Goal: Communication & Community: Answer question/provide support

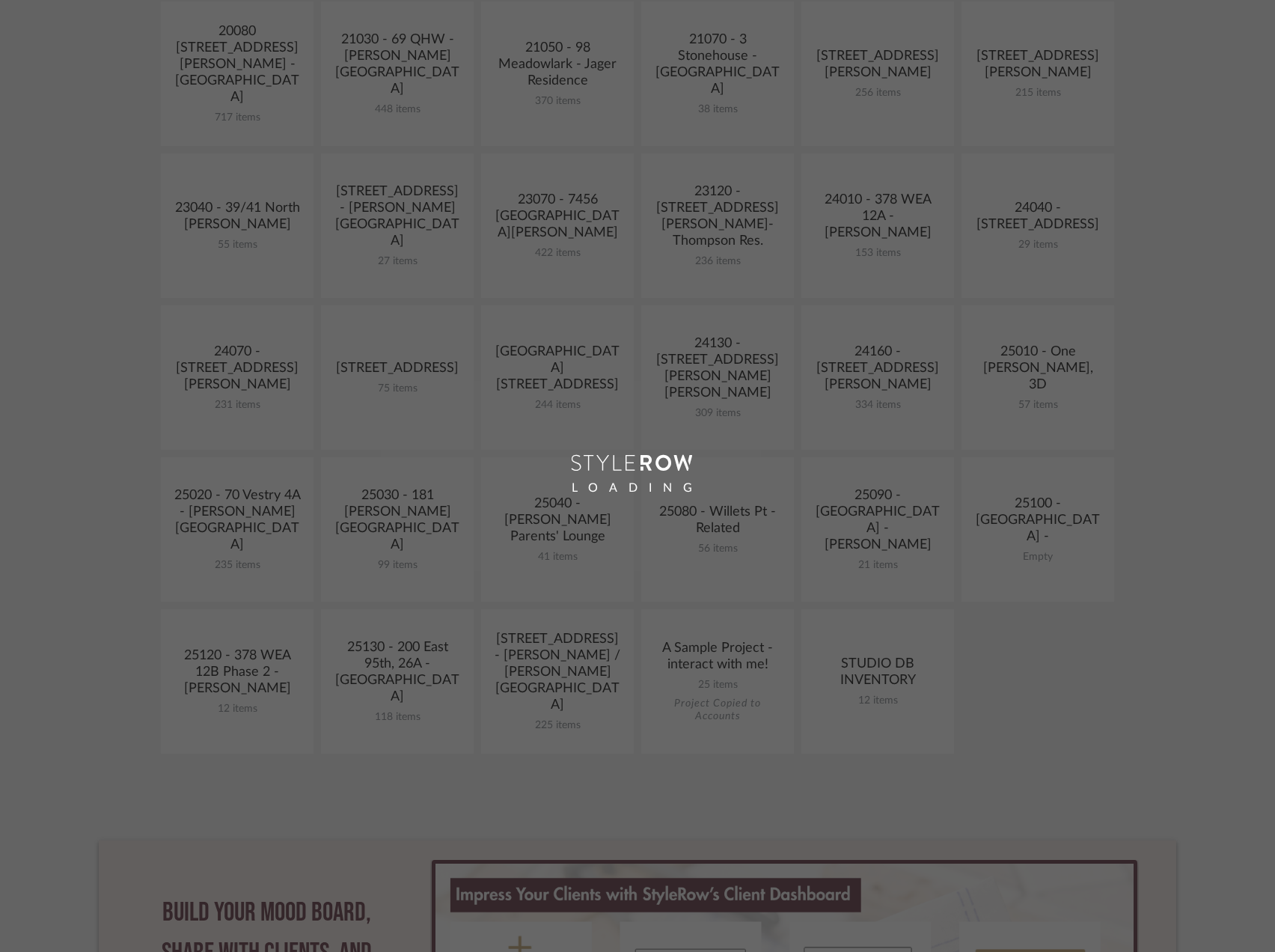
scroll to position [523, 0]
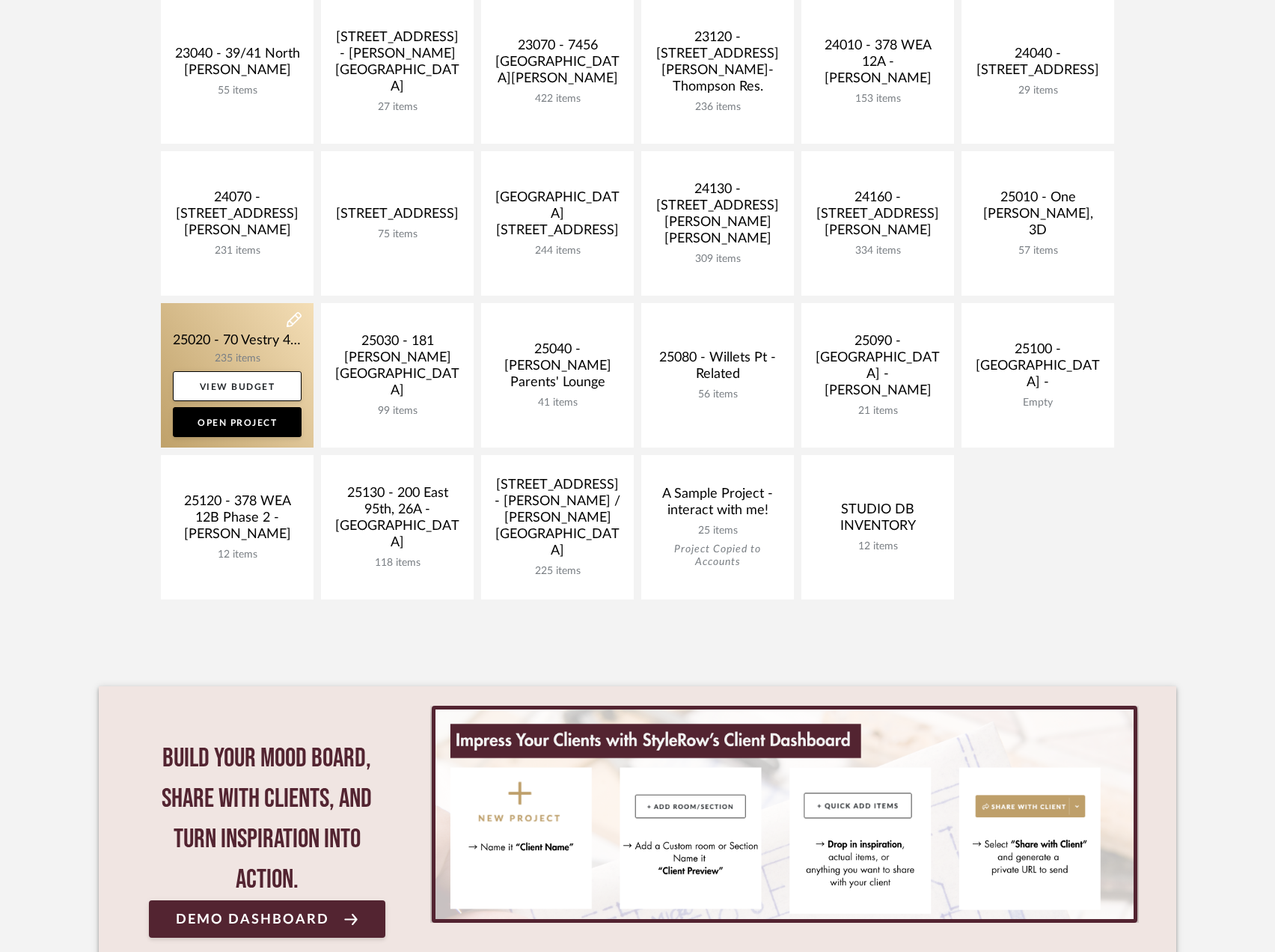
click at [243, 313] on link at bounding box center [237, 375] width 153 height 145
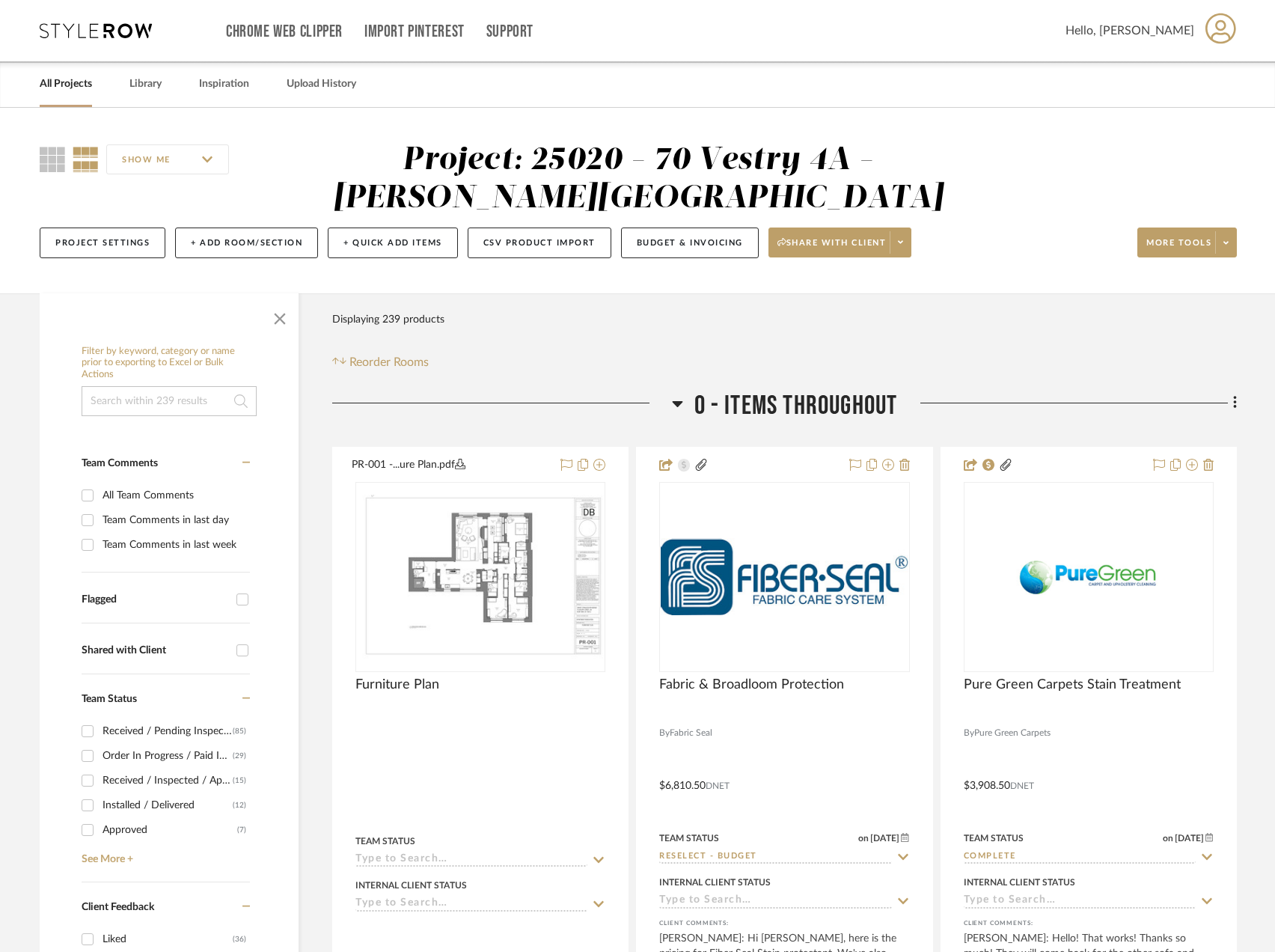
click at [167, 400] on input at bounding box center [169, 401] width 175 height 30
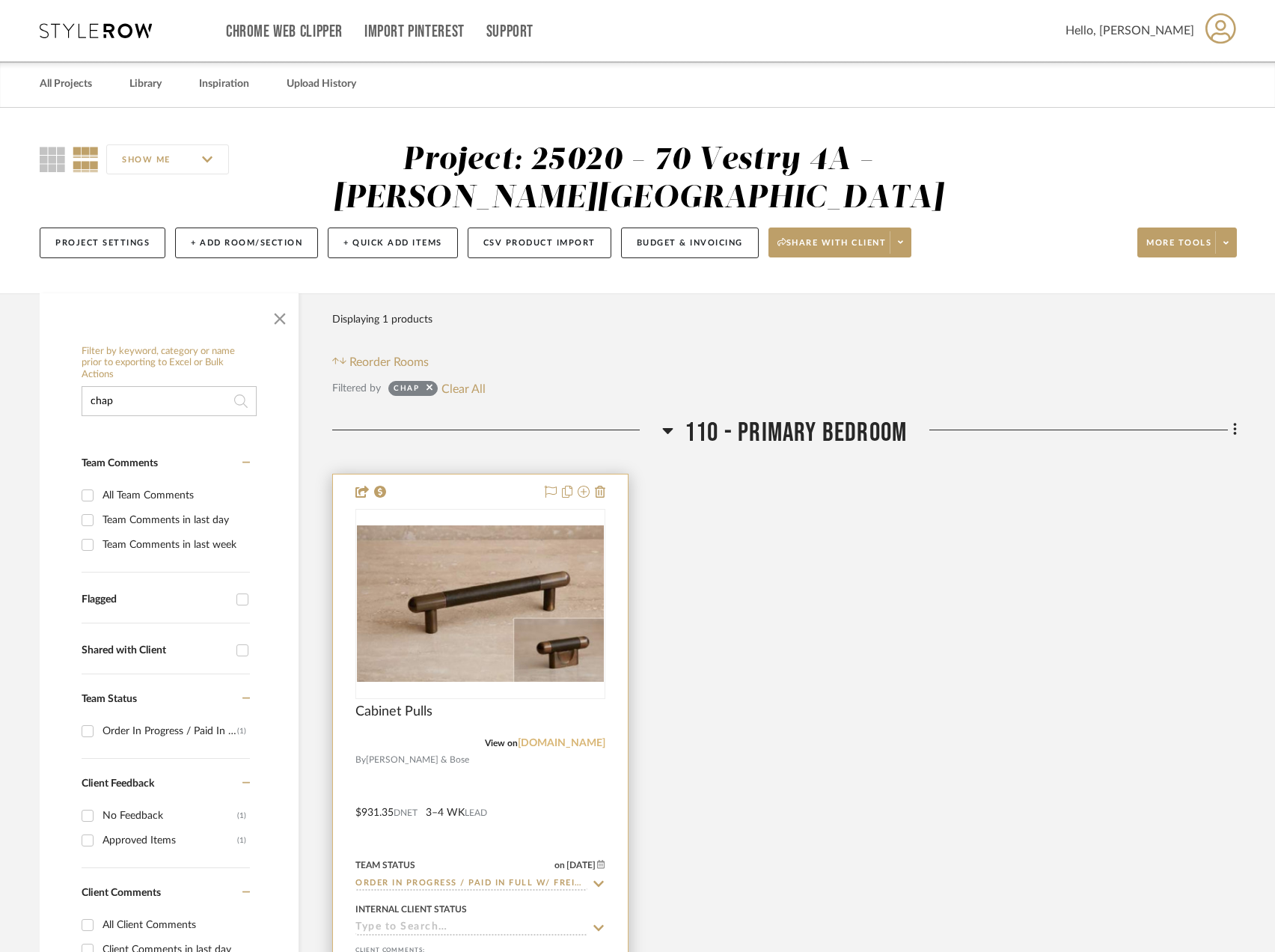
type input "chap"
click at [577, 740] on link "chapmanbose.com" at bounding box center [562, 742] width 88 height 10
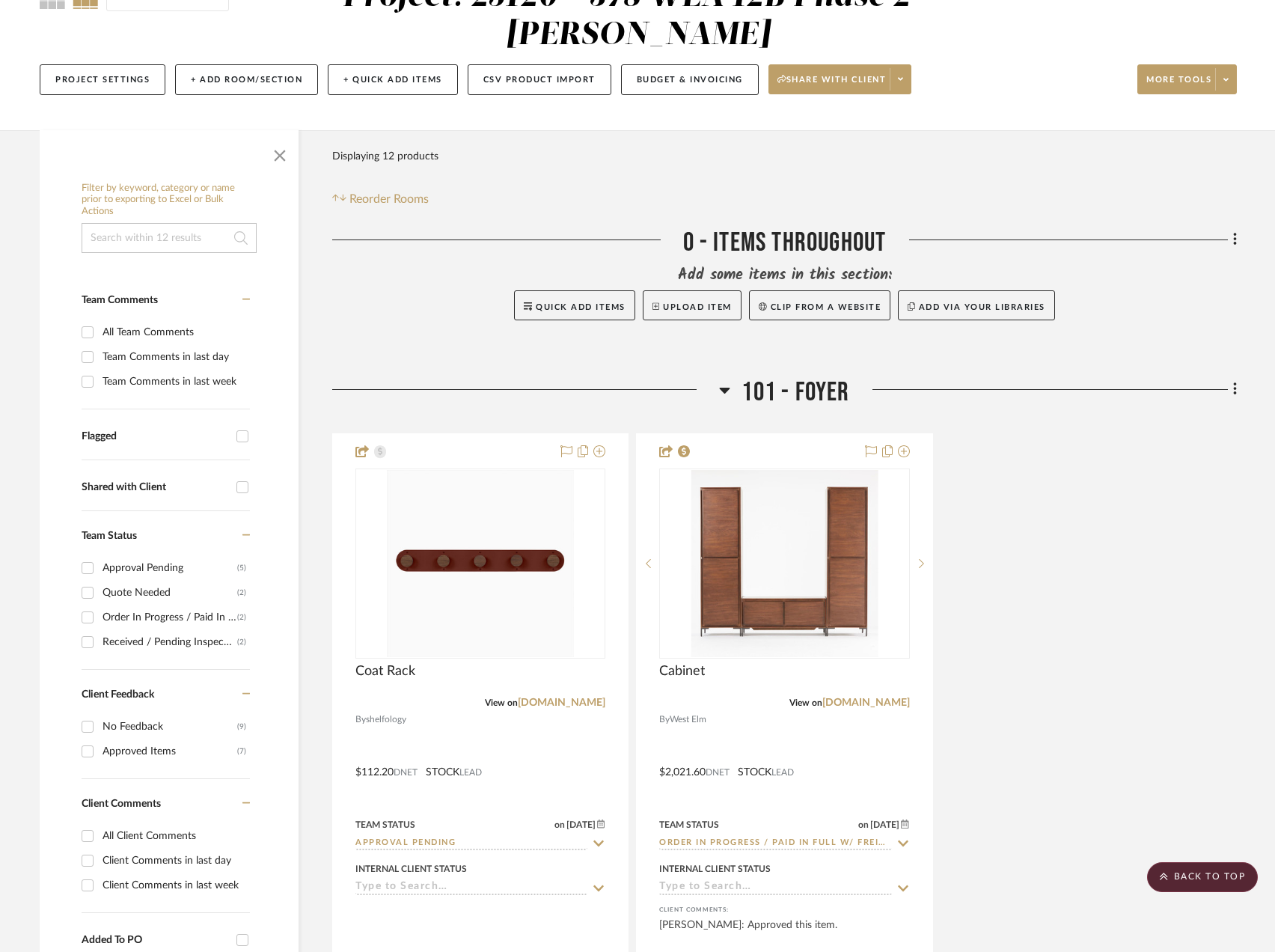
scroll to position [73, 0]
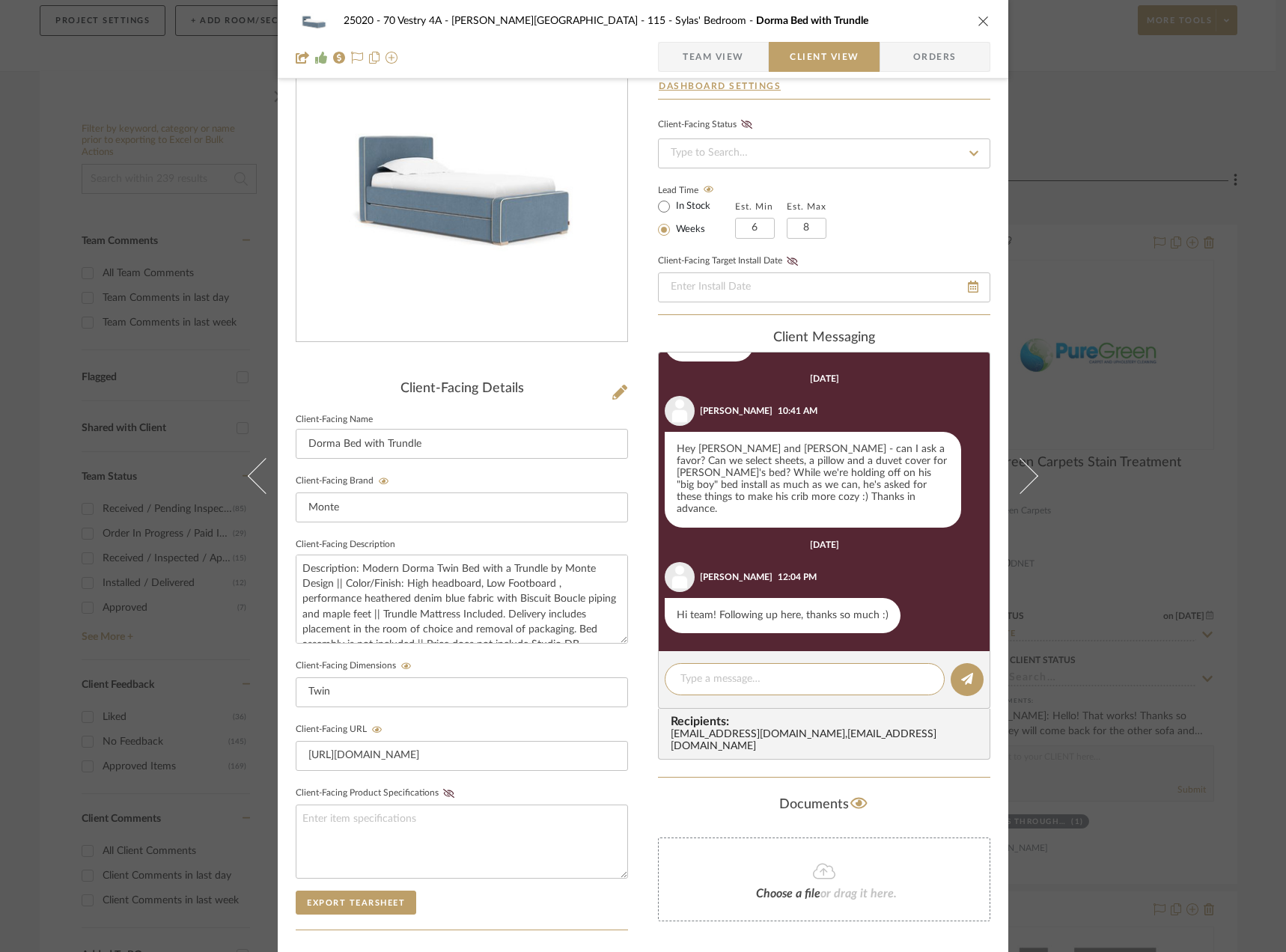
scroll to position [862, 0]
click at [1087, 120] on div "25020 - 70 Vestry 4A - Grant-Stanleigh 115 - Sylas' Bedroom Dorma Bed with Trun…" at bounding box center [643, 476] width 1286 height 952
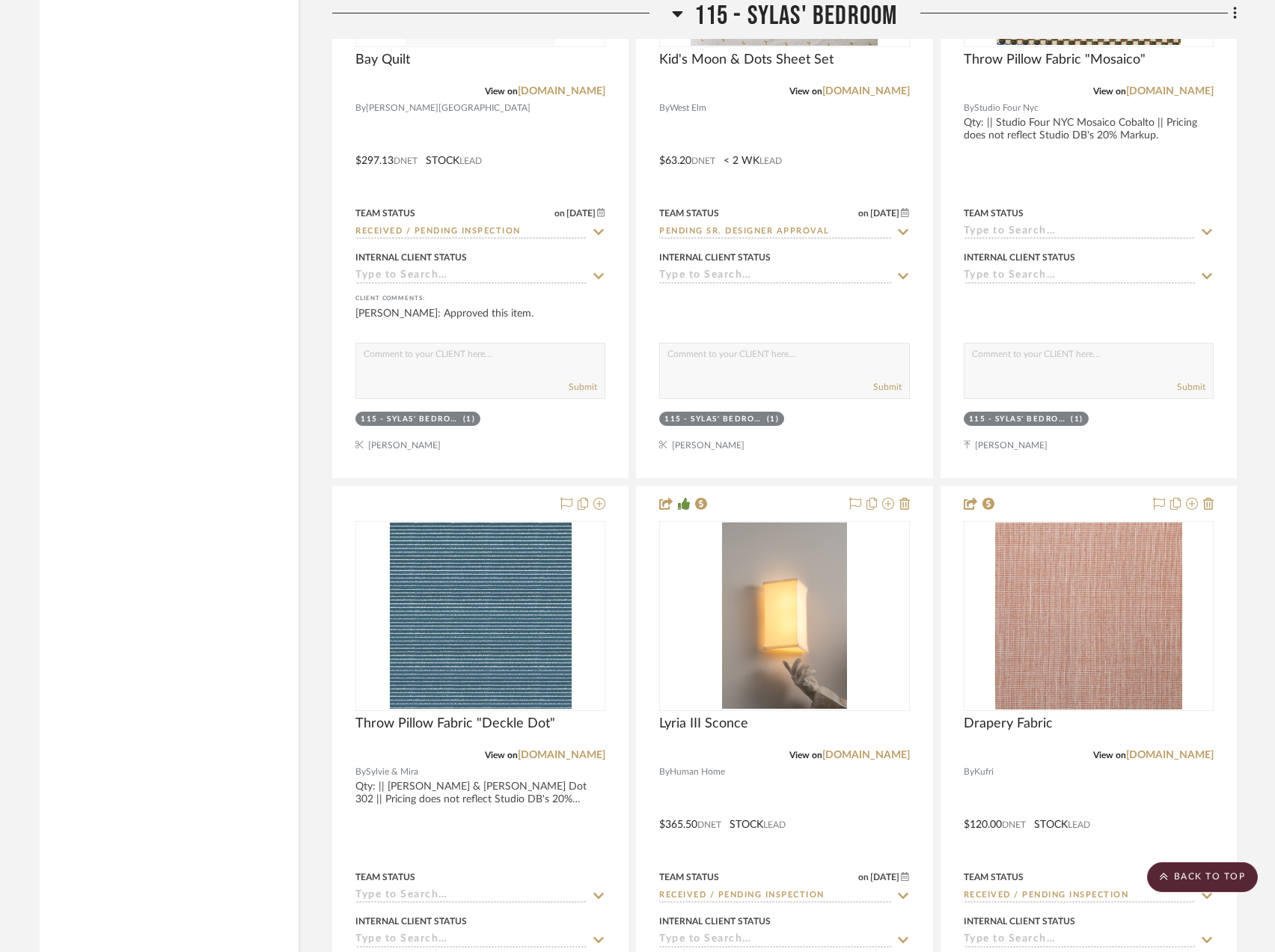
scroll to position [22215, 0]
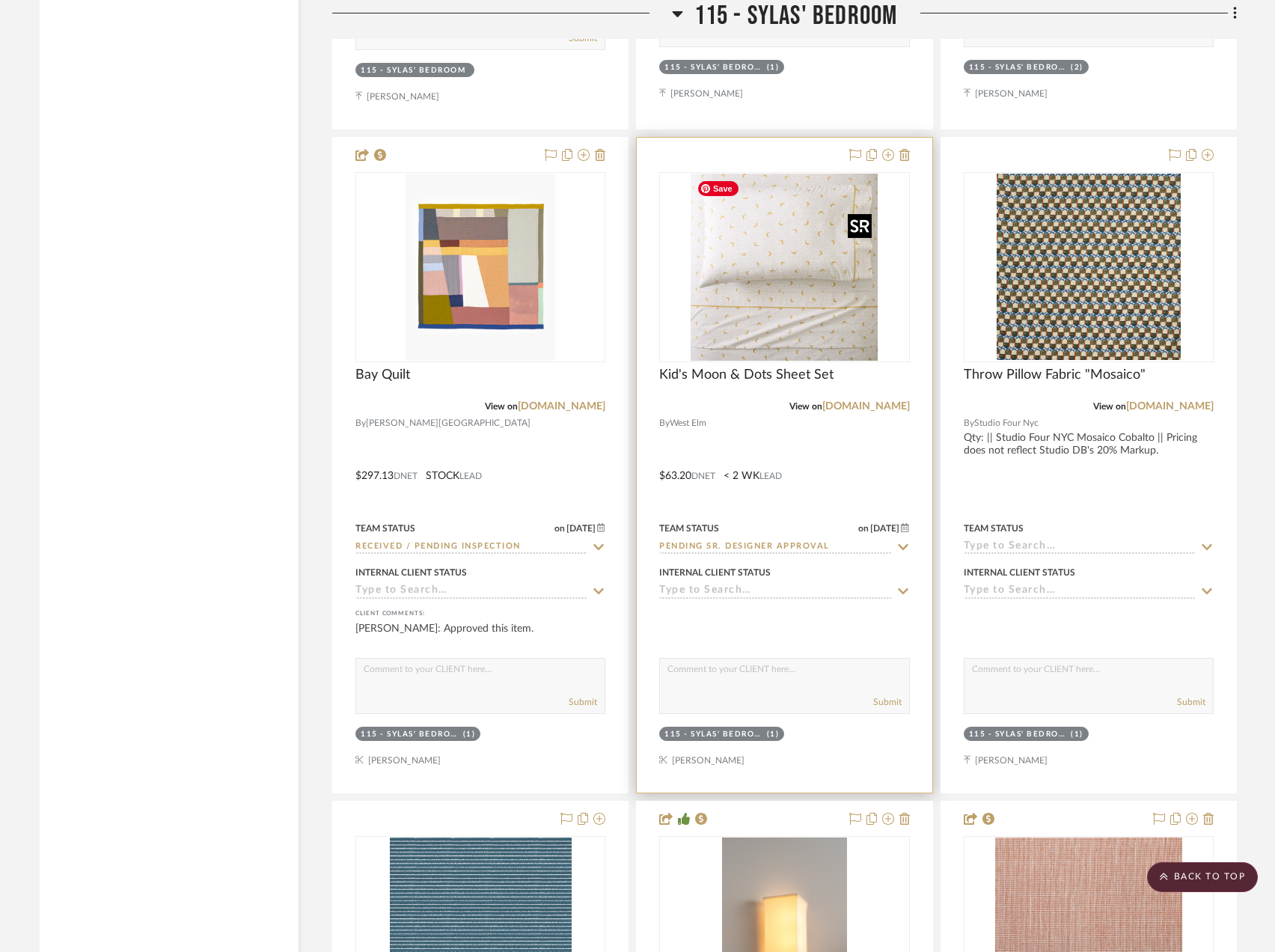
click at [825, 306] on img "0" at bounding box center [783, 267] width 187 height 187
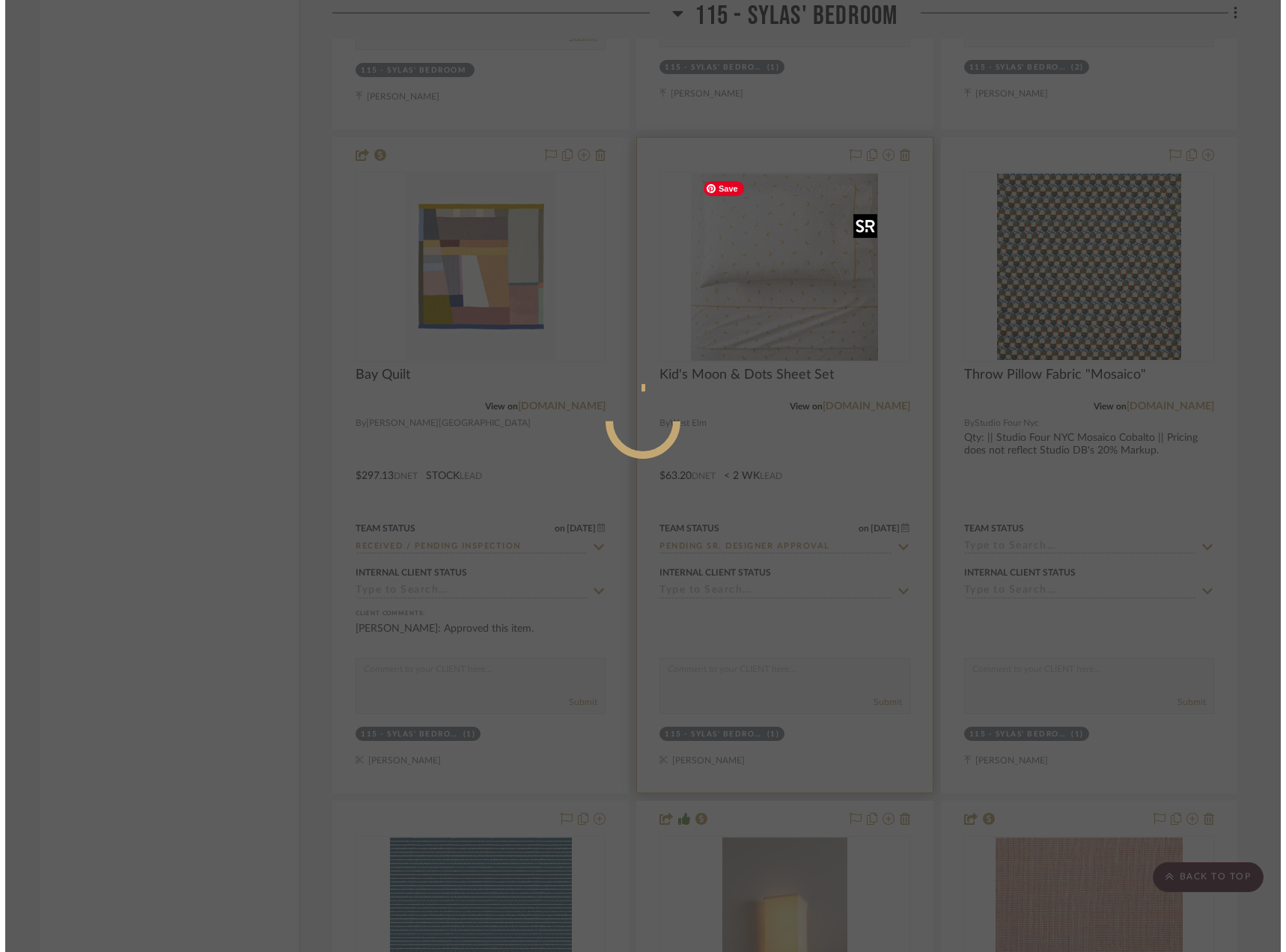
scroll to position [0, 0]
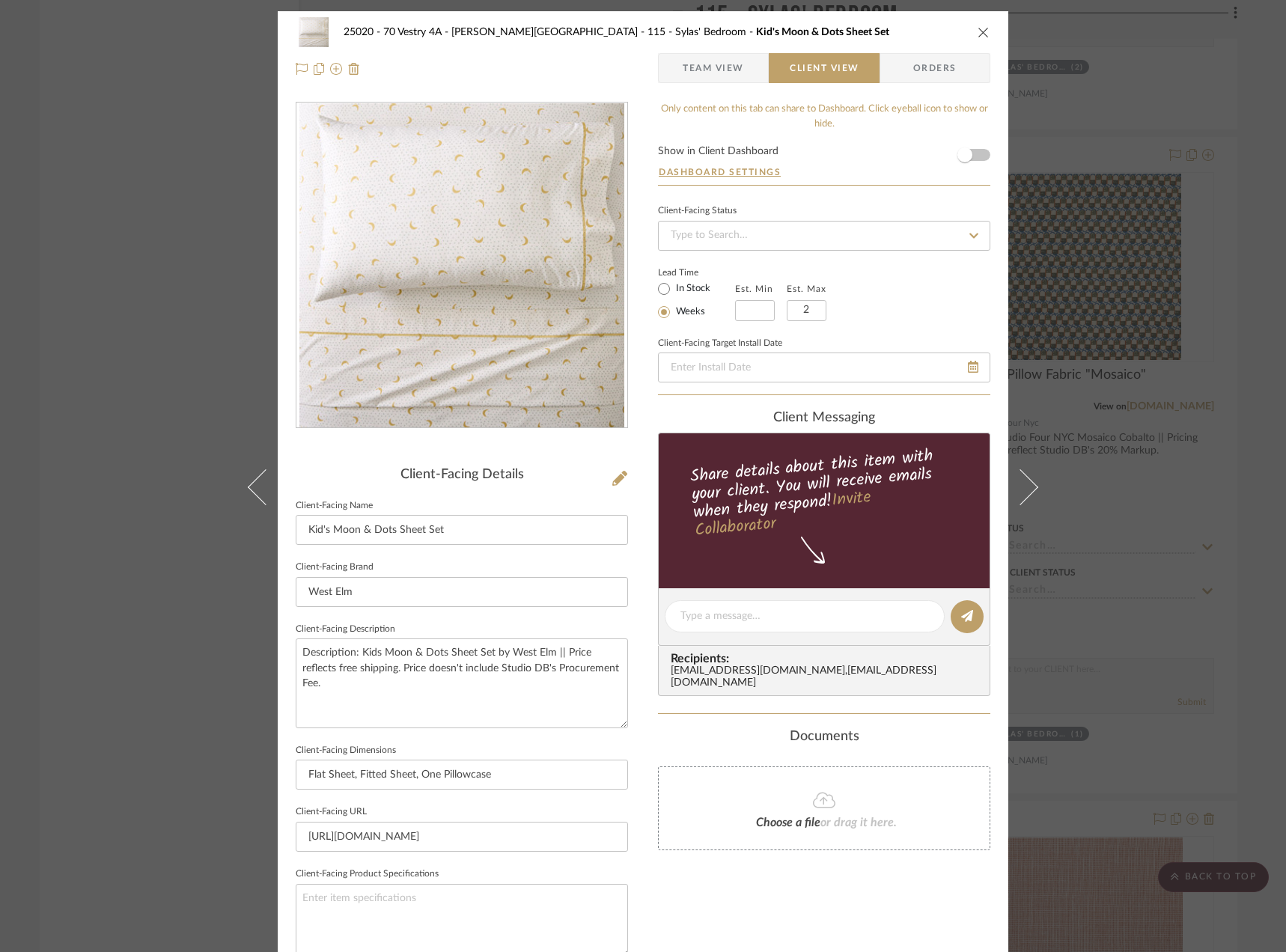
click at [1254, 244] on div "25020 - 70 Vestry 4A - Grant-Stanleigh 115 - Sylas' Bedroom Kid's Moon & Dots S…" at bounding box center [643, 476] width 1286 height 952
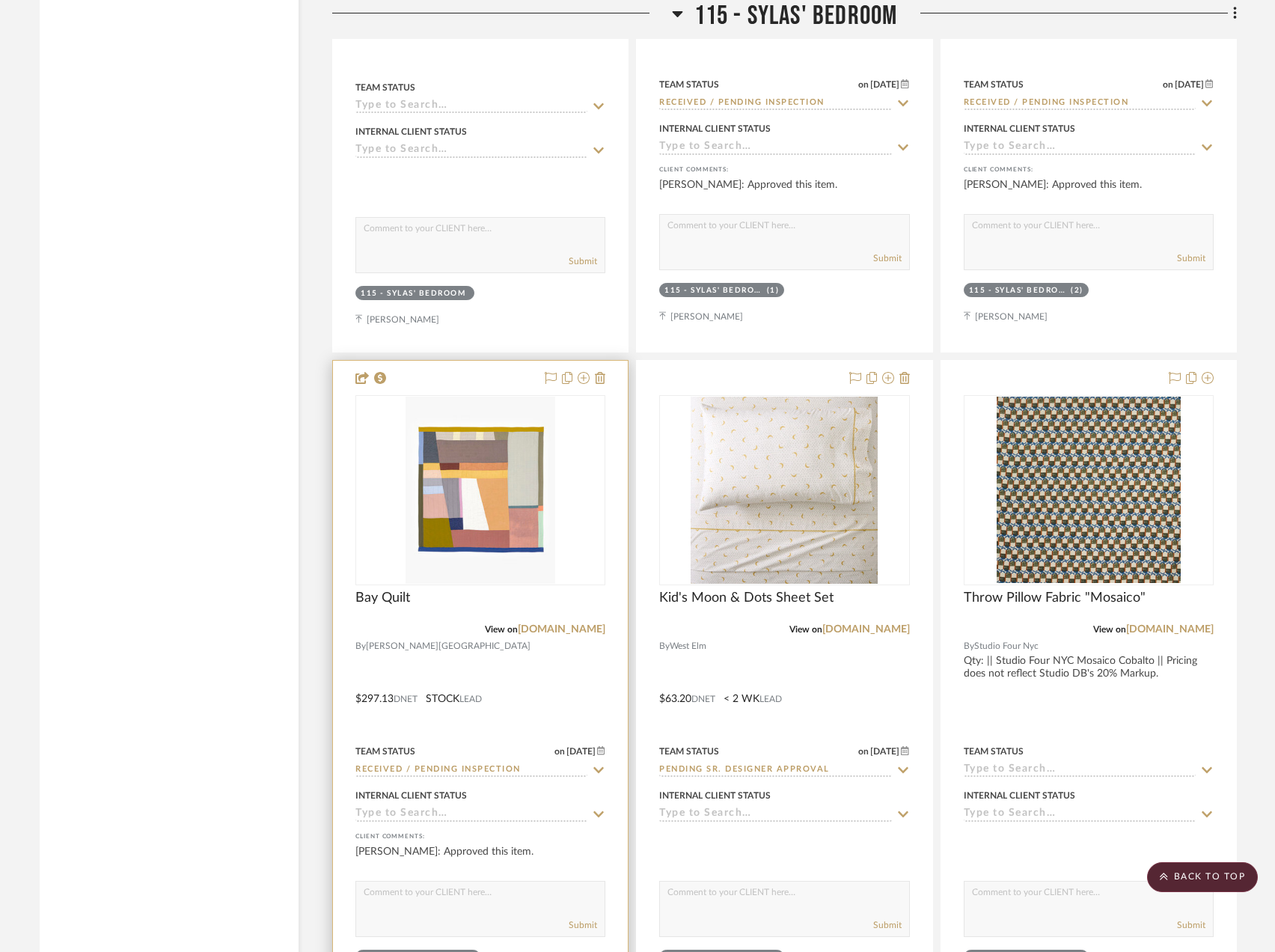
scroll to position [21991, 0]
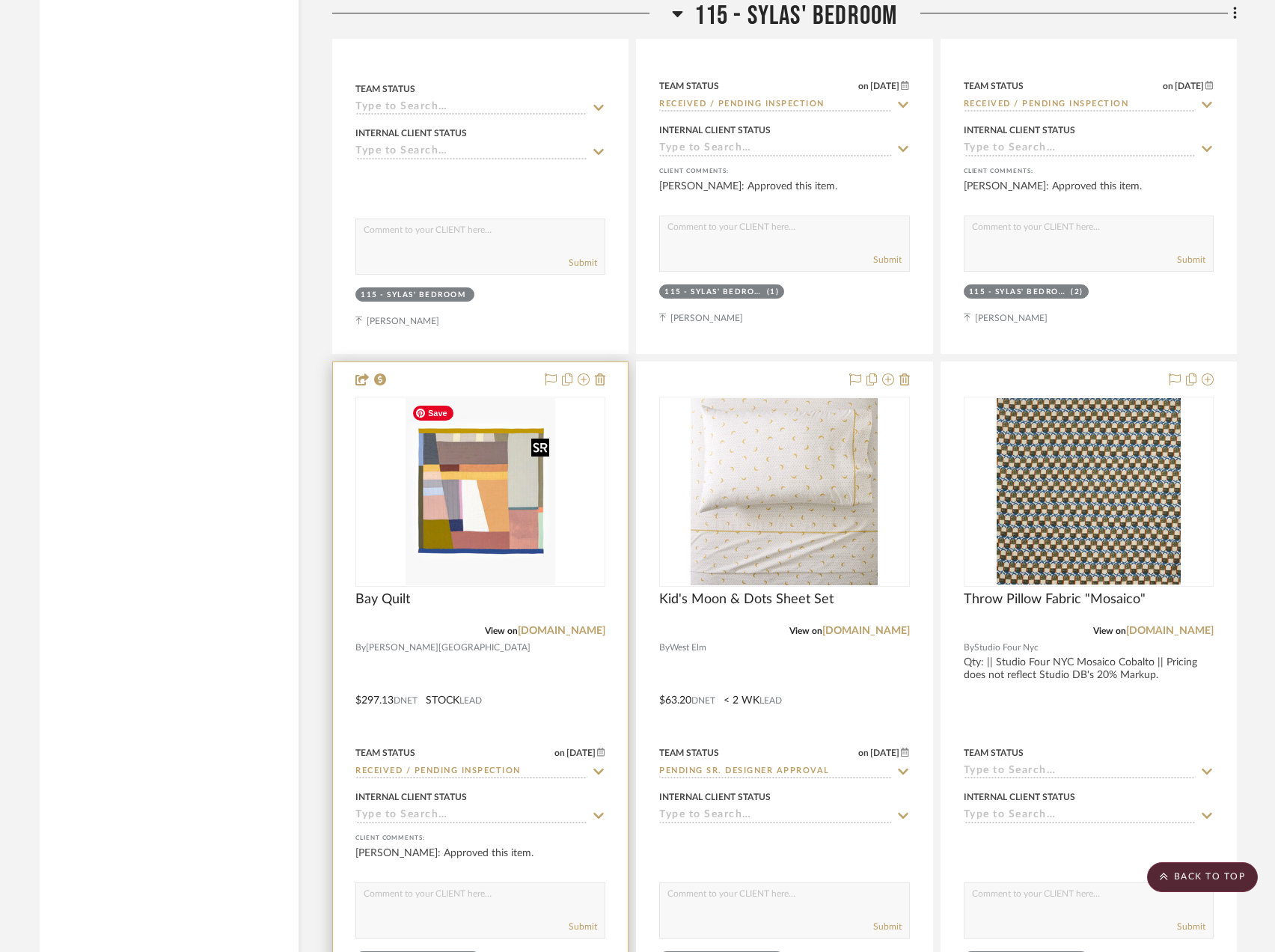
click at [534, 504] on img "0" at bounding box center [481, 490] width 150 height 187
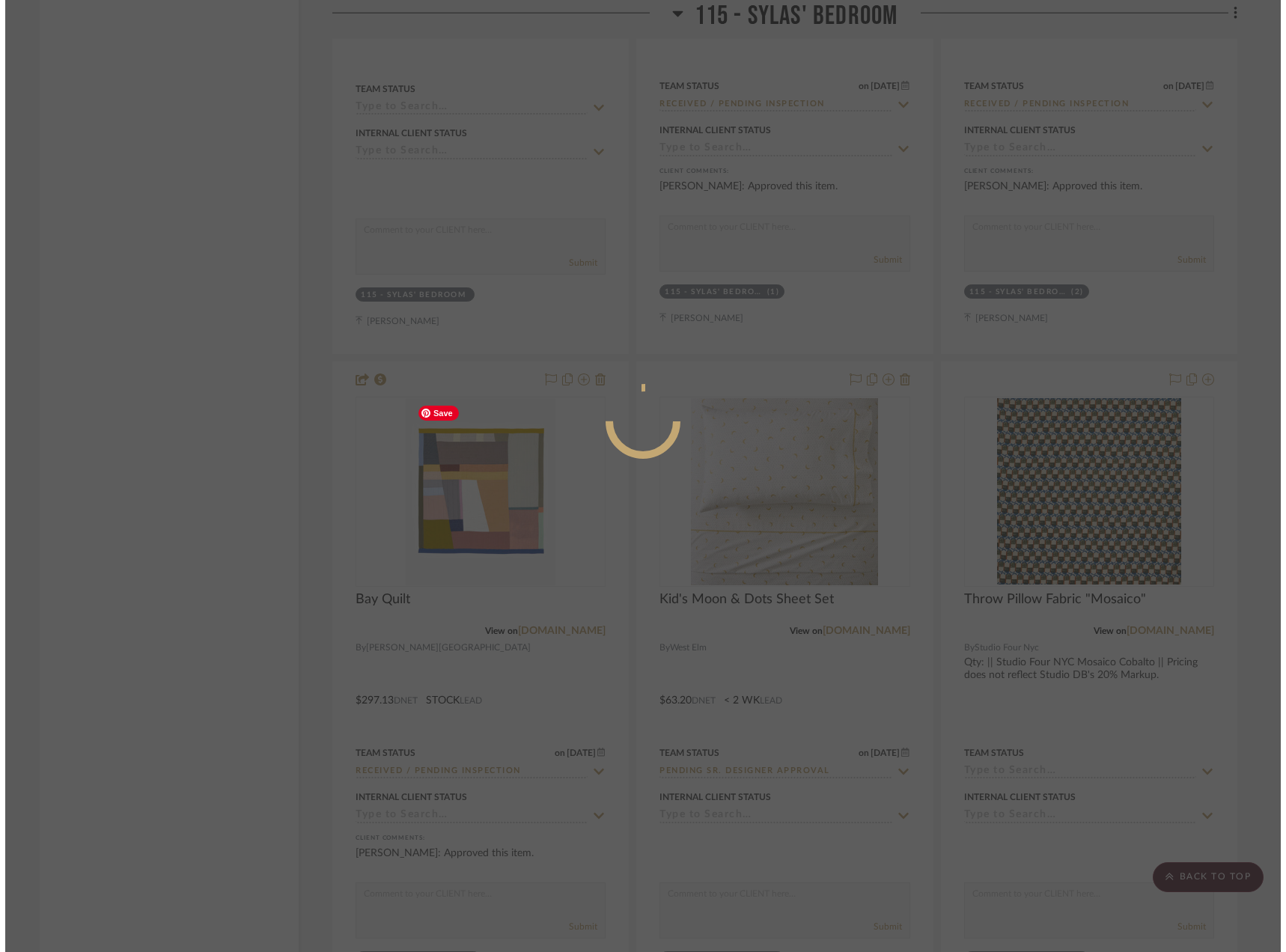
scroll to position [0, 0]
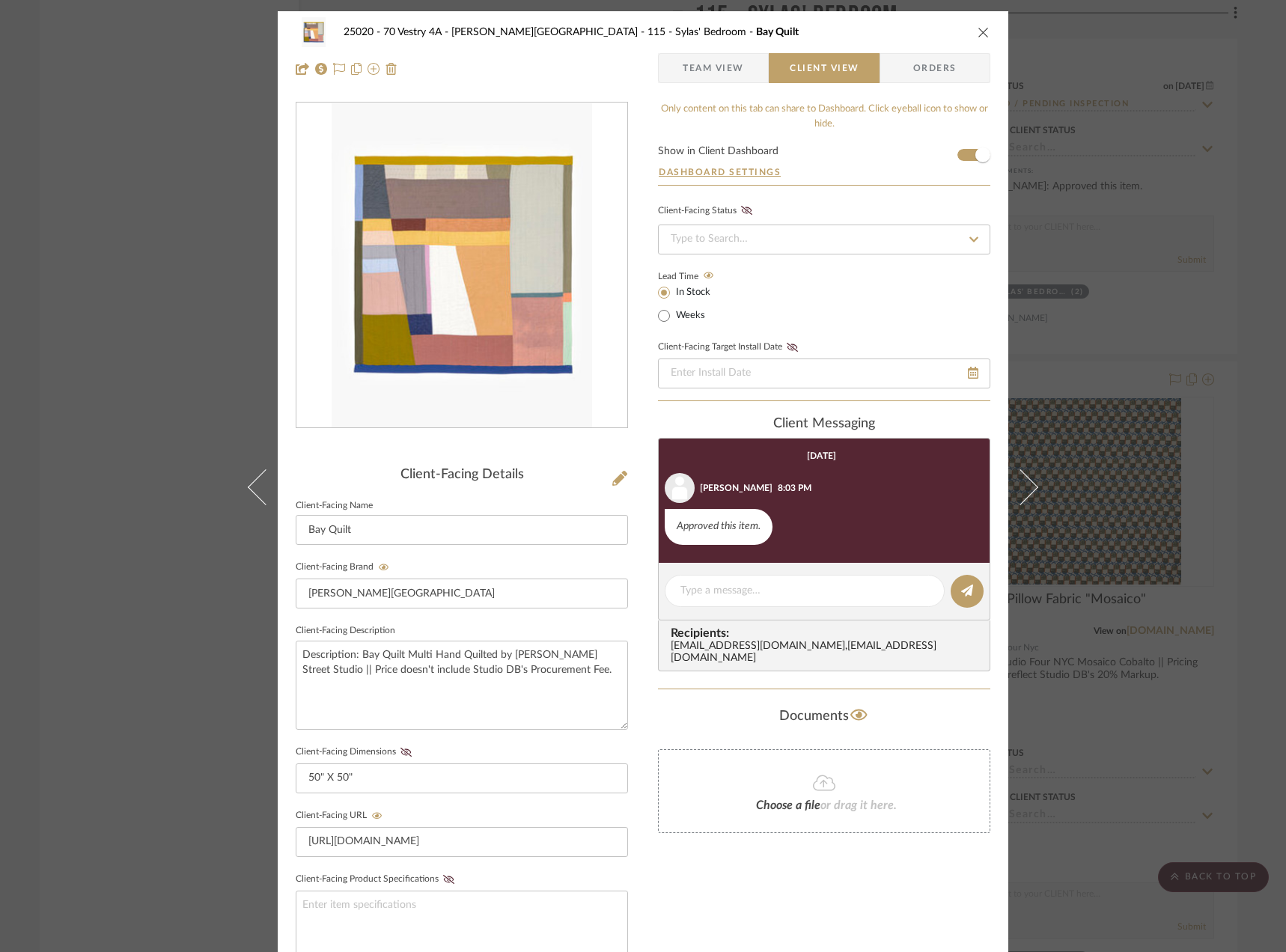
click at [1264, 241] on div "25020 - 70 Vestry 4A - Grant-Stanleigh 115 - Sylas' Bedroom Bay Quilt Team View…" at bounding box center [643, 476] width 1286 height 952
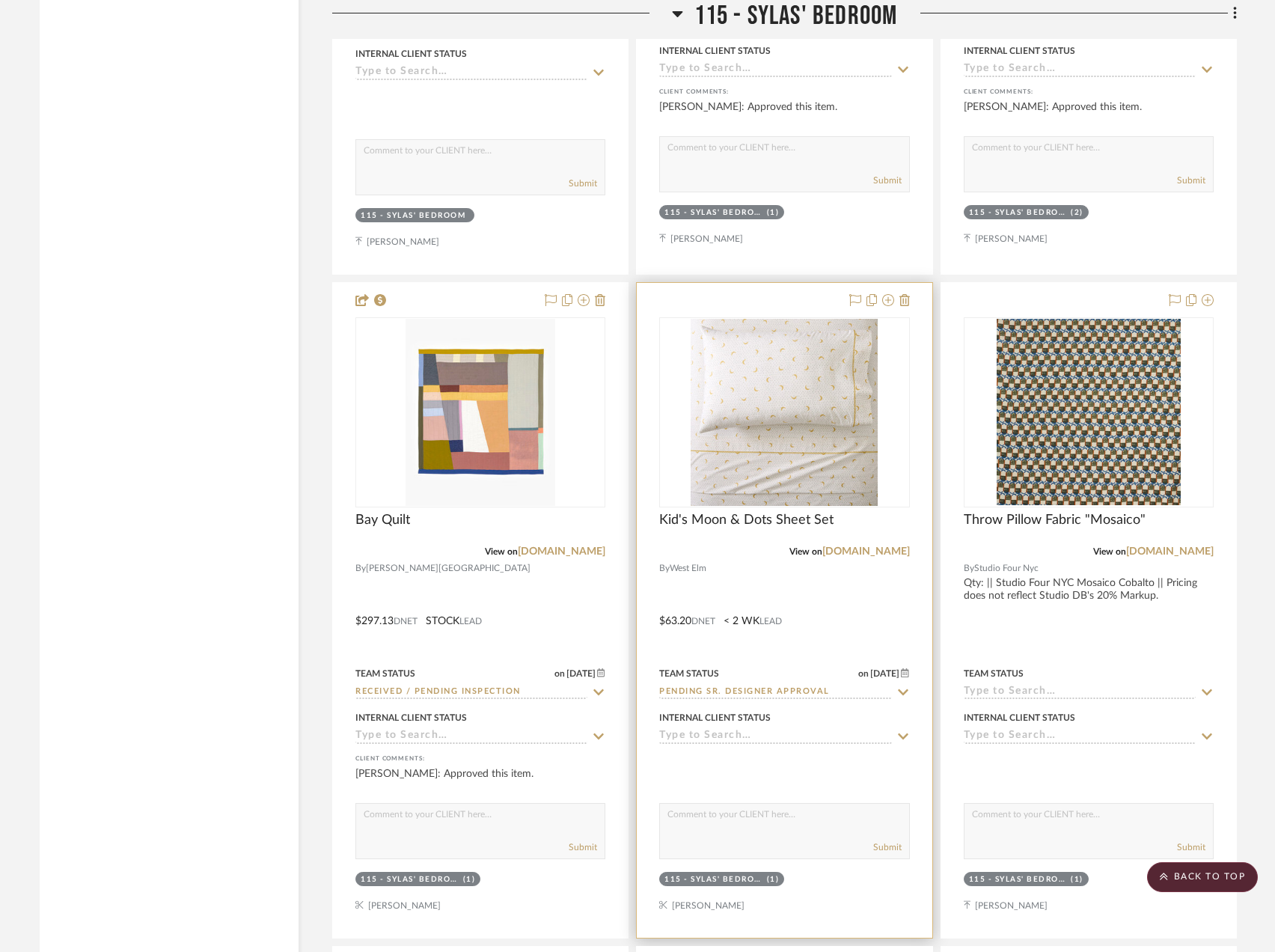
scroll to position [21916, 0]
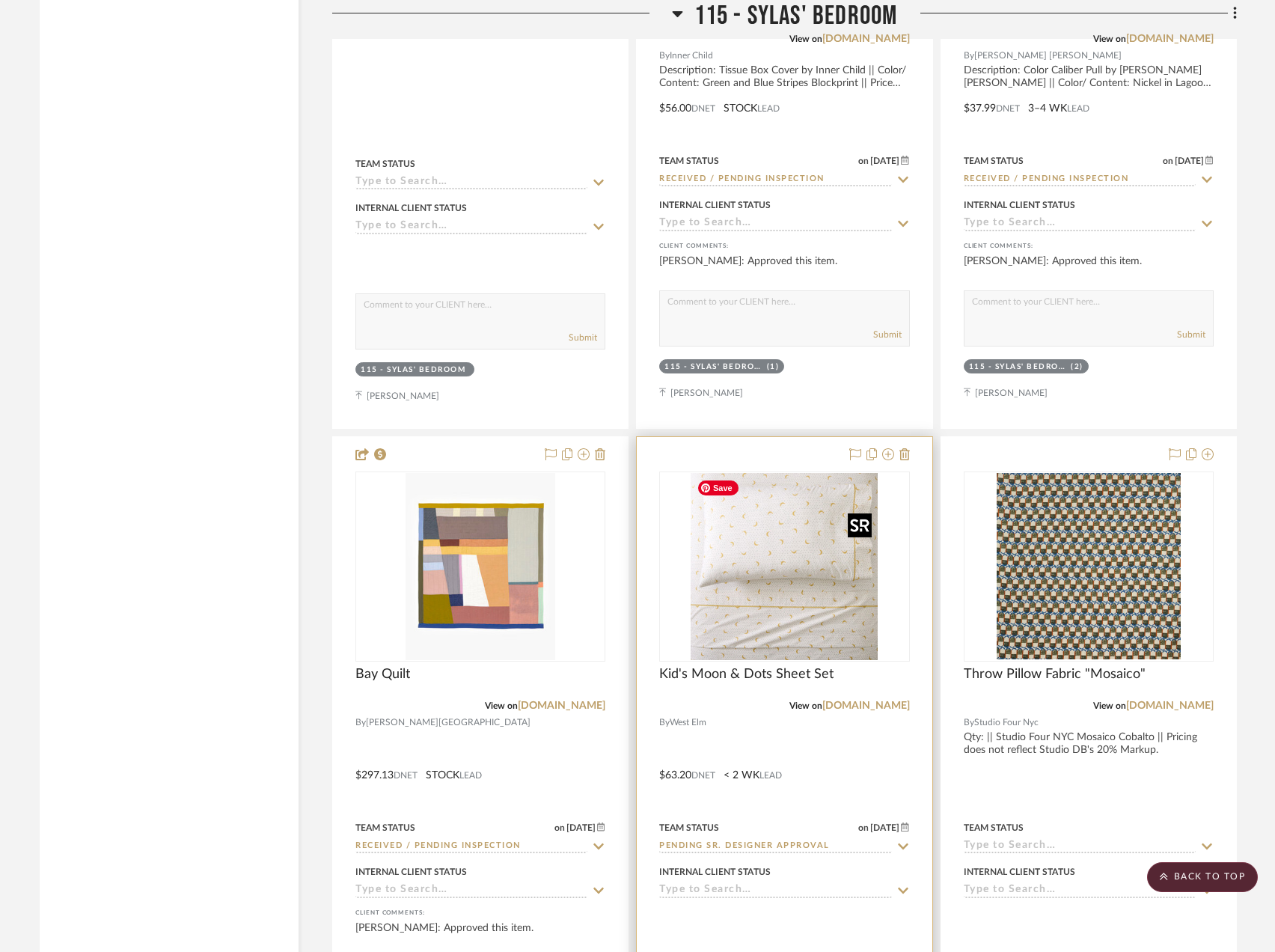
click at [808, 593] on img "0" at bounding box center [783, 565] width 187 height 187
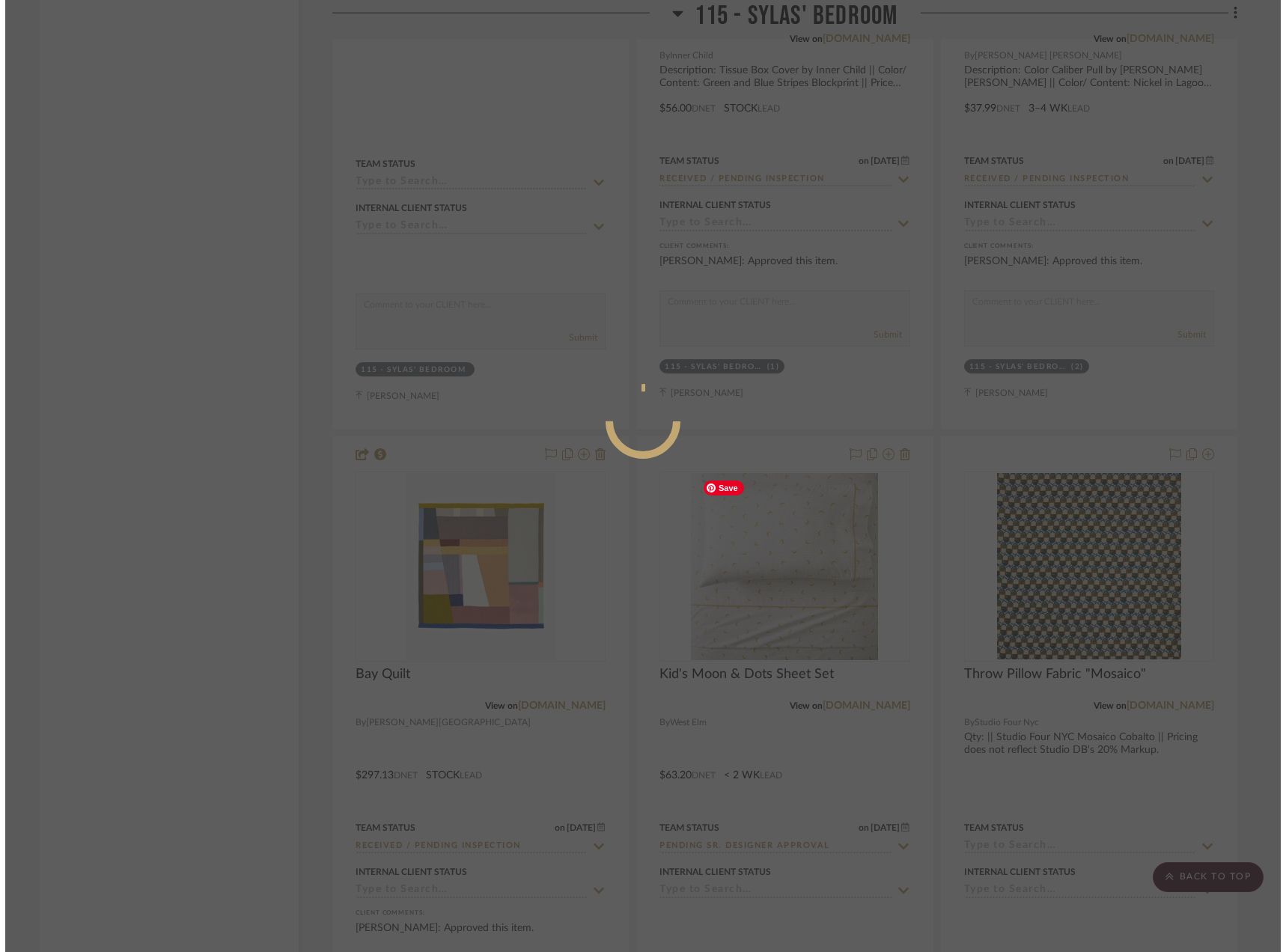
scroll to position [0, 0]
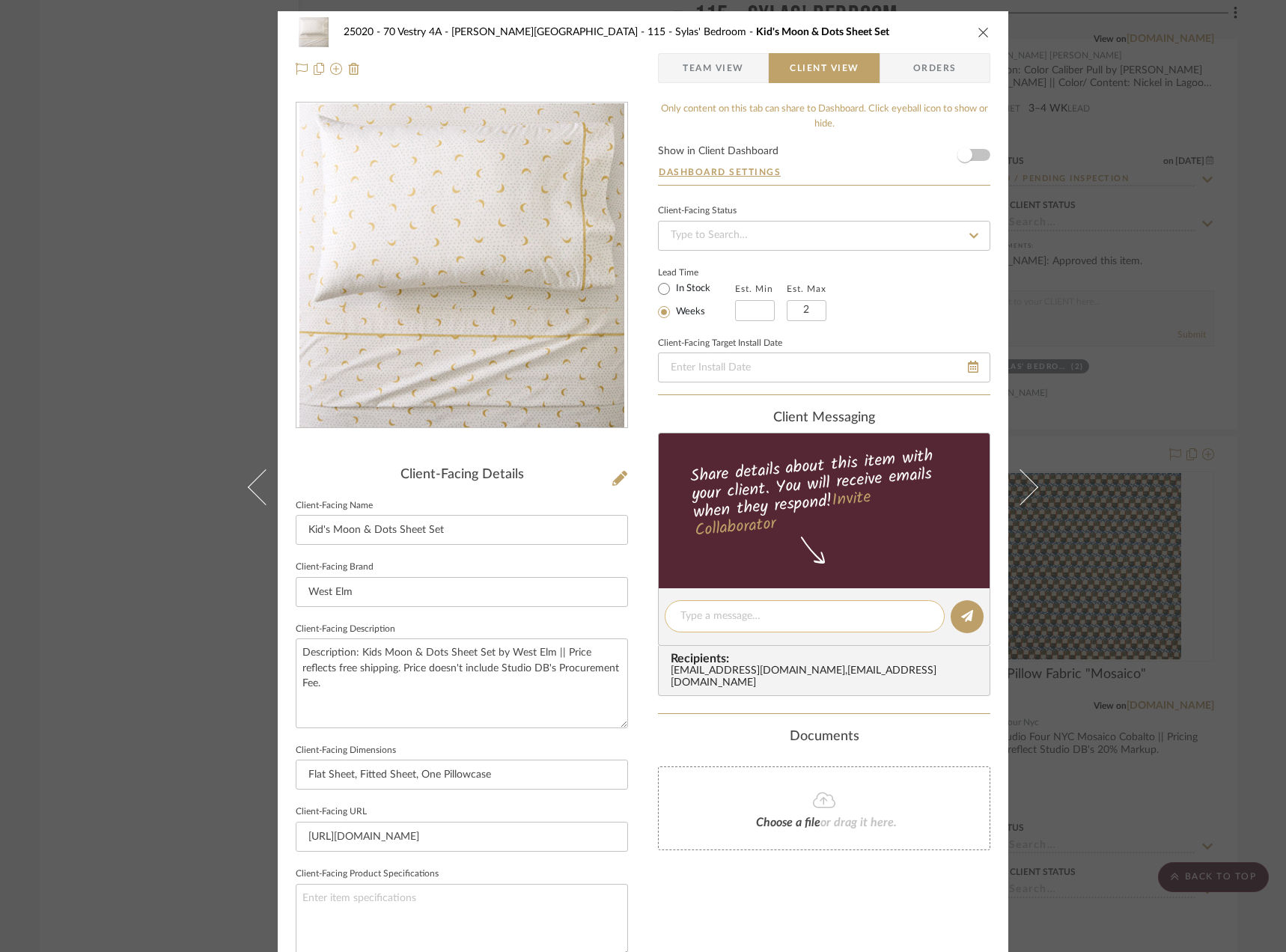
click at [788, 618] on textarea at bounding box center [804, 616] width 249 height 16
type textarea "Hi Team, Emily is inquiring about sheets for Sy's do"
click at [1241, 303] on div "25020 - 70 Vestry 4A - Grant-Stanleigh 115 - Sylas' Bedroom Kid's Moon & Dots S…" at bounding box center [643, 476] width 1286 height 952
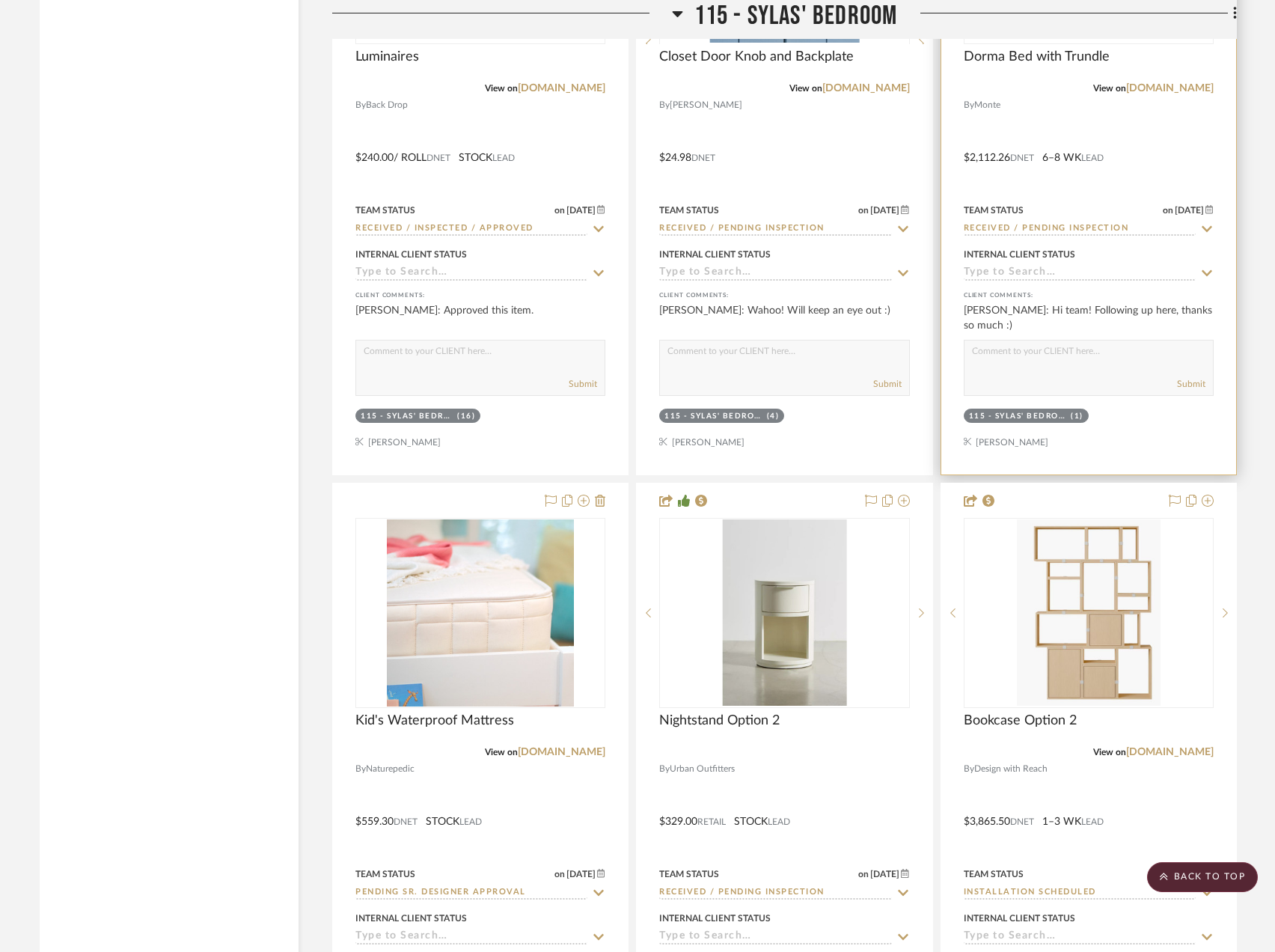
scroll to position [23336, 0]
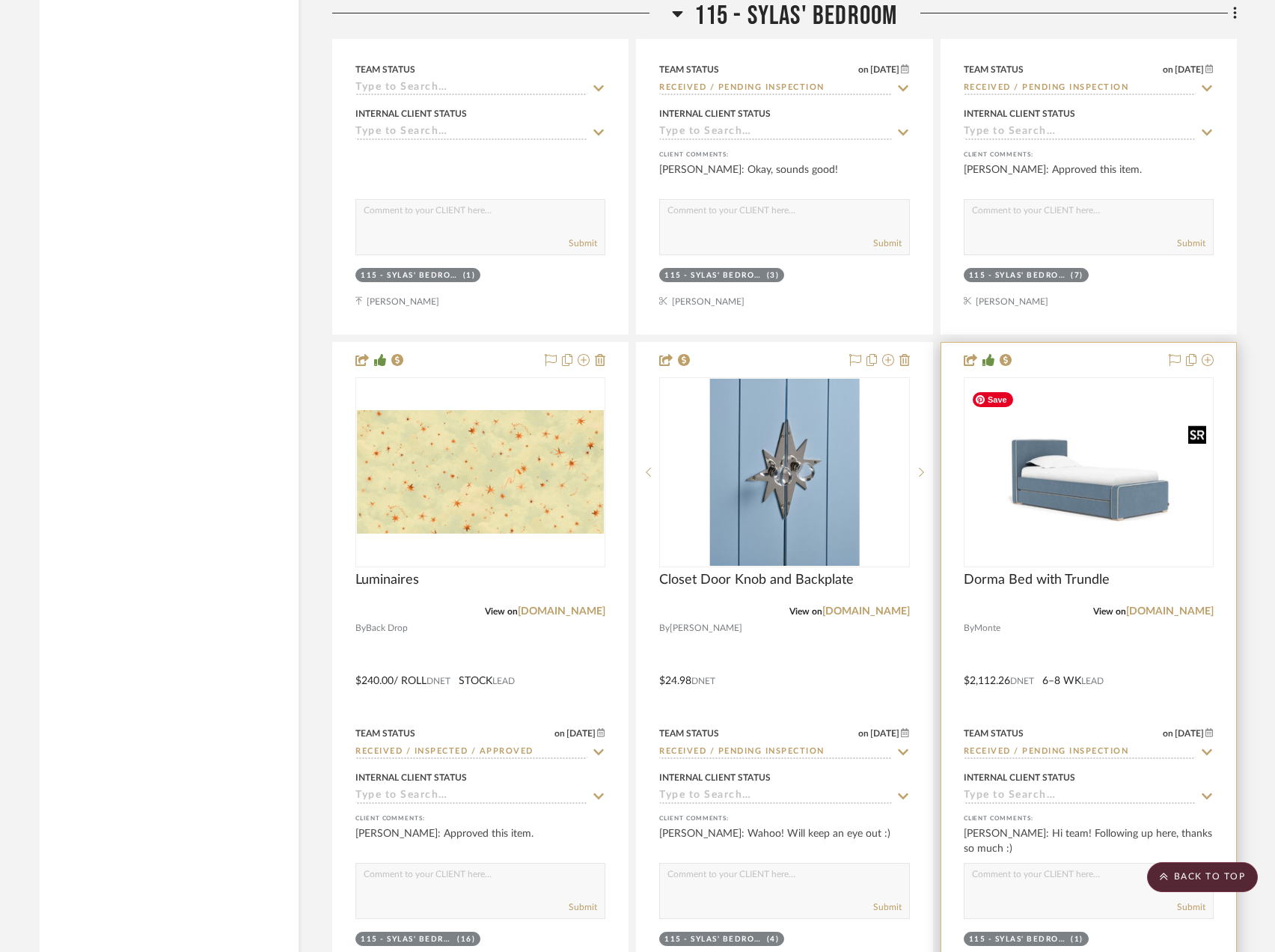
click at [0, 0] on img at bounding box center [0, 0] width 0 height 0
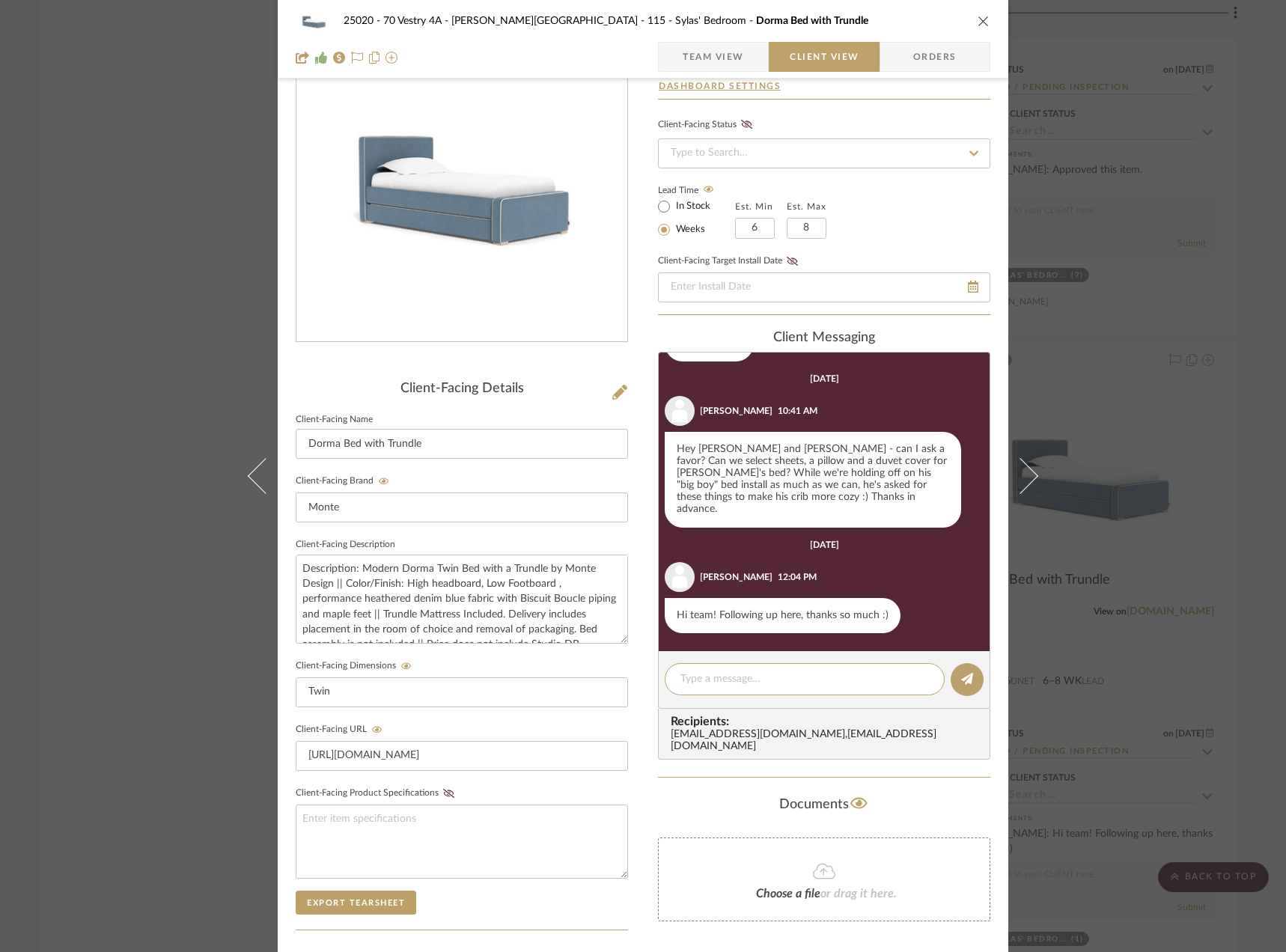
scroll to position [862, 0]
click at [880, 681] on textarea at bounding box center [804, 679] width 249 height 16
click at [701, 52] on span "Team View" at bounding box center [712, 57] width 61 height 30
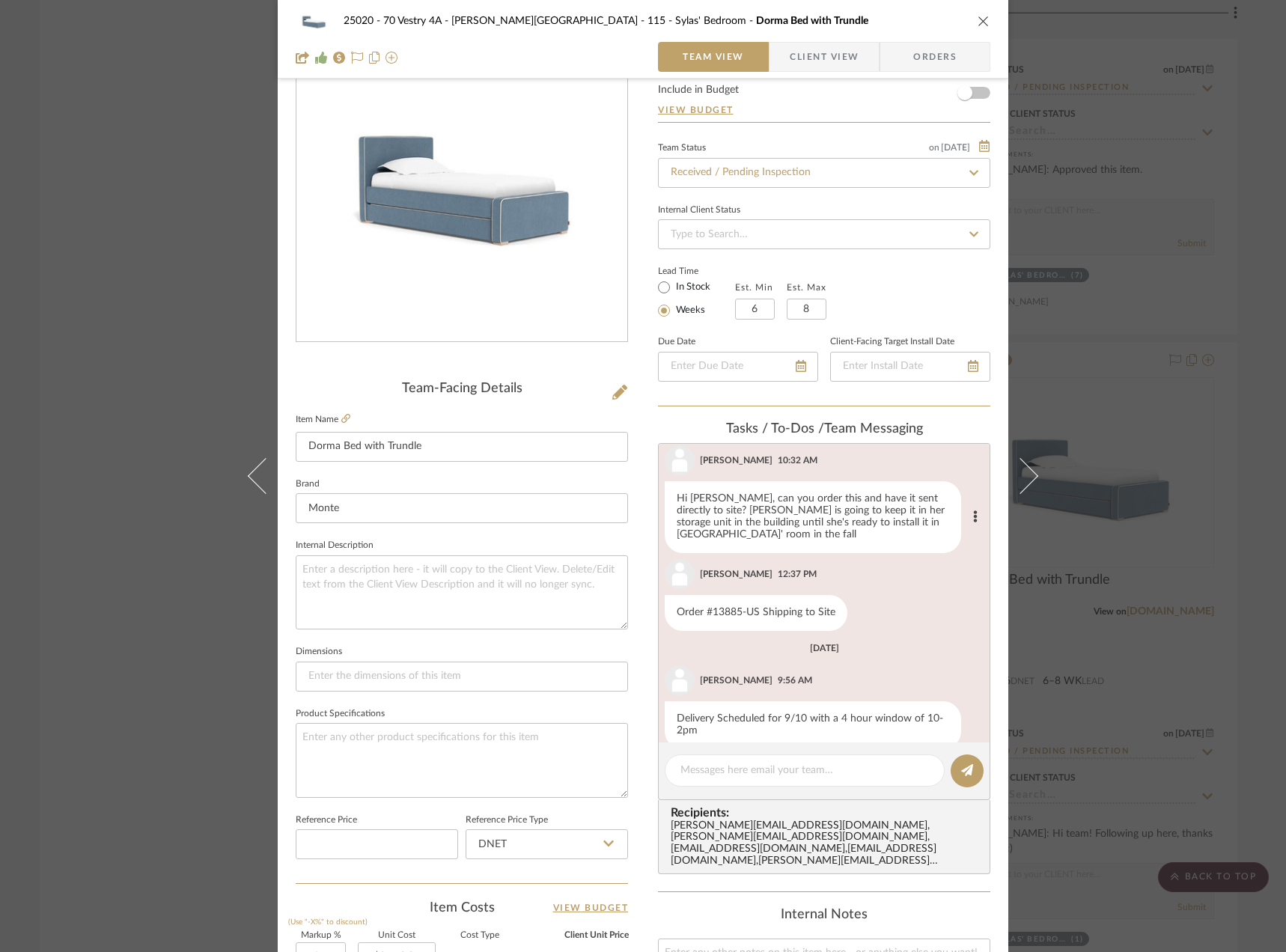
scroll to position [1086, 0]
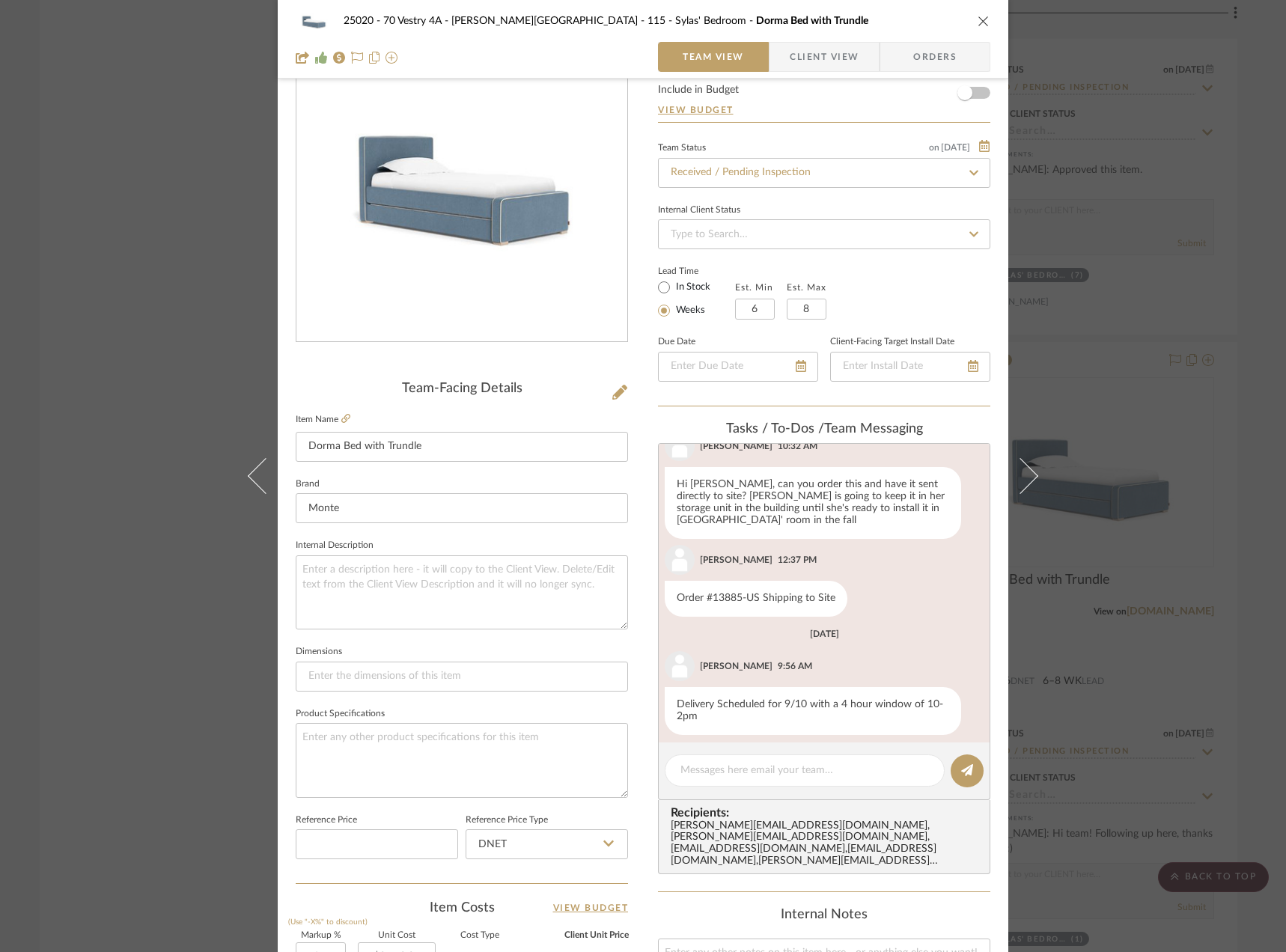
click at [792, 67] on span "Client View" at bounding box center [823, 57] width 69 height 30
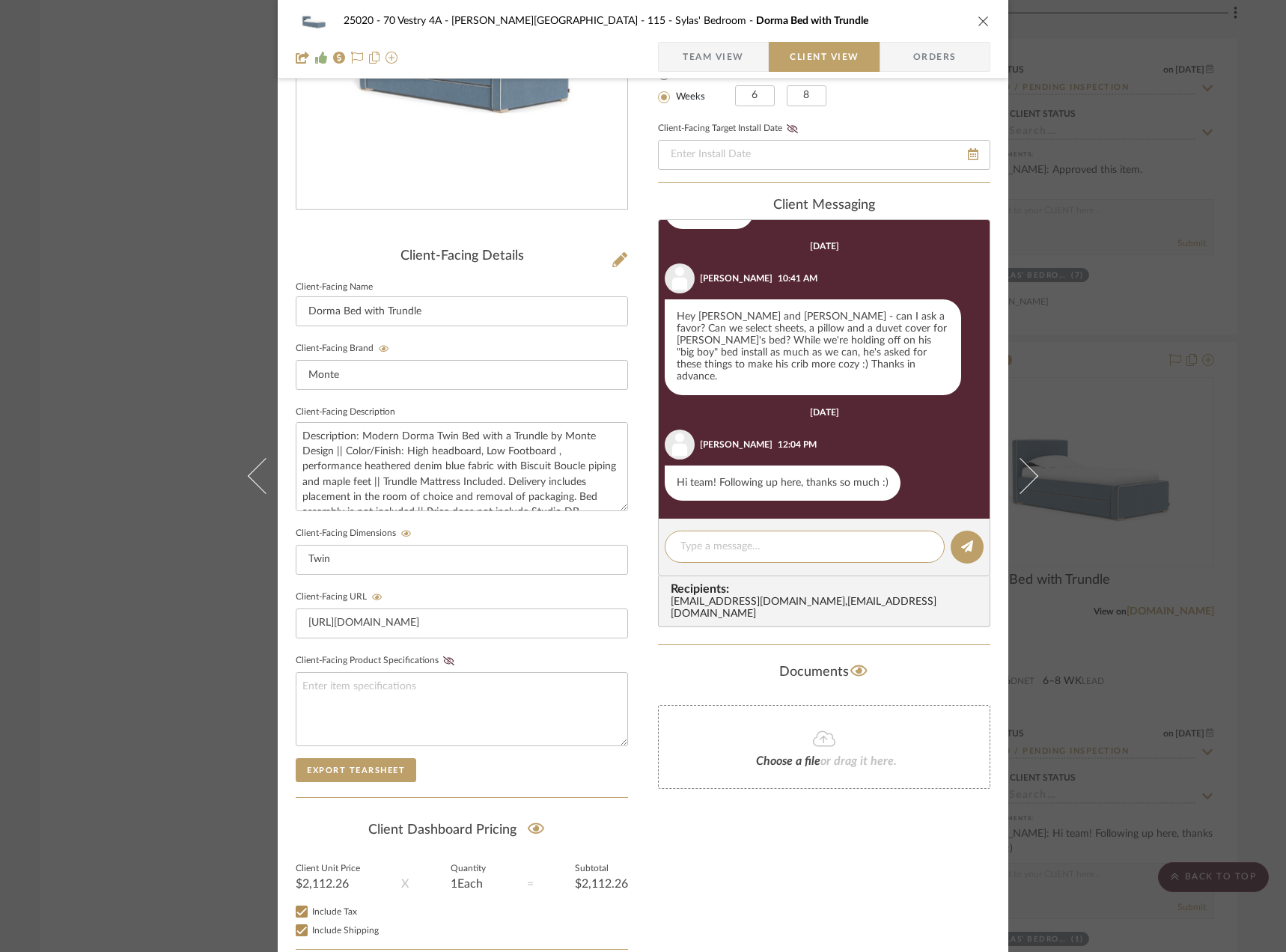
scroll to position [306, 0]
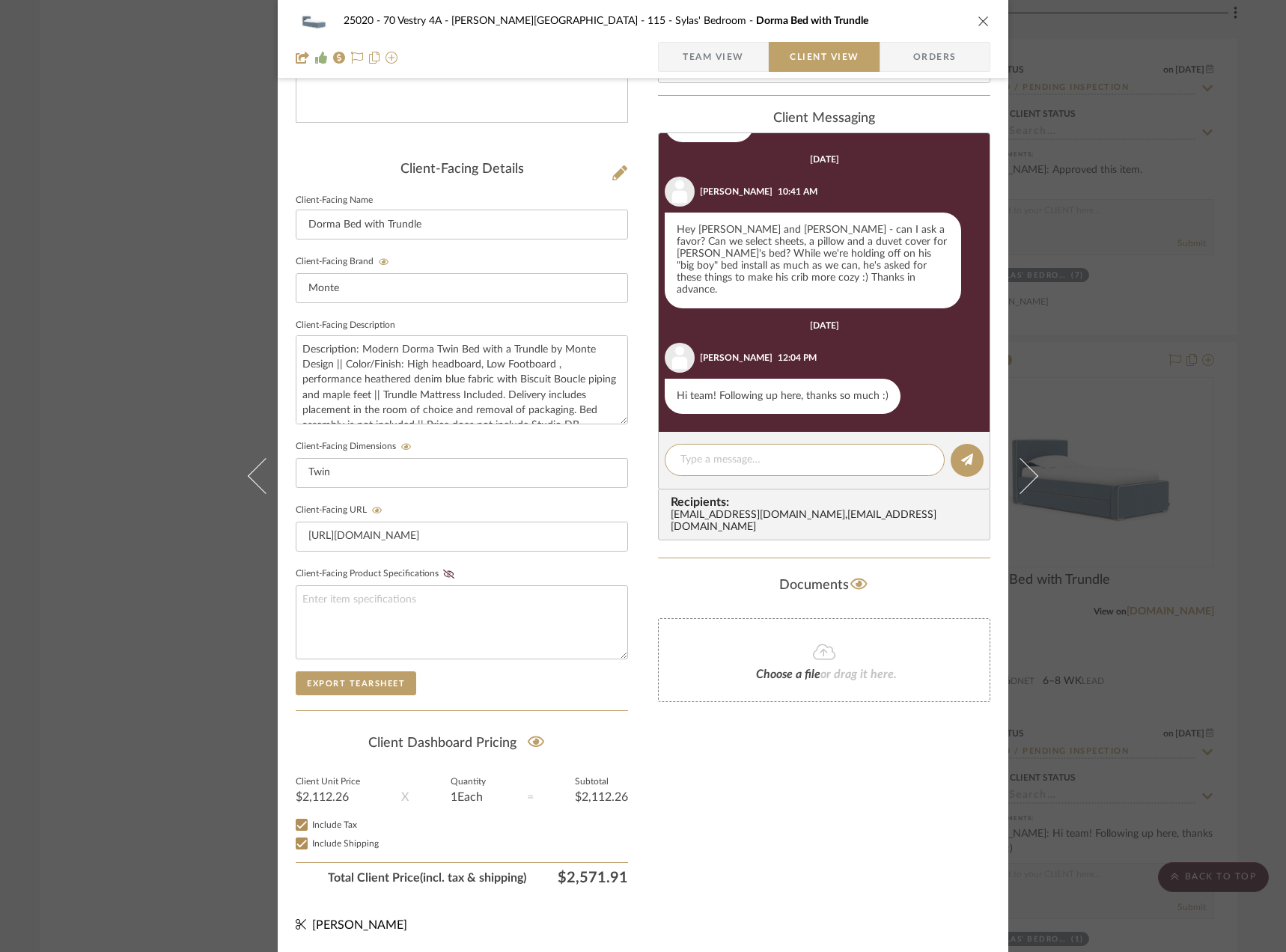
click at [148, 241] on div "25020 - 70 Vestry 4A - Grant-Stanleigh 115 - Sylas' Bedroom Dorma Bed with Trun…" at bounding box center [643, 476] width 1286 height 952
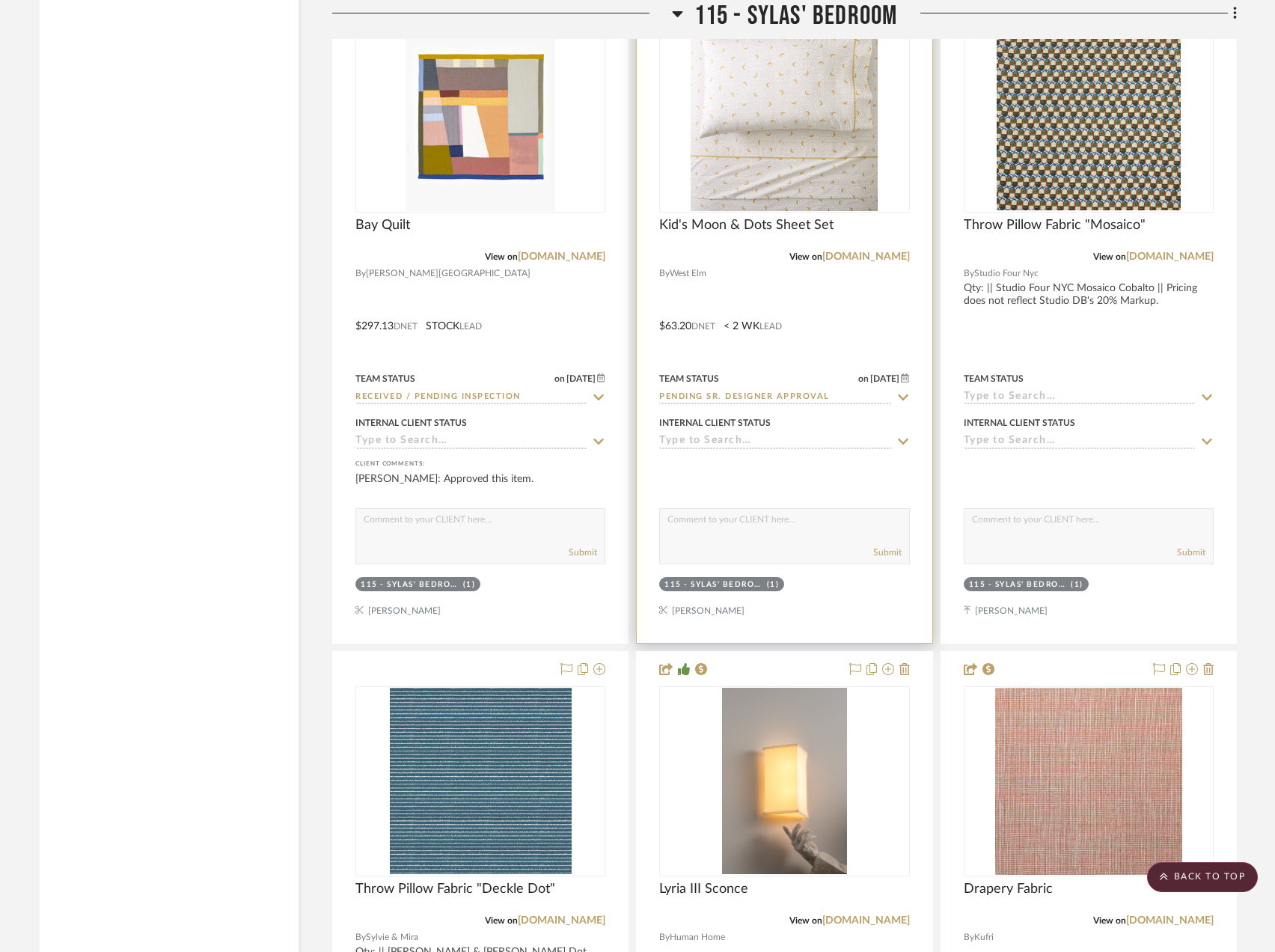
scroll to position [21916, 0]
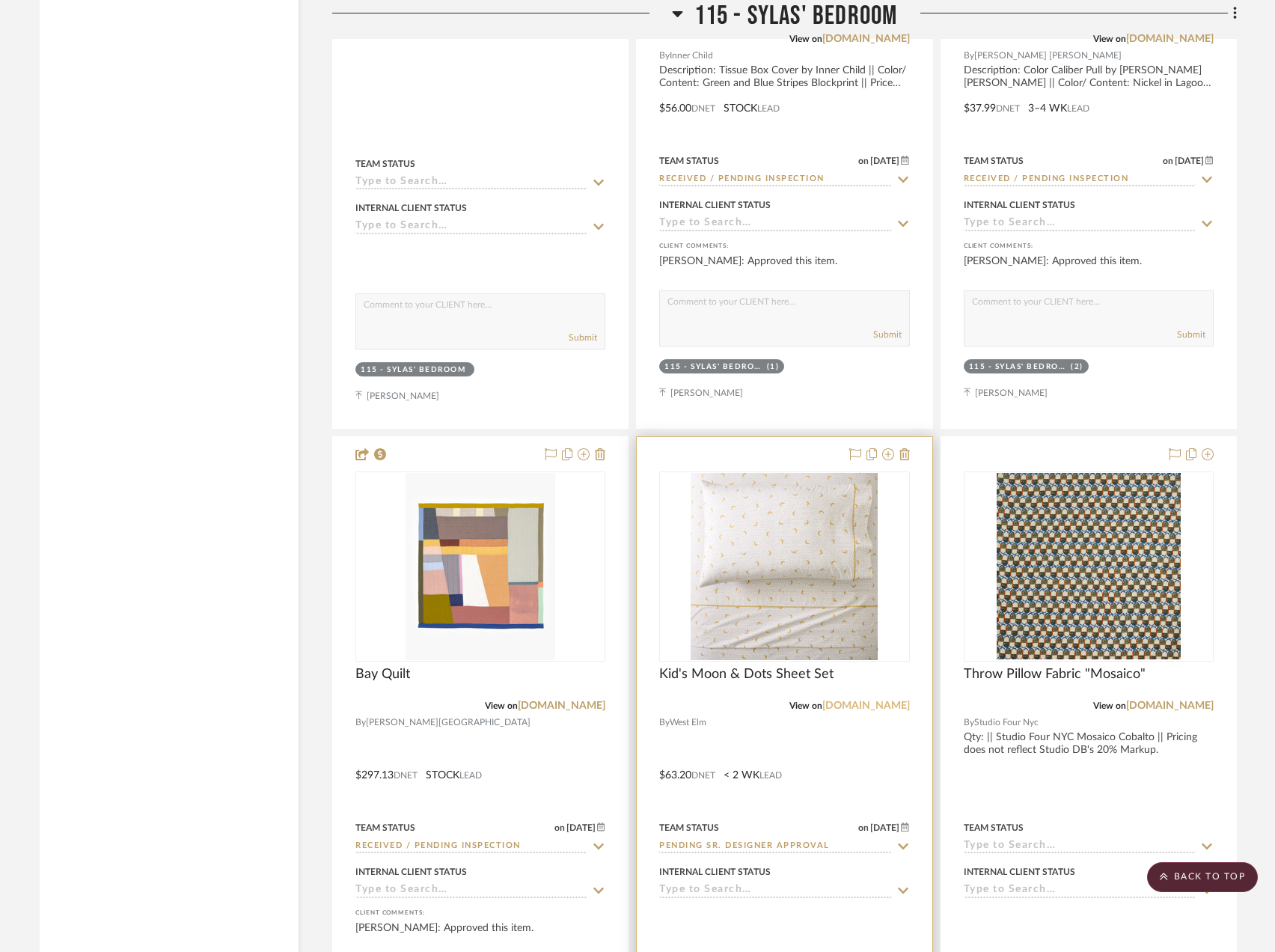
click at [873, 706] on link "[DOMAIN_NAME]" at bounding box center [866, 705] width 88 height 10
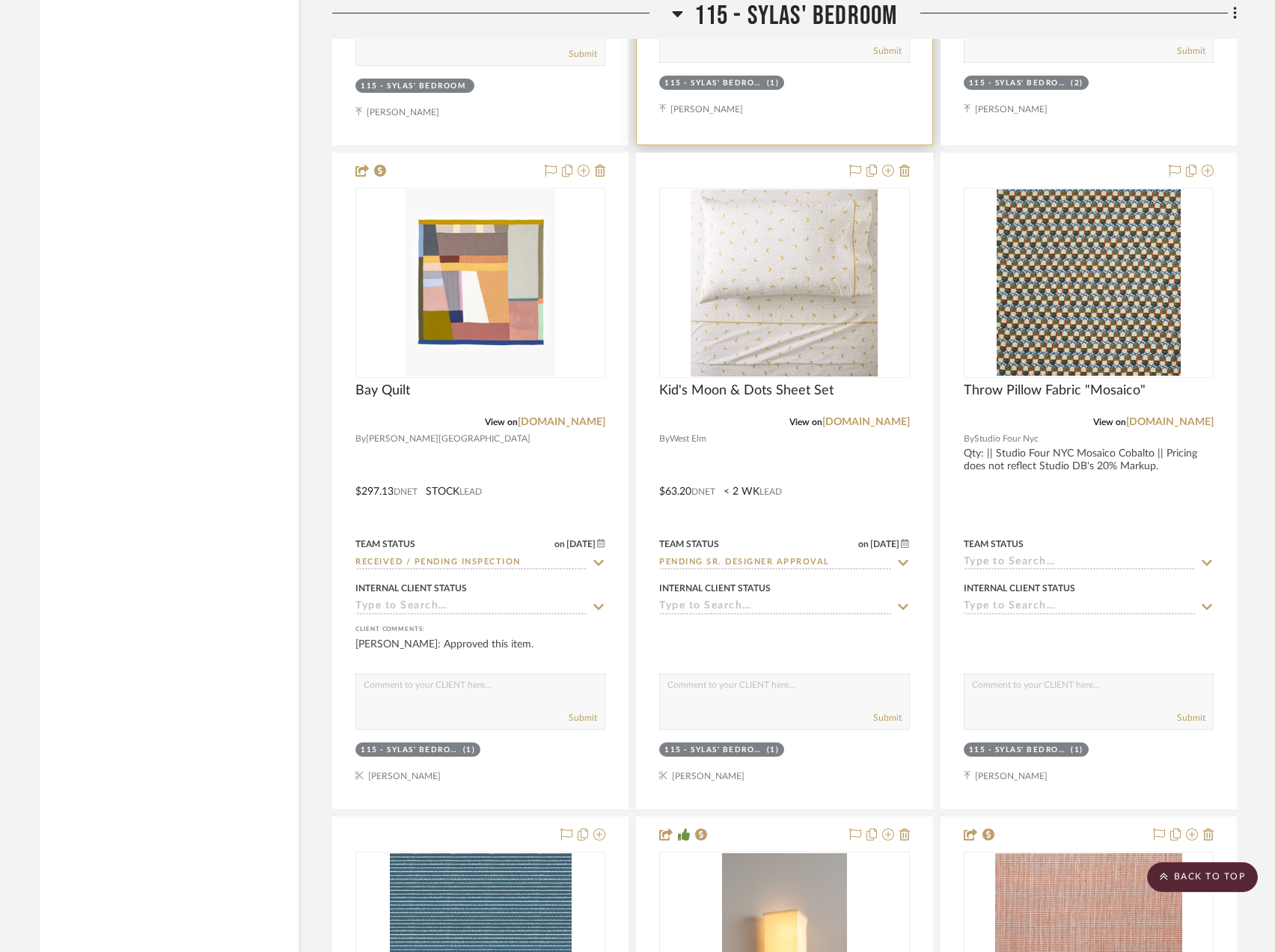
scroll to position [22215, 0]
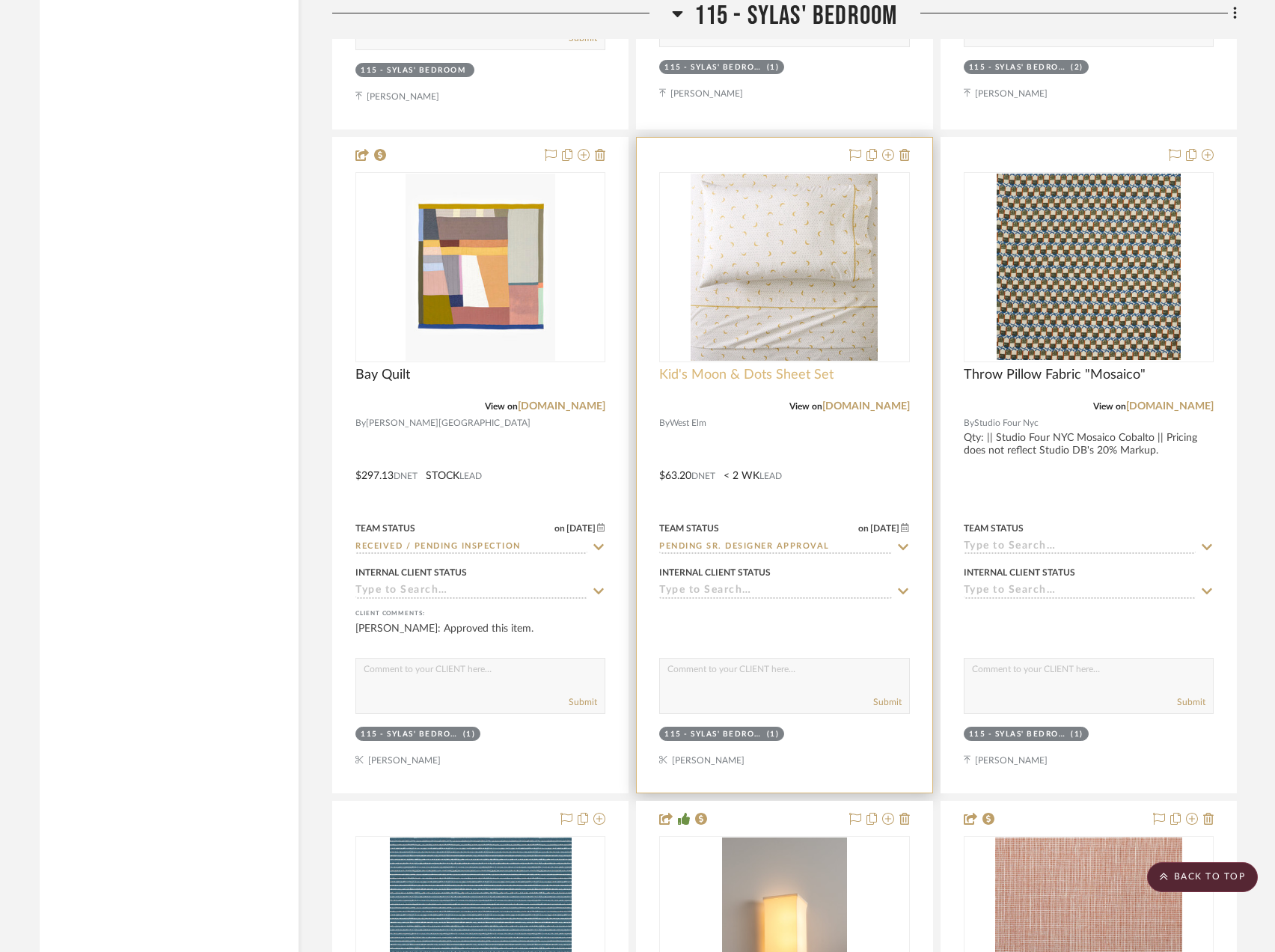
click at [809, 375] on span "Kid's Moon & Dots Sheet Set" at bounding box center [746, 375] width 174 height 16
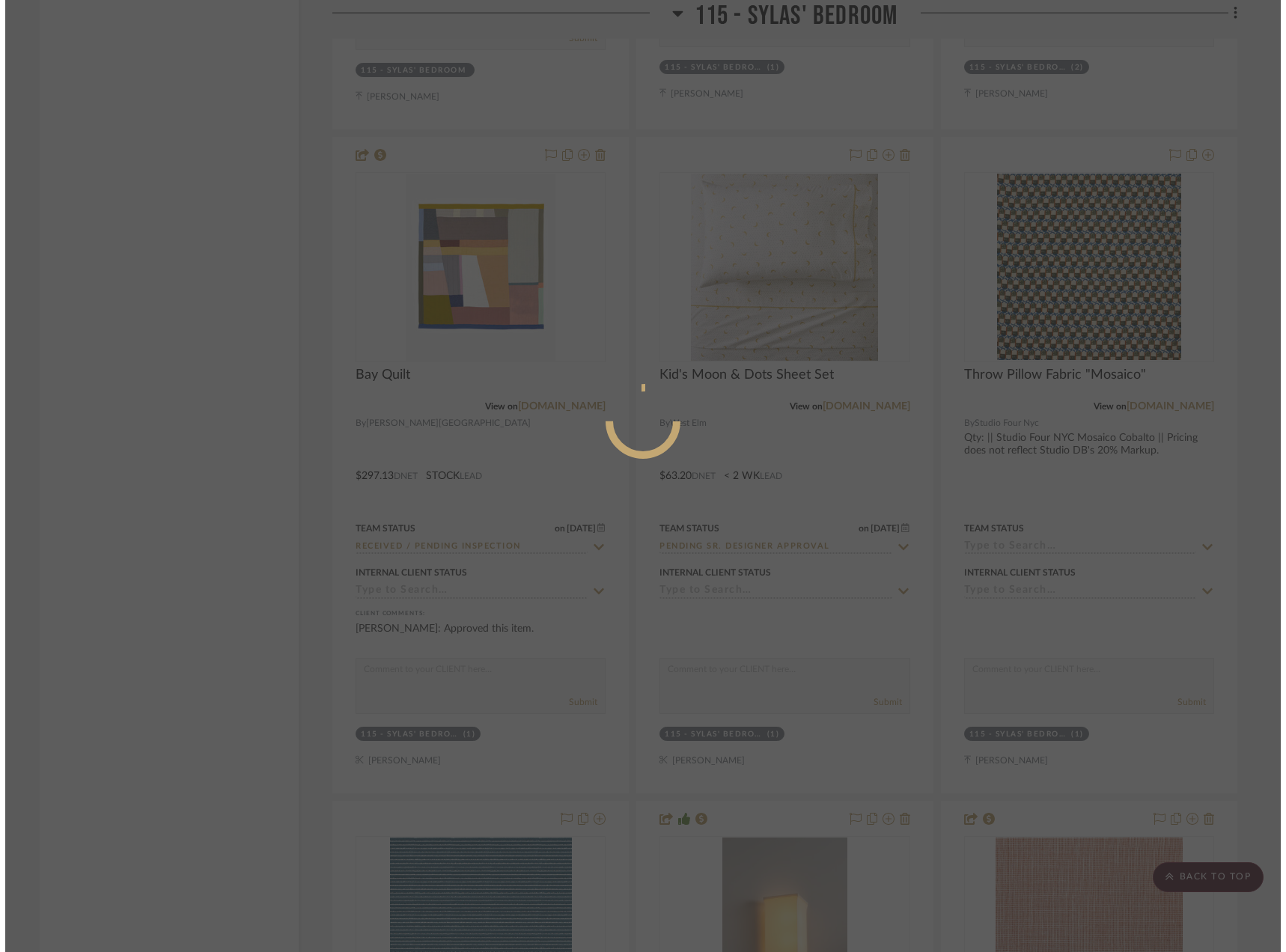
scroll to position [0, 0]
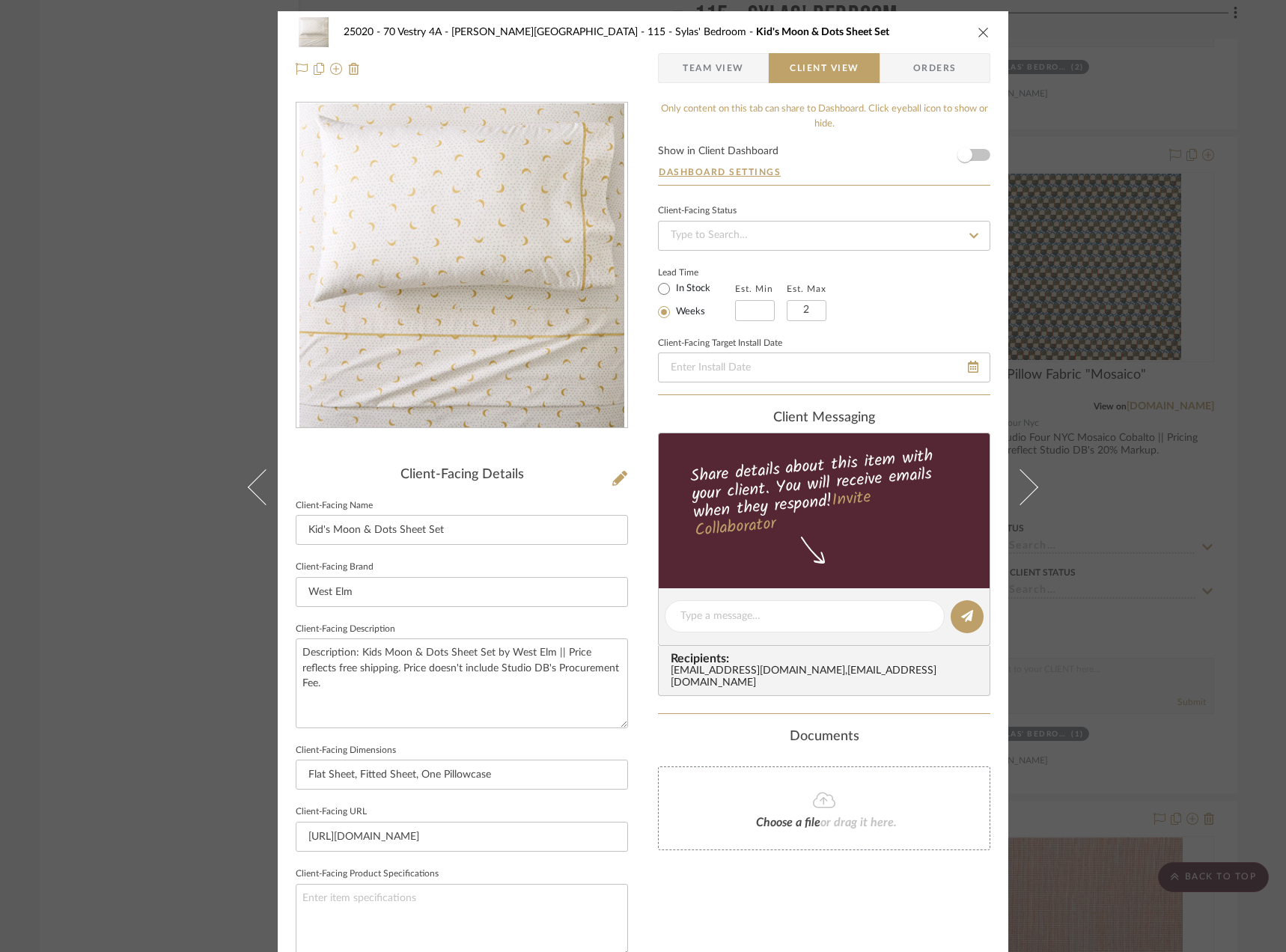
drag, startPoint x: 690, startPoint y: 75, endPoint x: 668, endPoint y: 102, distance: 34.8
click at [690, 76] on span "Team View" at bounding box center [712, 68] width 61 height 30
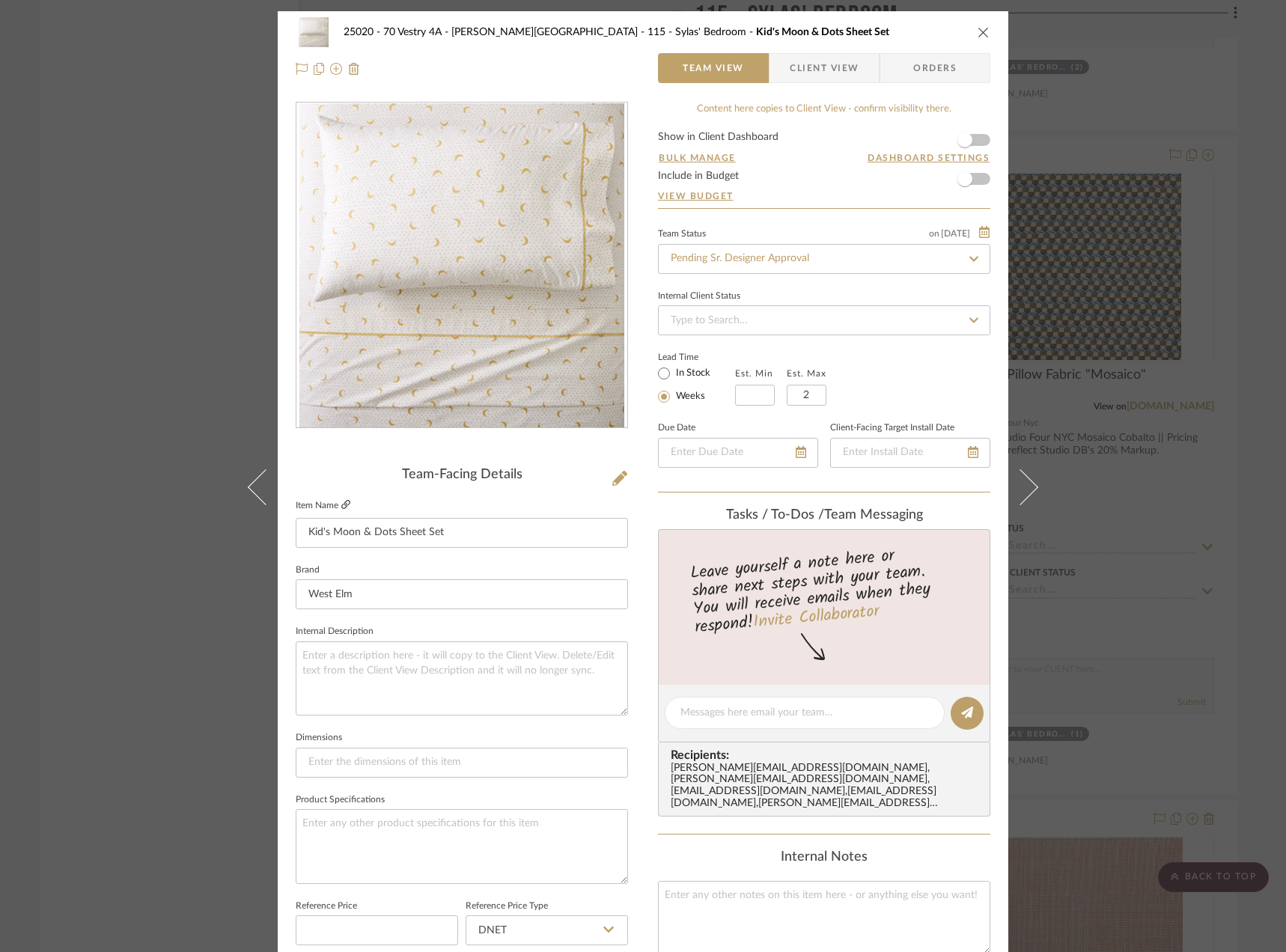
click at [341, 501] on icon at bounding box center [345, 503] width 9 height 9
click at [1255, 278] on div "25020 - 70 Vestry 4A - Grant-Stanleigh 115 - Sylas' Bedroom Kid's Moon & Dots S…" at bounding box center [643, 476] width 1286 height 952
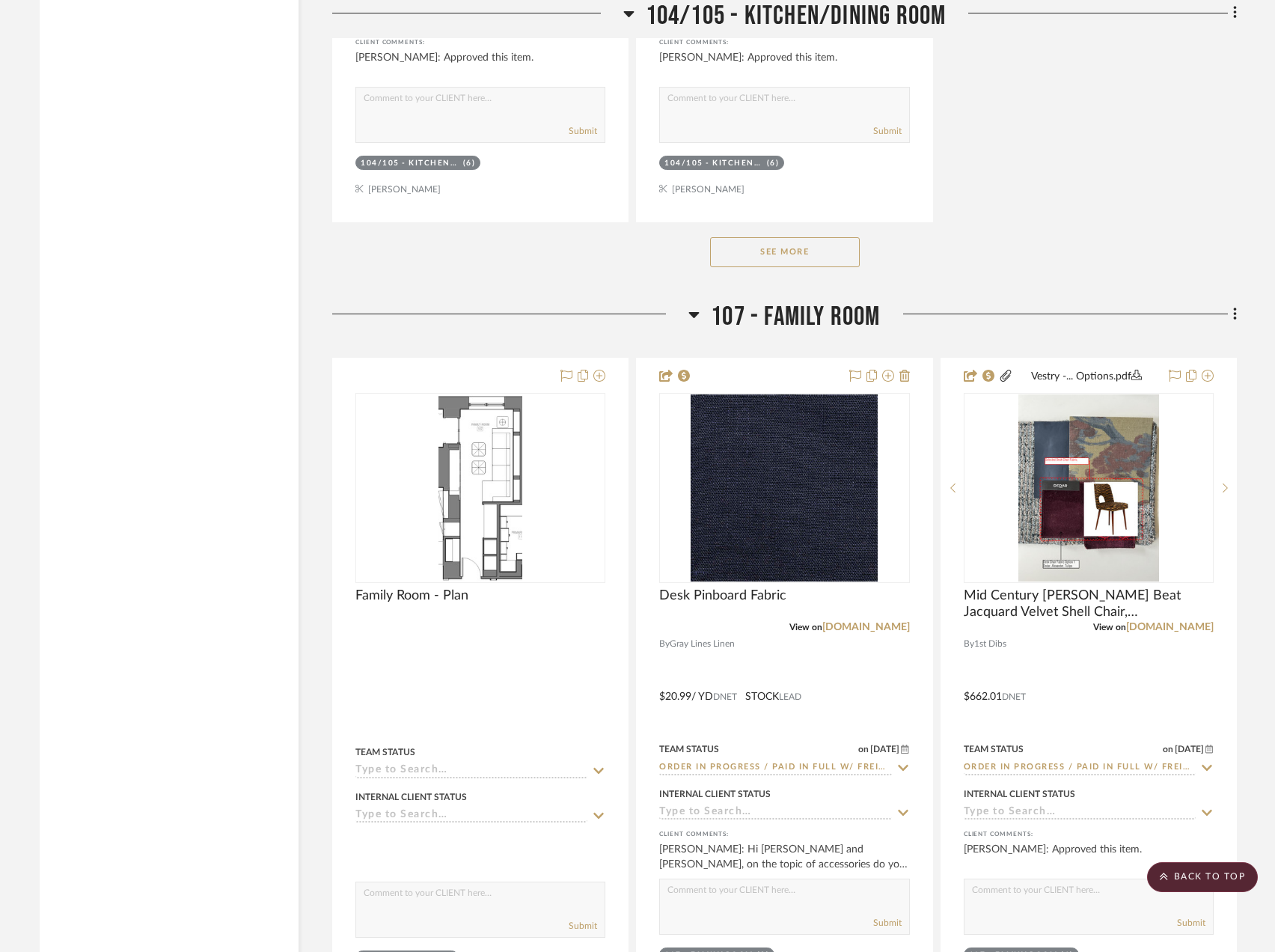
scroll to position [10096, 0]
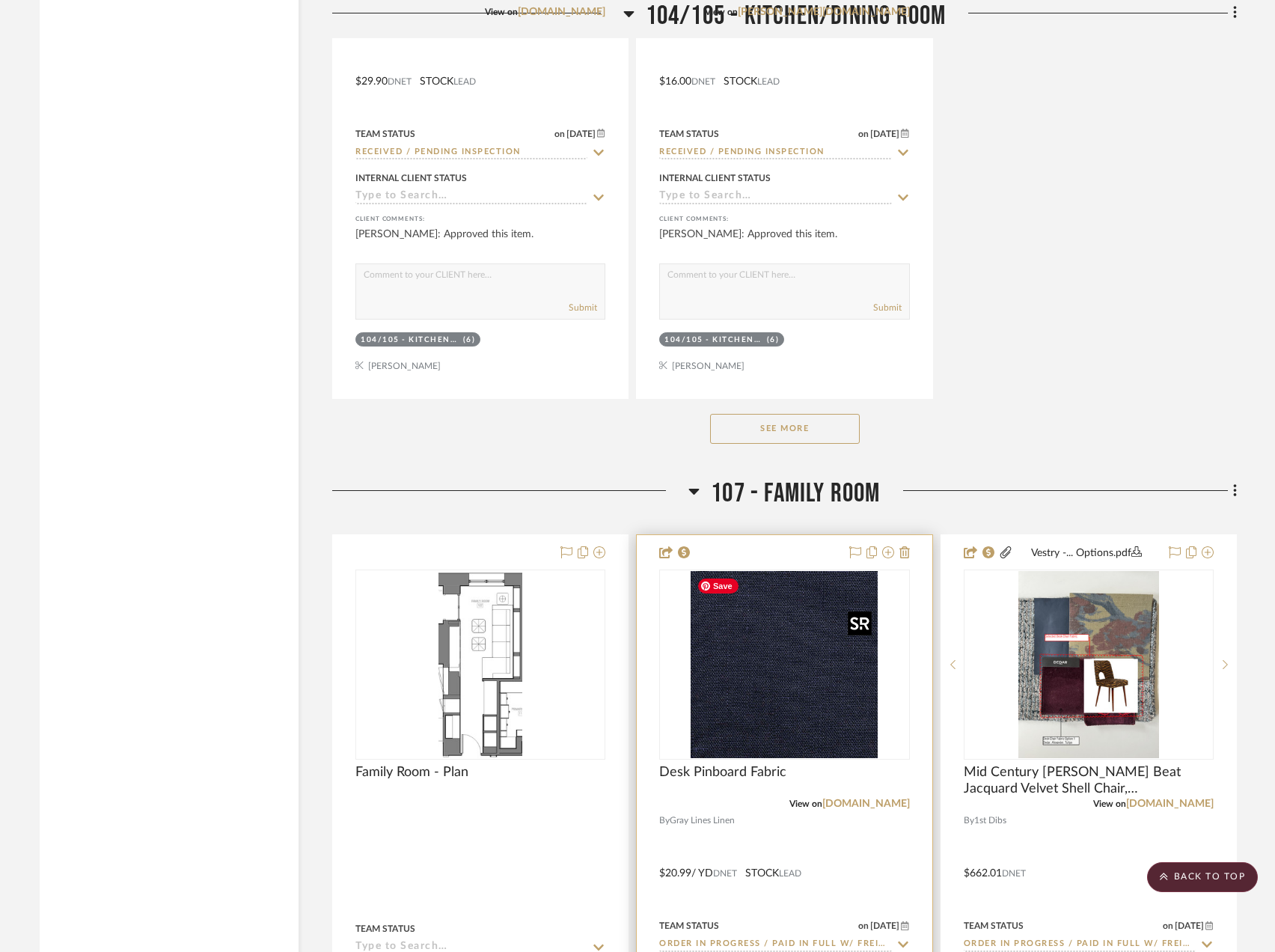
click at [841, 680] on img "0" at bounding box center [783, 663] width 187 height 187
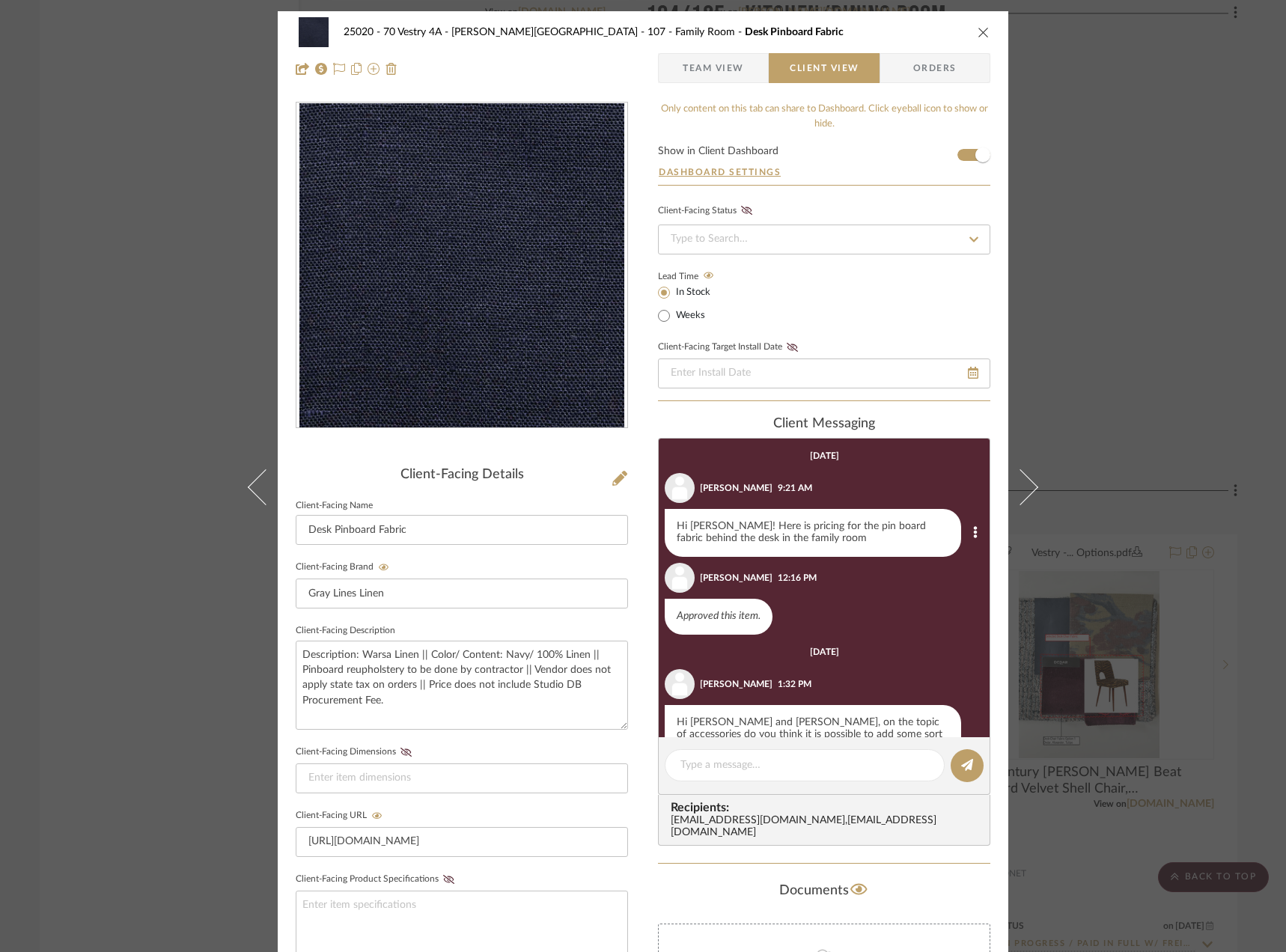
scroll to position [46, 0]
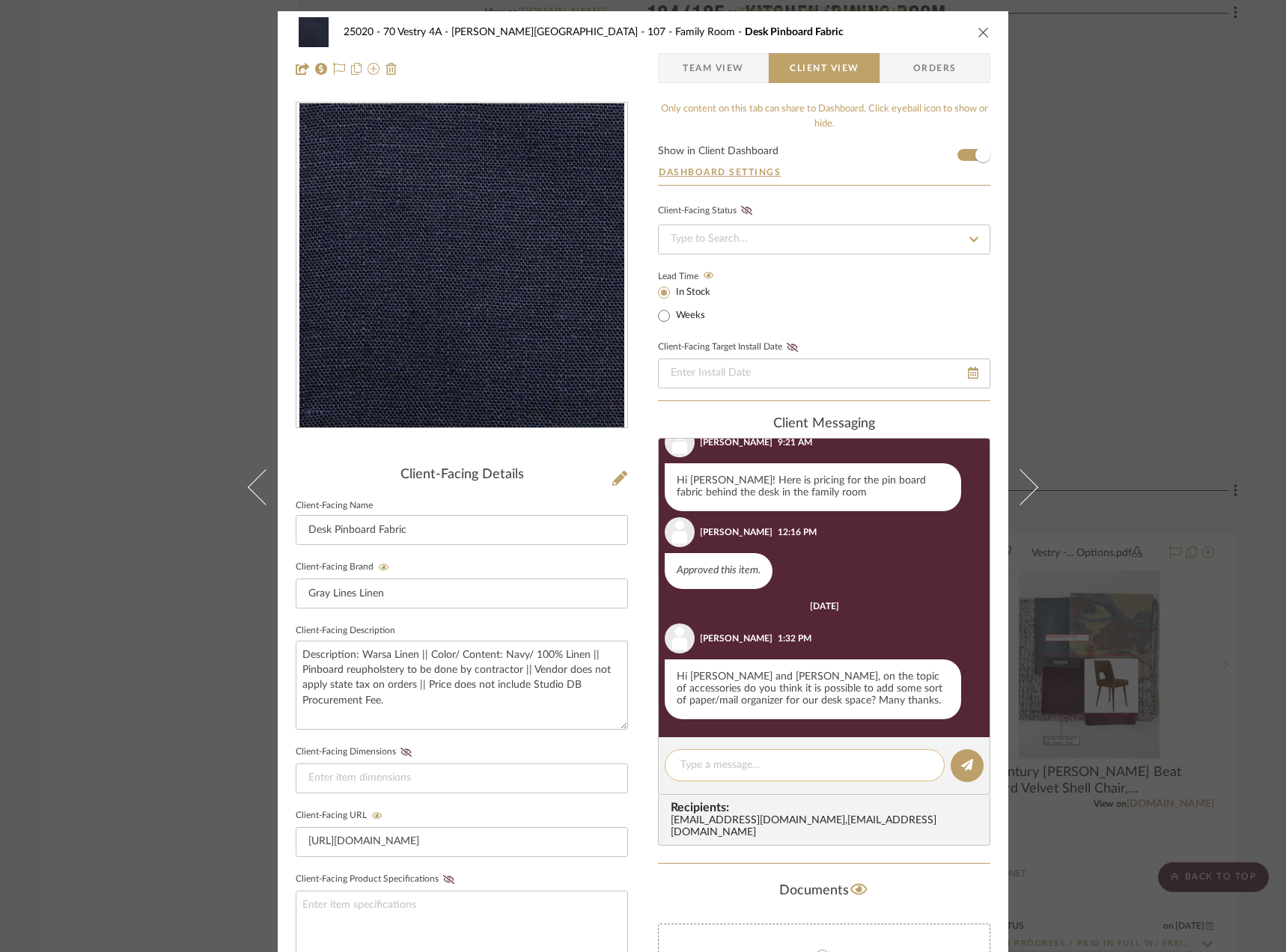
click at [784, 753] on div at bounding box center [804, 765] width 280 height 32
click at [789, 768] on textarea at bounding box center [804, 765] width 249 height 16
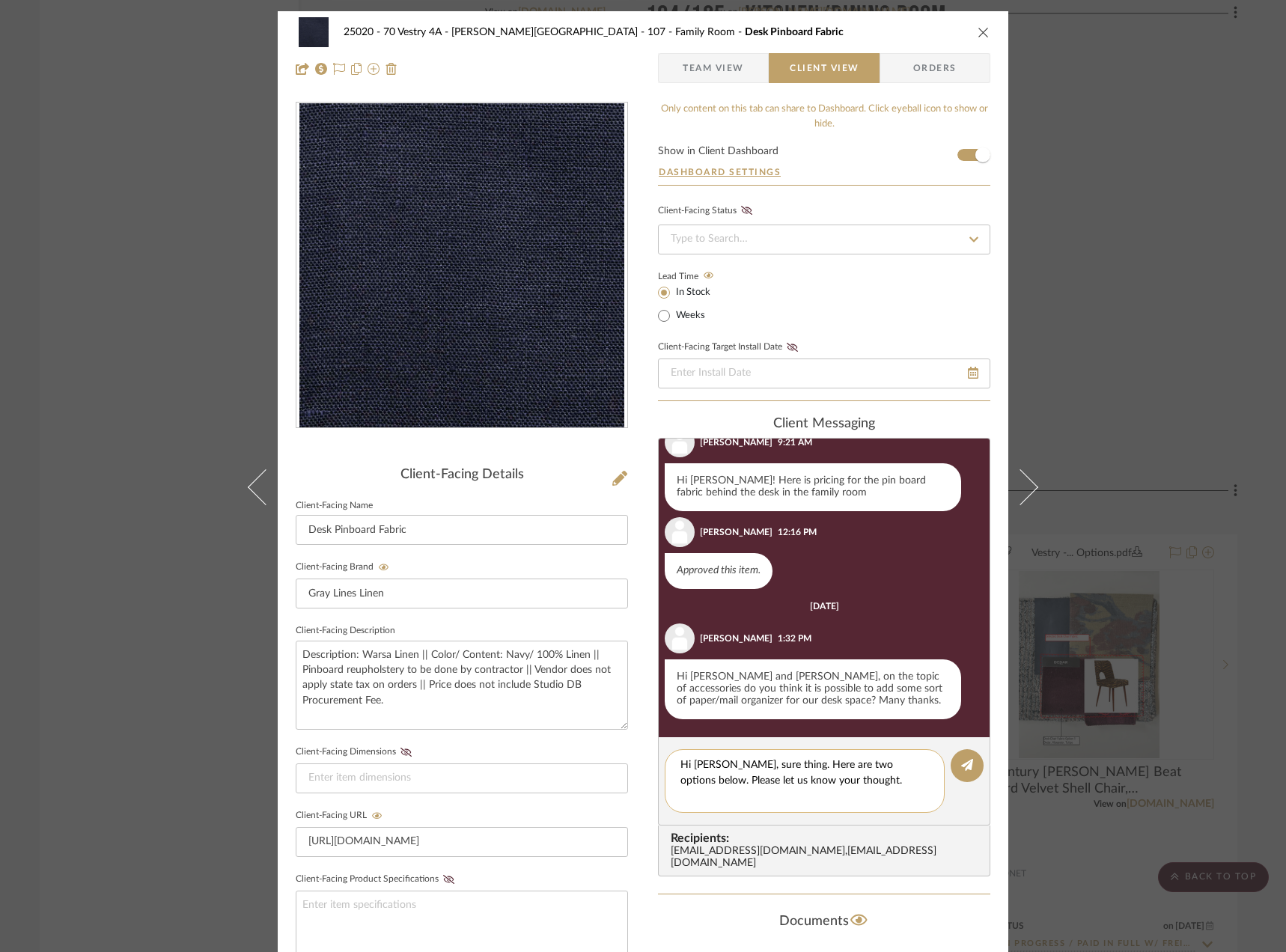
scroll to position [0, 0]
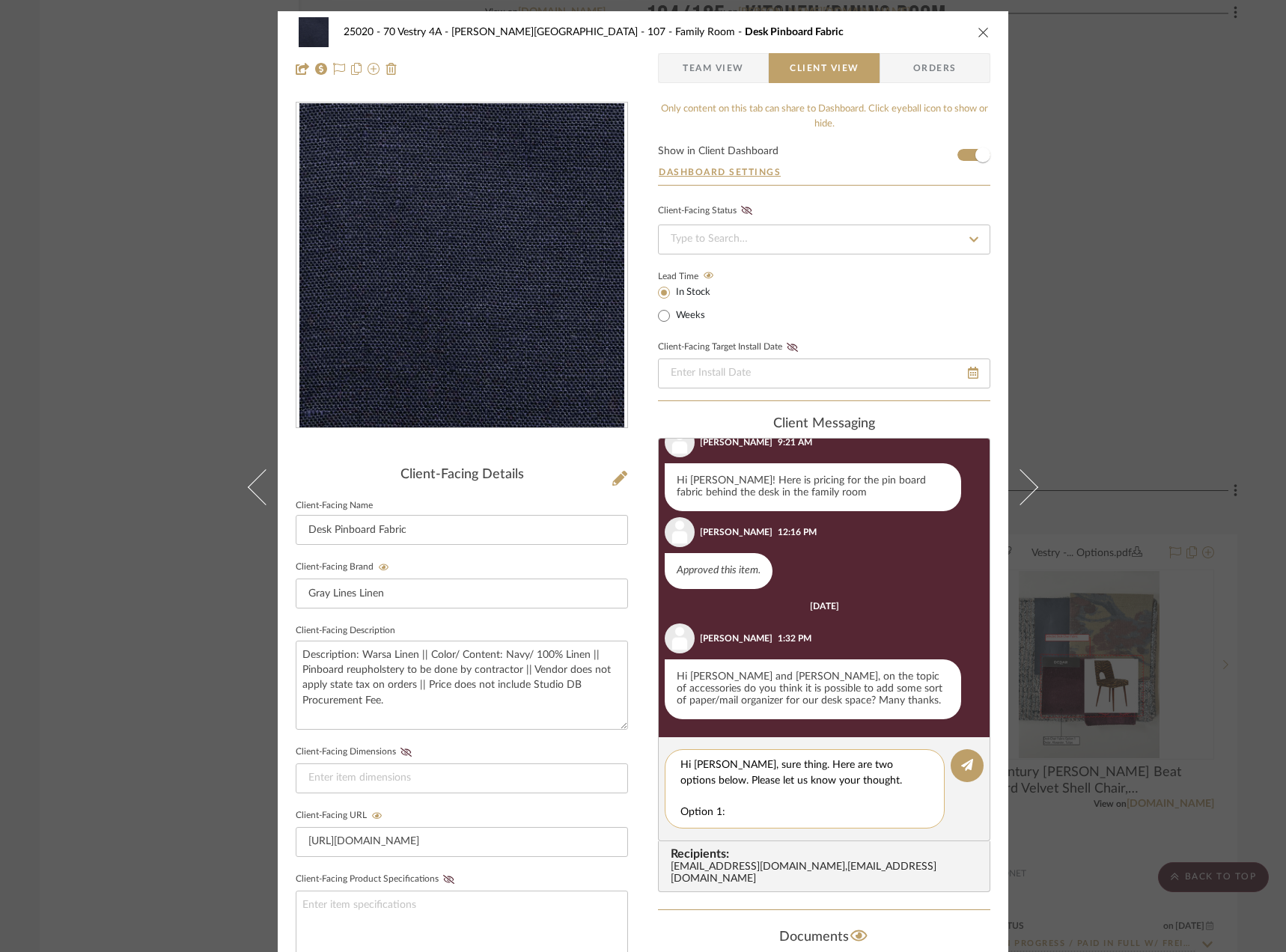
click at [752, 812] on textarea "Hi Emily, sure thing. Here are two options below. Please let us know your thoug…" at bounding box center [804, 788] width 249 height 63
paste textarea "Rated 5.0 out of 5 stars4Click to scroll to reviews Classic Letter Holder"
paste textarea "https://www.leatherology.com/products/classic-letter-holder-brown?gad_source=1&…"
paste textarea "Vintage Brass Letter Holder with Circle Handle"
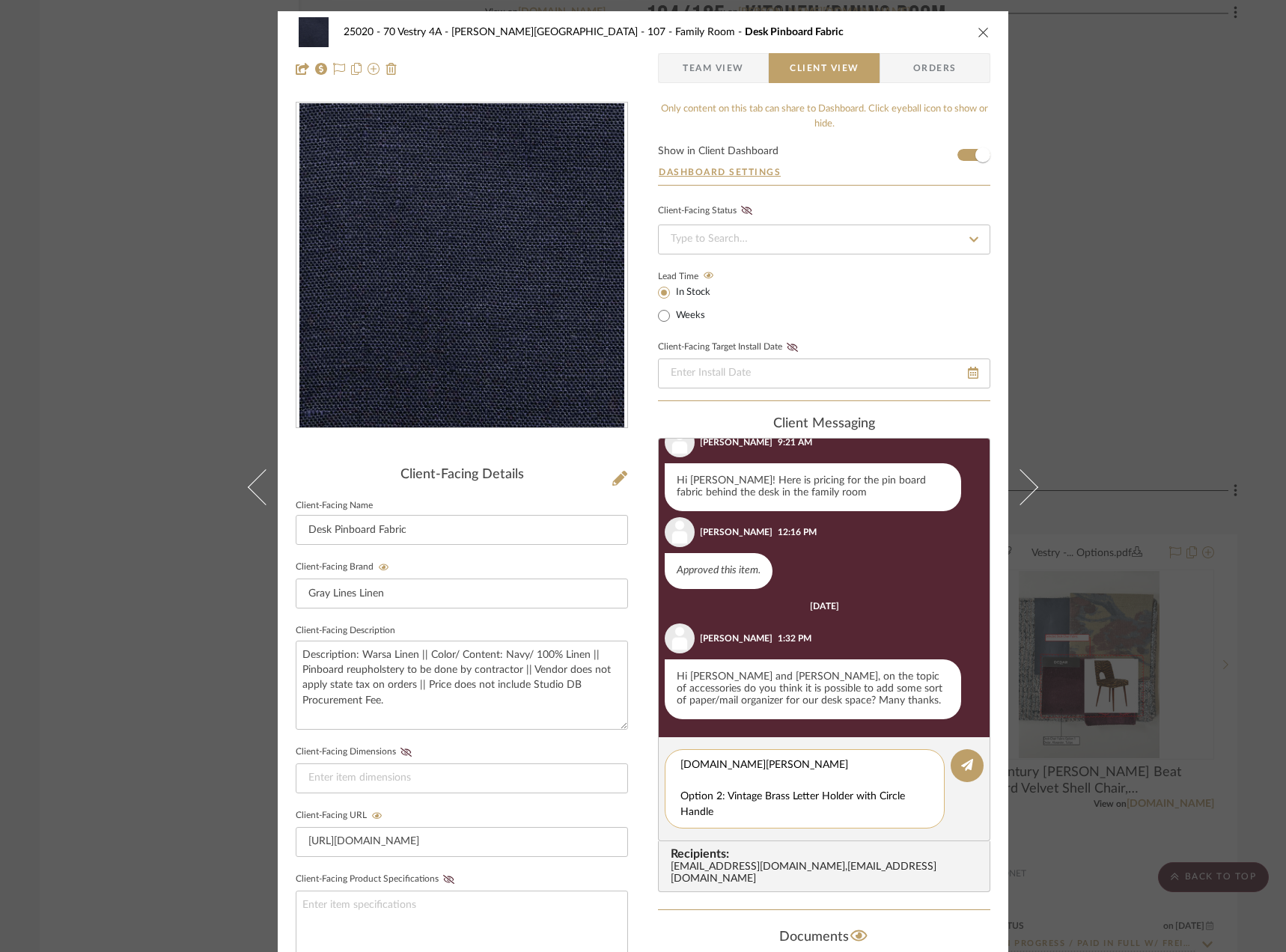
scroll to position [171, 0]
paste textarea "https://www.etsy.com/listing/4370676238/vintage-brass-letter-holder-with-circle…"
type textarea "Hi [PERSON_NAME], sure thing. Here are two options below. Please let us know yo…"
click at [954, 755] on button at bounding box center [966, 765] width 33 height 33
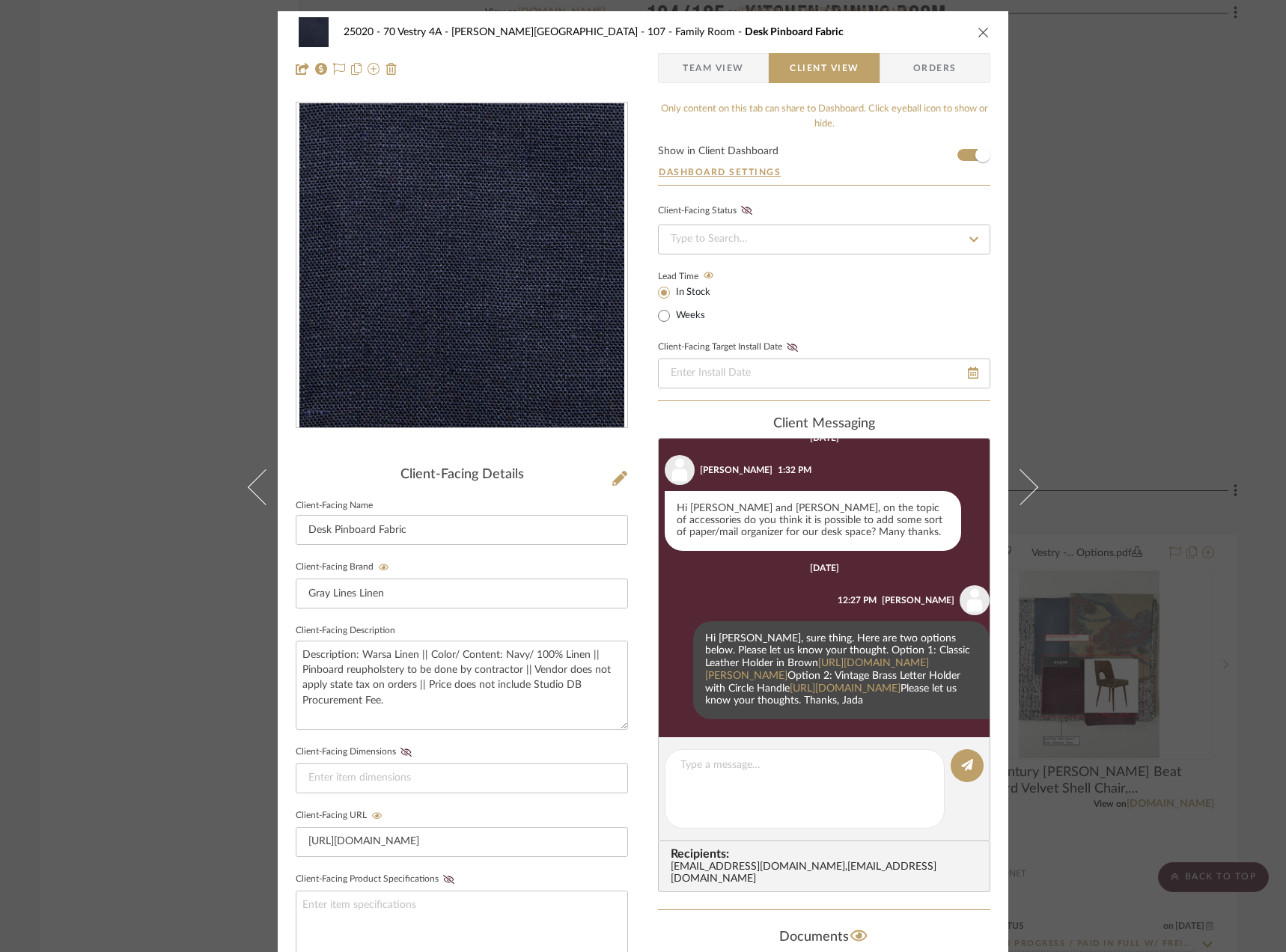
scroll to position [362, 0]
click at [1182, 259] on div "25020 - 70 Vestry 4A - Grant-Stanleigh 107 - Family Room Desk Pinboard Fabric T…" at bounding box center [643, 476] width 1286 height 952
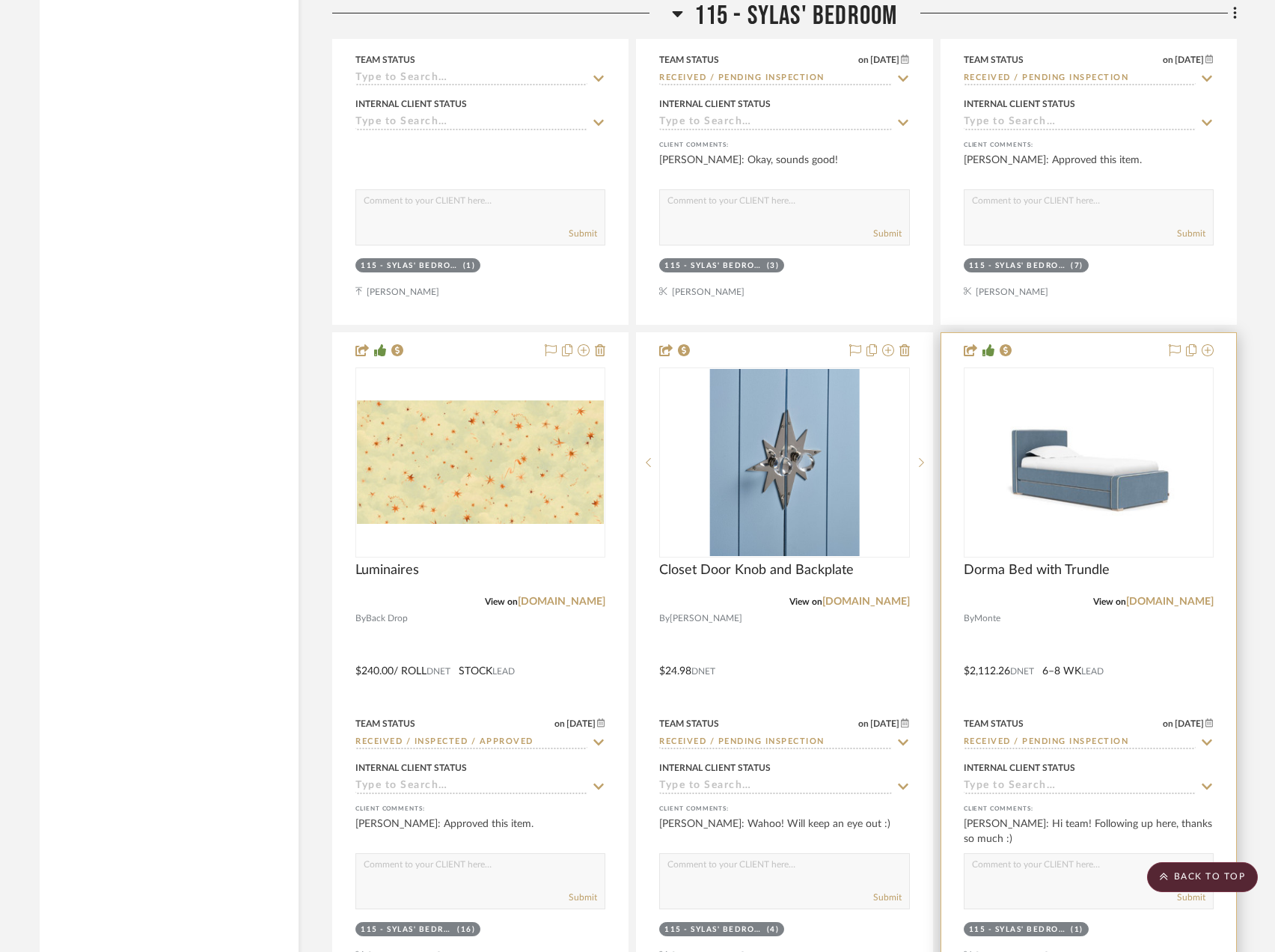
scroll to position [23561, 0]
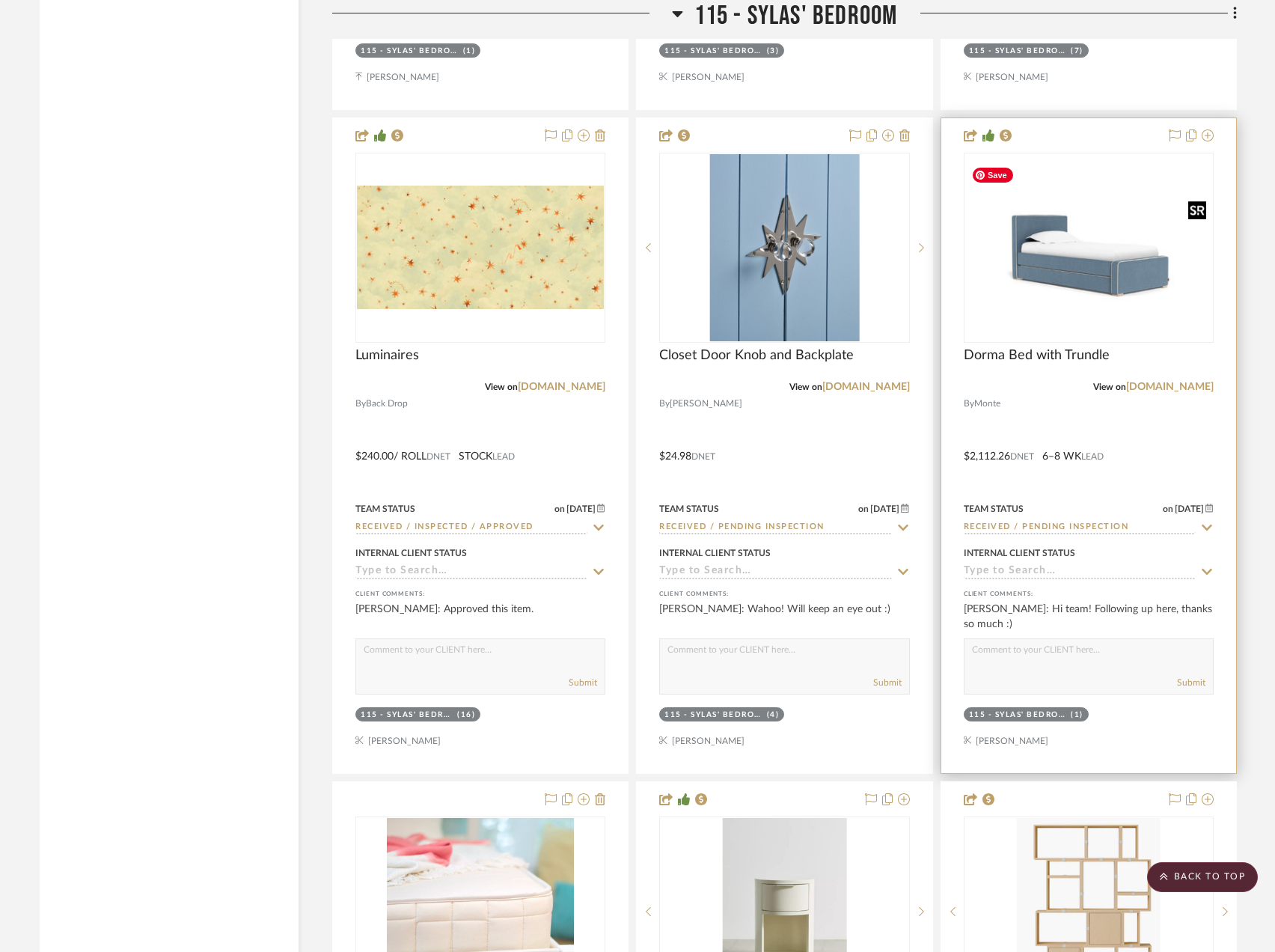
click at [1035, 274] on img "0" at bounding box center [1088, 247] width 247 height 174
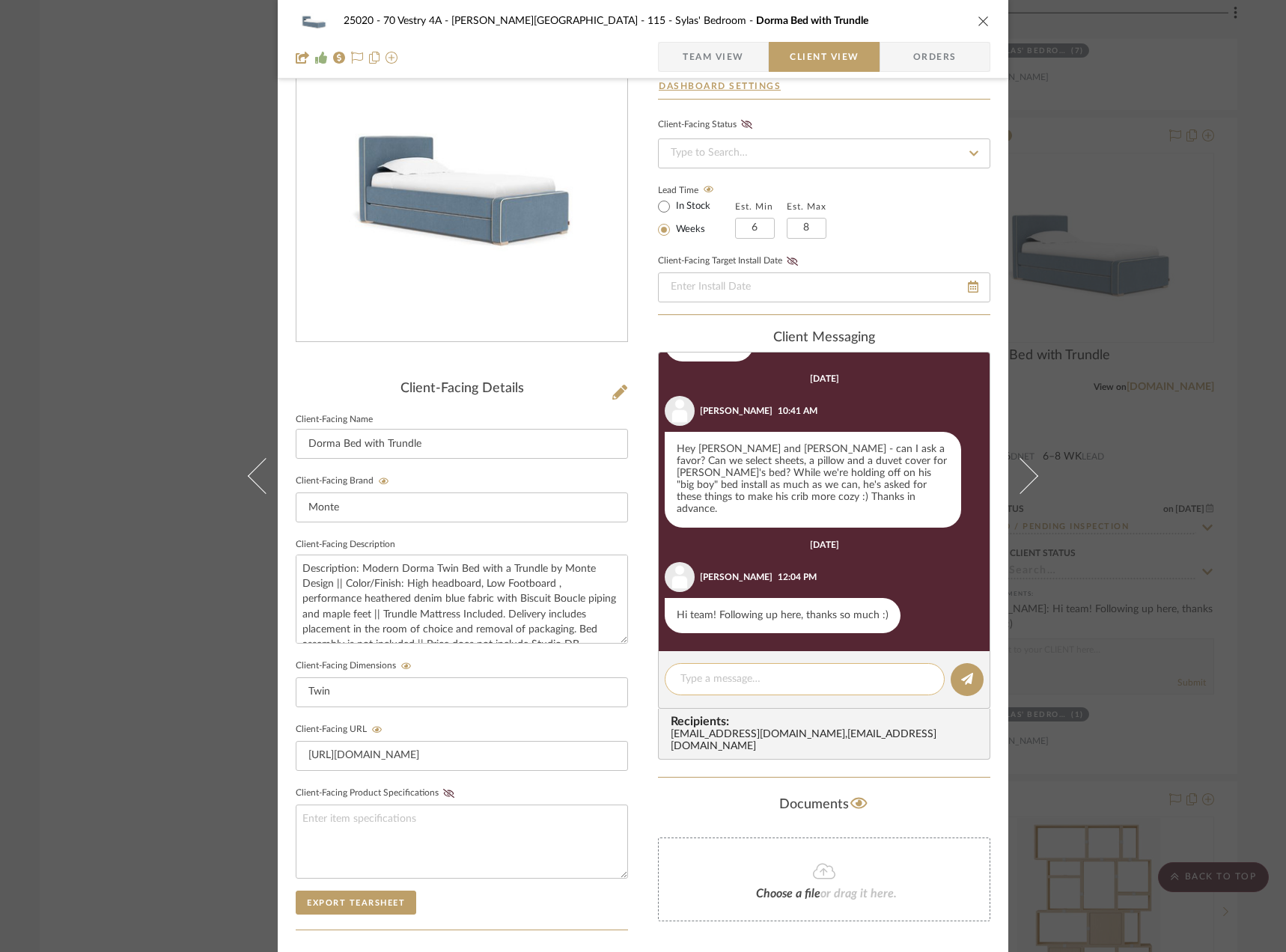
scroll to position [862, 0]
click at [719, 684] on textarea at bounding box center [804, 679] width 249 height 16
type textarea "T"
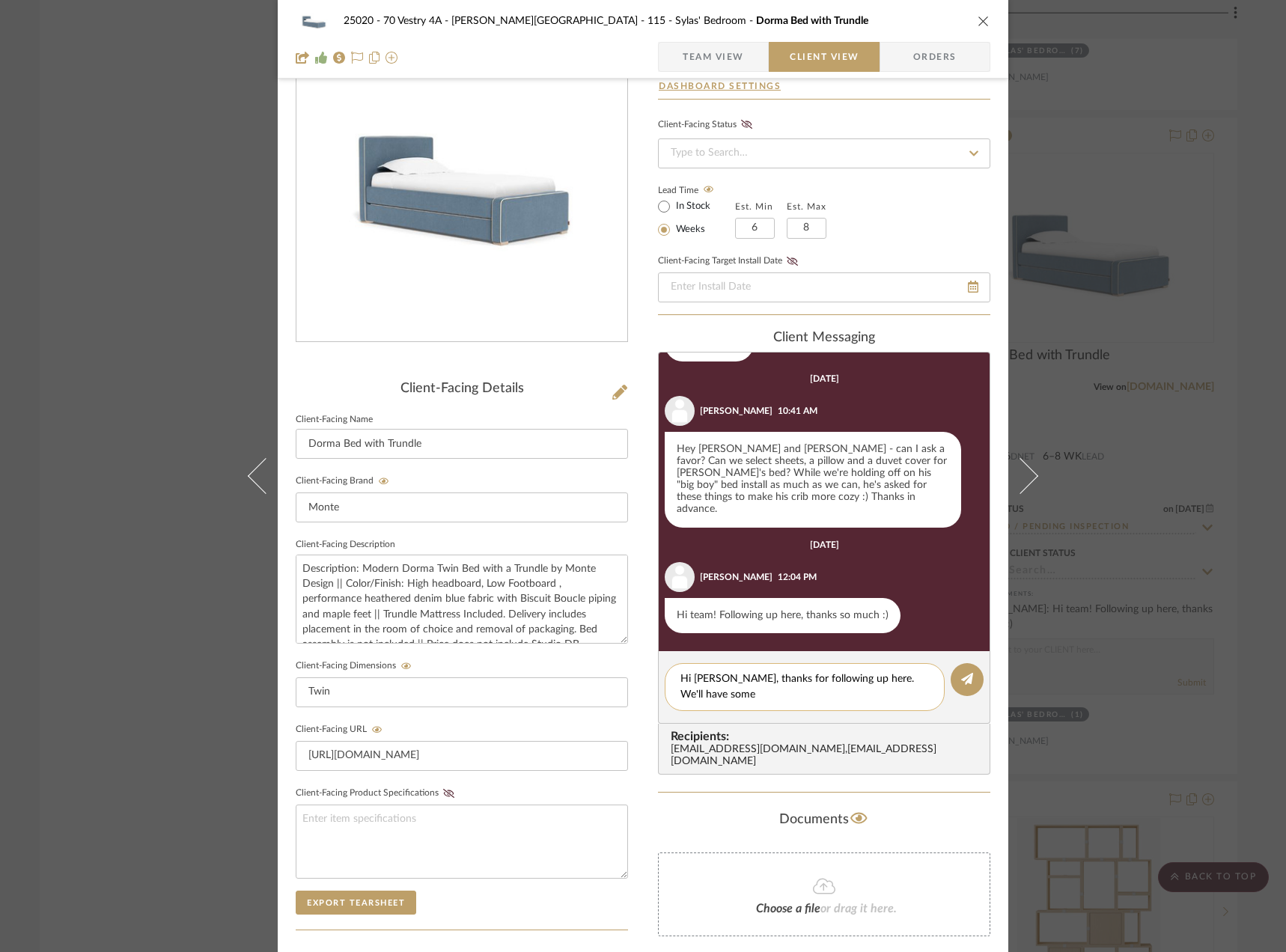
scroll to position [0, 0]
click at [853, 677] on textarea "Hi Emily, thanks for following up here. We'll have some bedding and a duvet for…" at bounding box center [804, 686] width 249 height 31
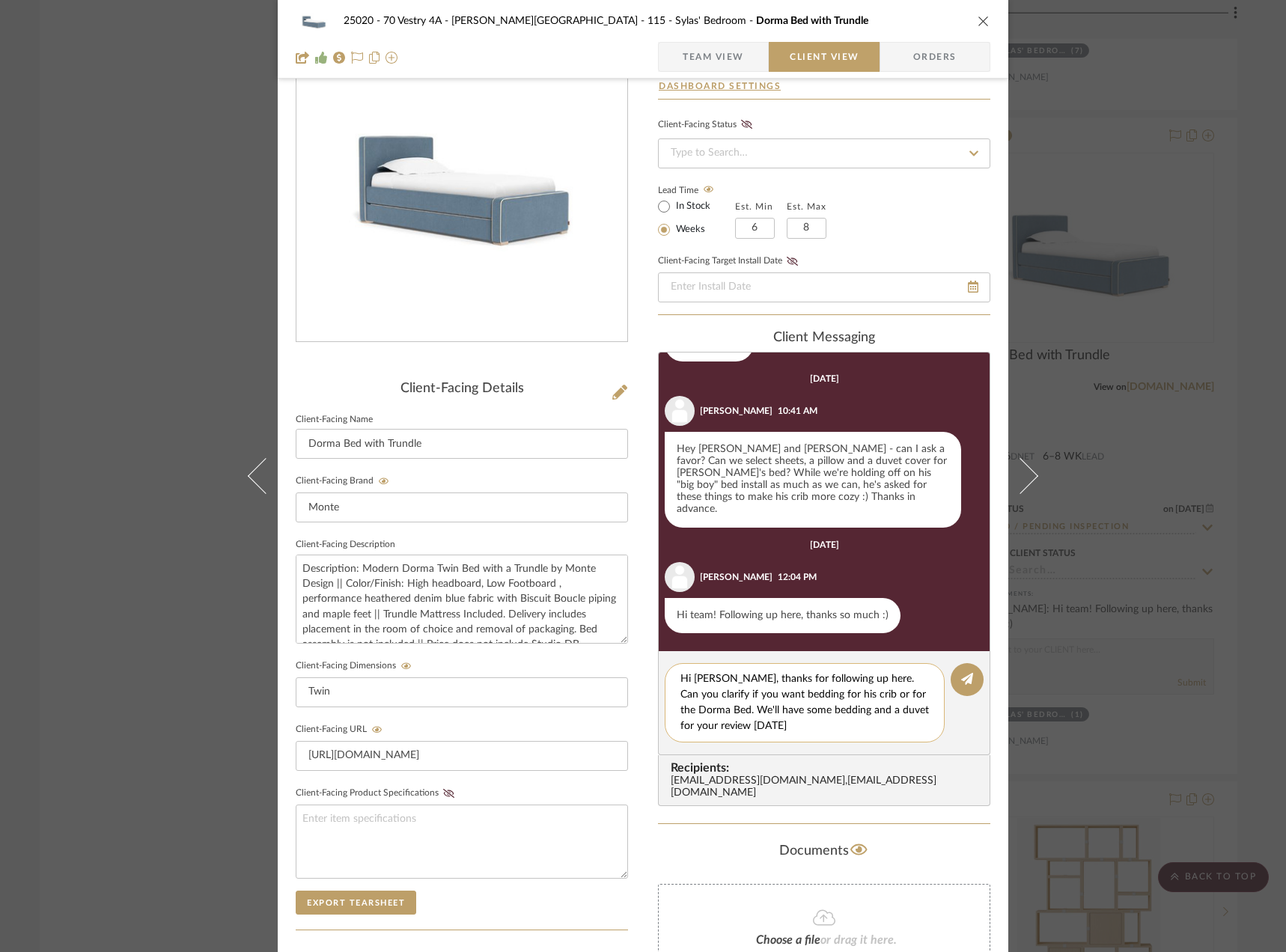
drag, startPoint x: 730, startPoint y: 728, endPoint x: 663, endPoint y: 719, distance: 67.6
click at [664, 719] on div "Hi Emily, thanks for following up here. Can you clarify if you want bedding for…" at bounding box center [804, 701] width 280 height 79
click at [761, 690] on textarea "Hi Emily, thanks for following up here. Can you clarify if you want bedding for…" at bounding box center [804, 702] width 249 height 63
click at [765, 690] on textarea "Hi Emily, thanks for following up here. Can you clarify if you want bedding for…" at bounding box center [804, 702] width 249 height 63
click at [914, 697] on textarea "Hi Emily, thanks for following up here. Can you clarify if you want bedding for…" at bounding box center [804, 702] width 249 height 63
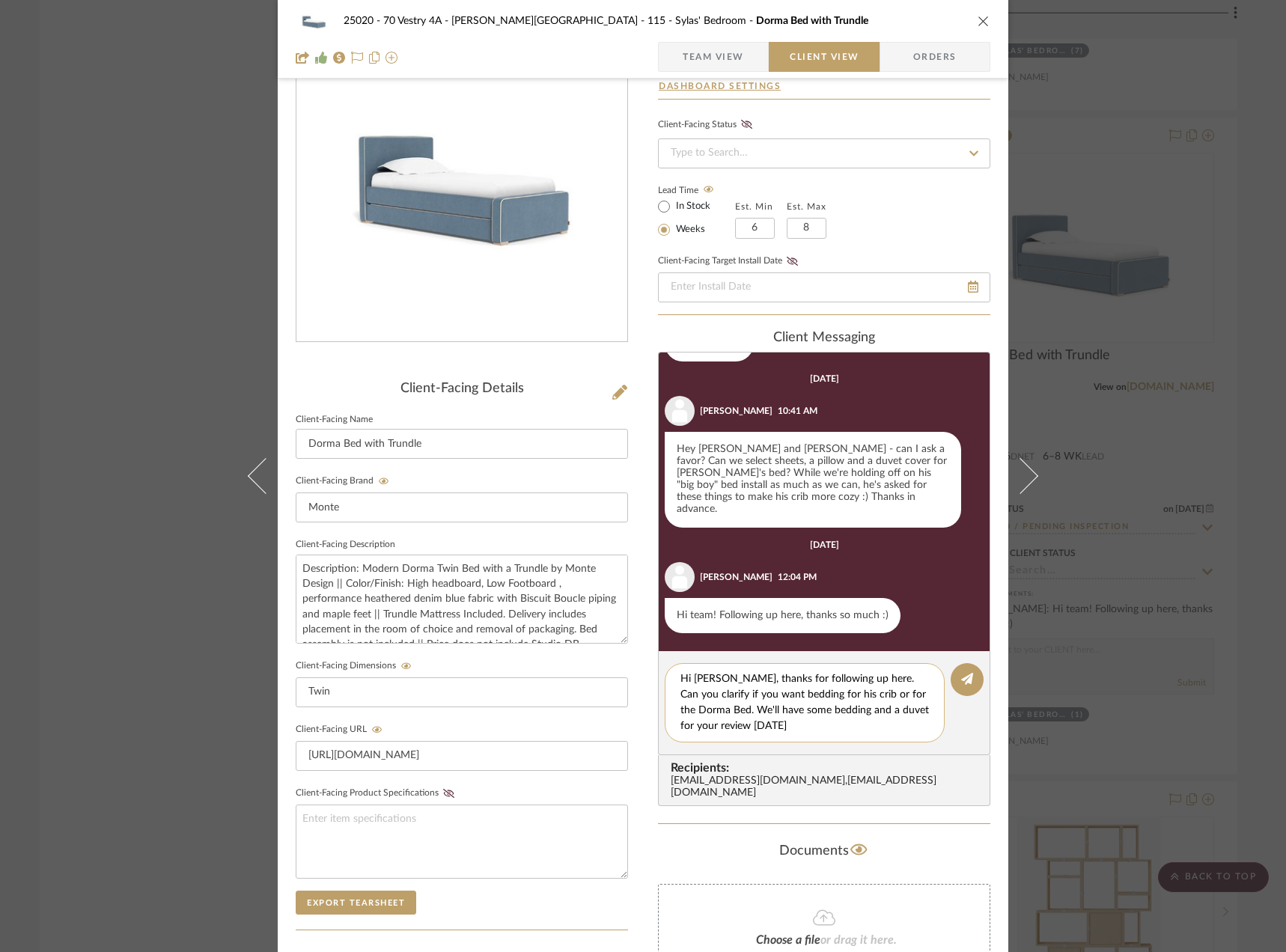
click at [767, 692] on textarea "Hi Emily, thanks for following up here. Can you clarify if you want bedding for…" at bounding box center [804, 702] width 249 height 63
drag, startPoint x: 763, startPoint y: 726, endPoint x: 725, endPoint y: 708, distance: 42.0
click at [725, 707] on textarea "Hi Emily, thanks for following up here. Can you clarify if you want bedding and…" at bounding box center [804, 702] width 249 height 63
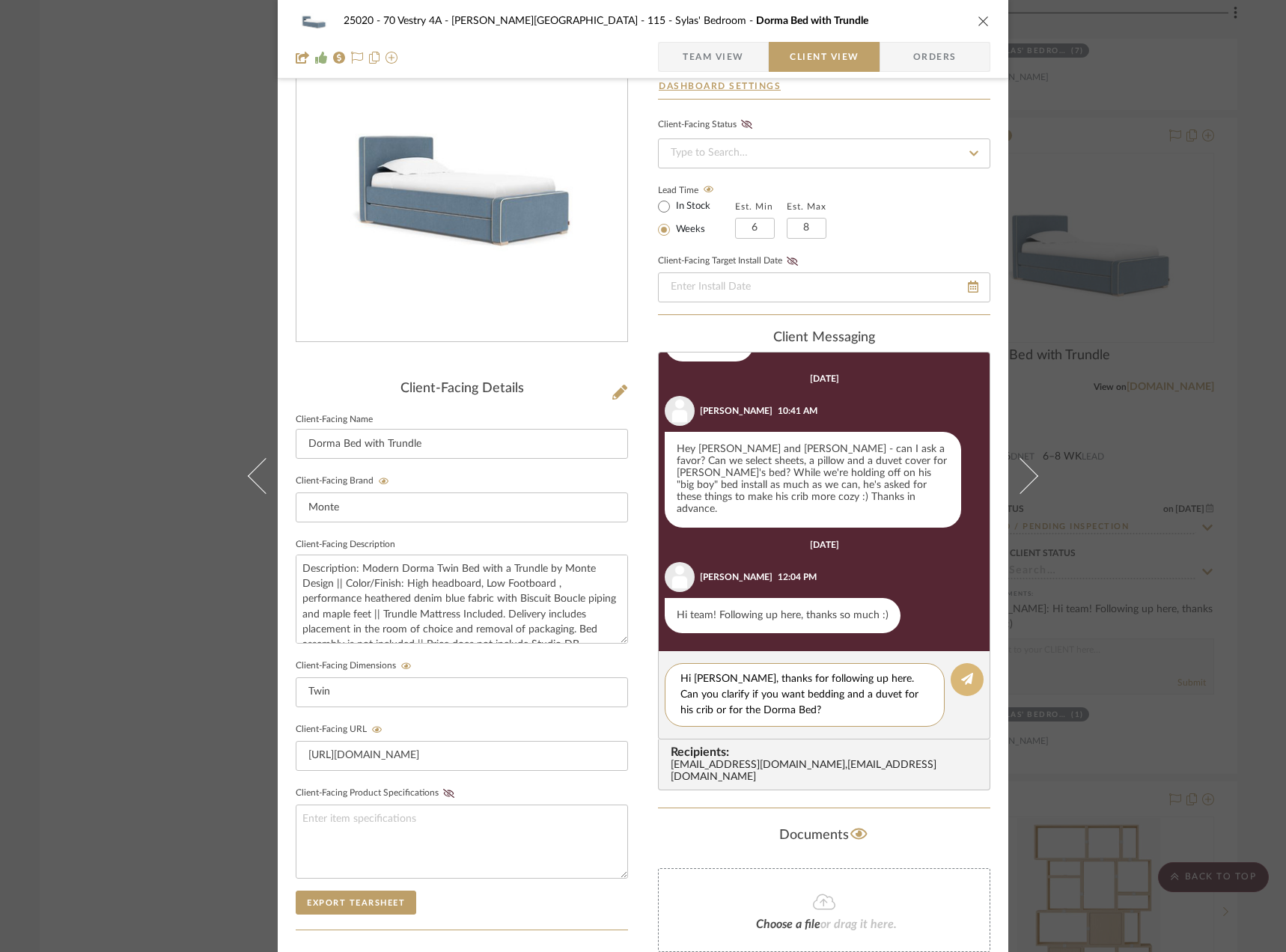
type textarea "Hi Emily, thanks for following up here. Can you clarify if you want bedding and…"
click at [974, 683] on button at bounding box center [966, 678] width 33 height 33
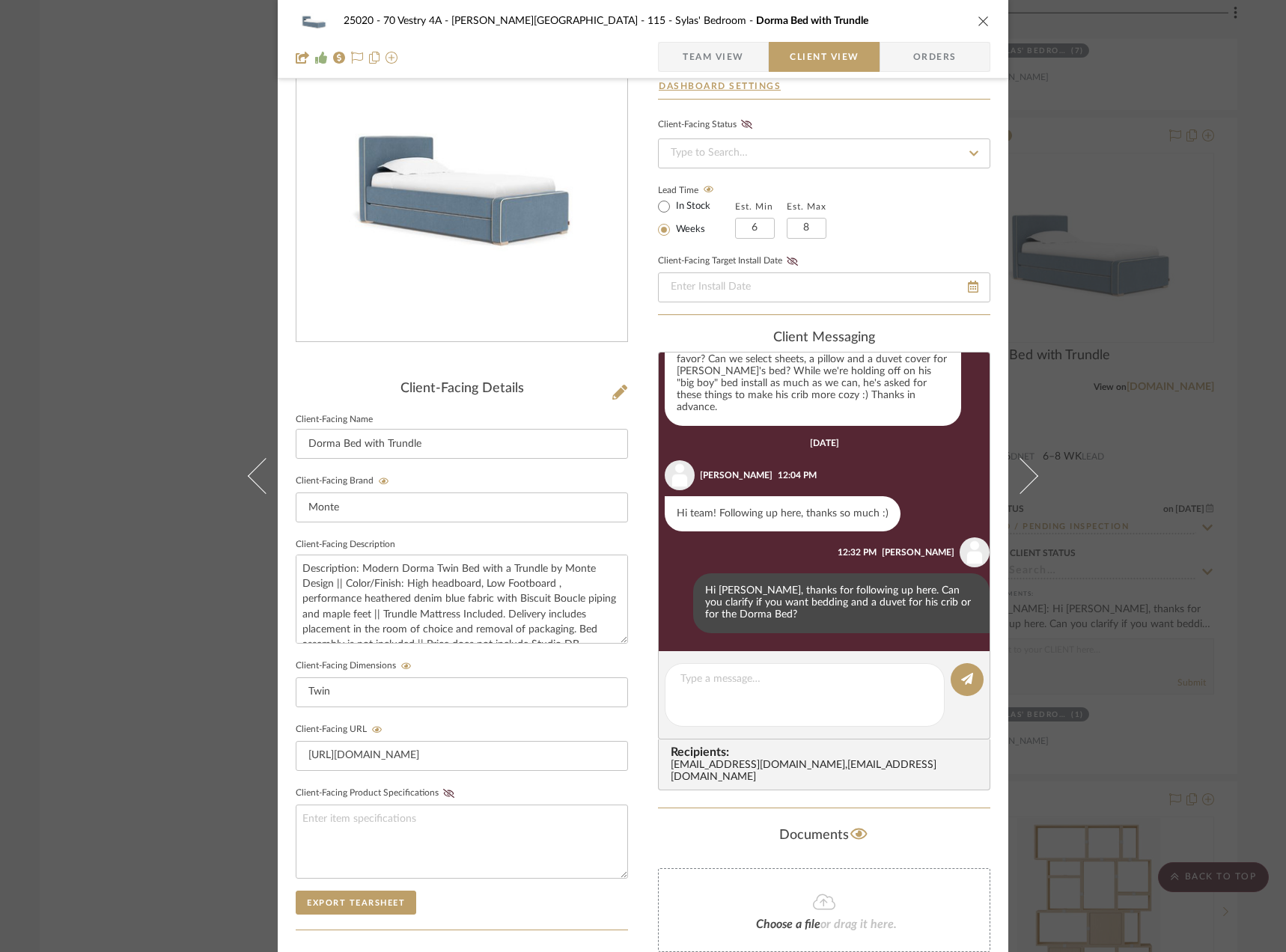
scroll to position [964, 0]
click at [1267, 227] on div "25020 - 70 Vestry 4A - Grant-Stanleigh 115 - Sylas' Bedroom Dorma Bed with Trun…" at bounding box center [643, 476] width 1286 height 952
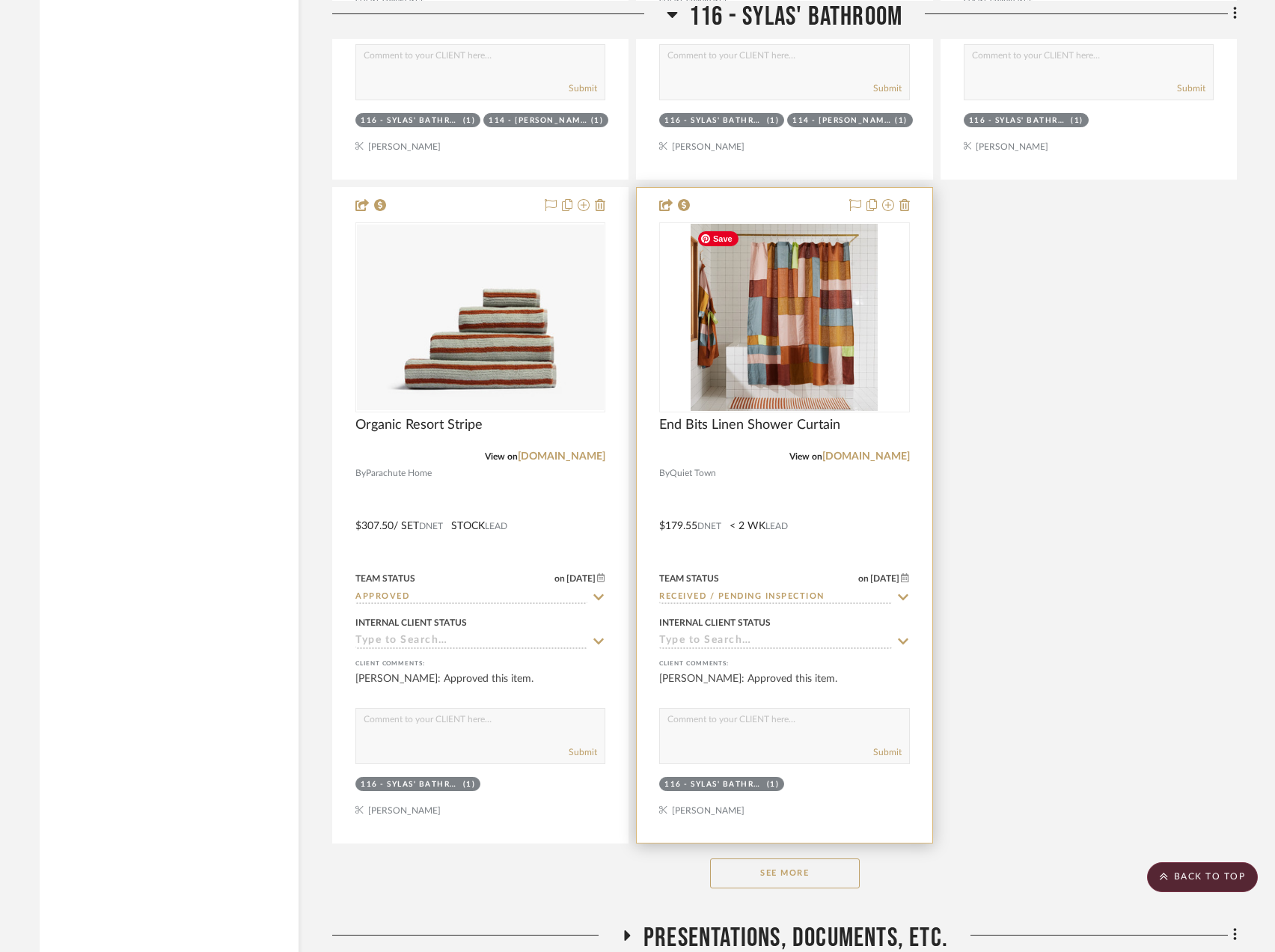
scroll to position [27359, 0]
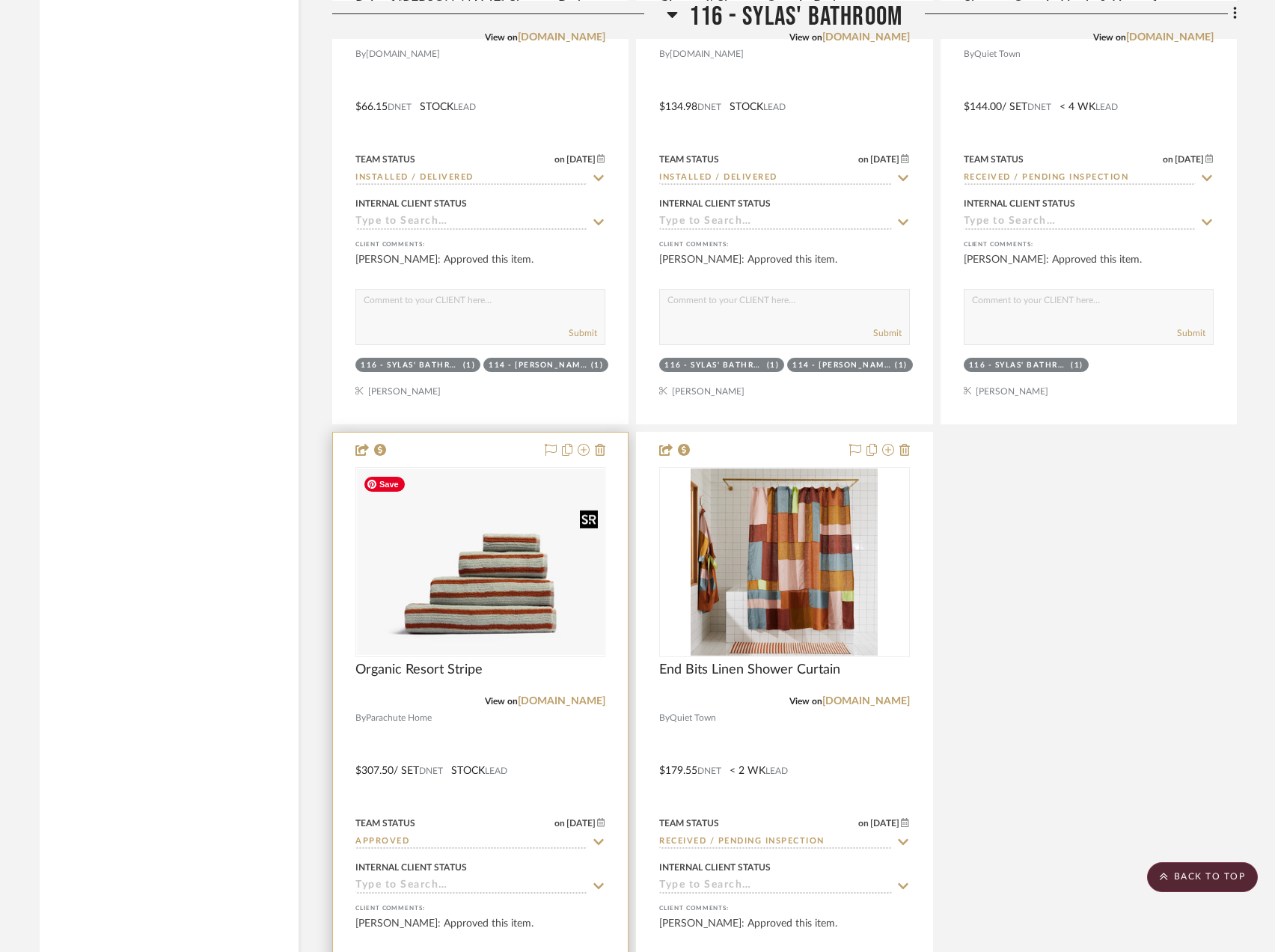
click at [0, 0] on img at bounding box center [0, 0] width 0 height 0
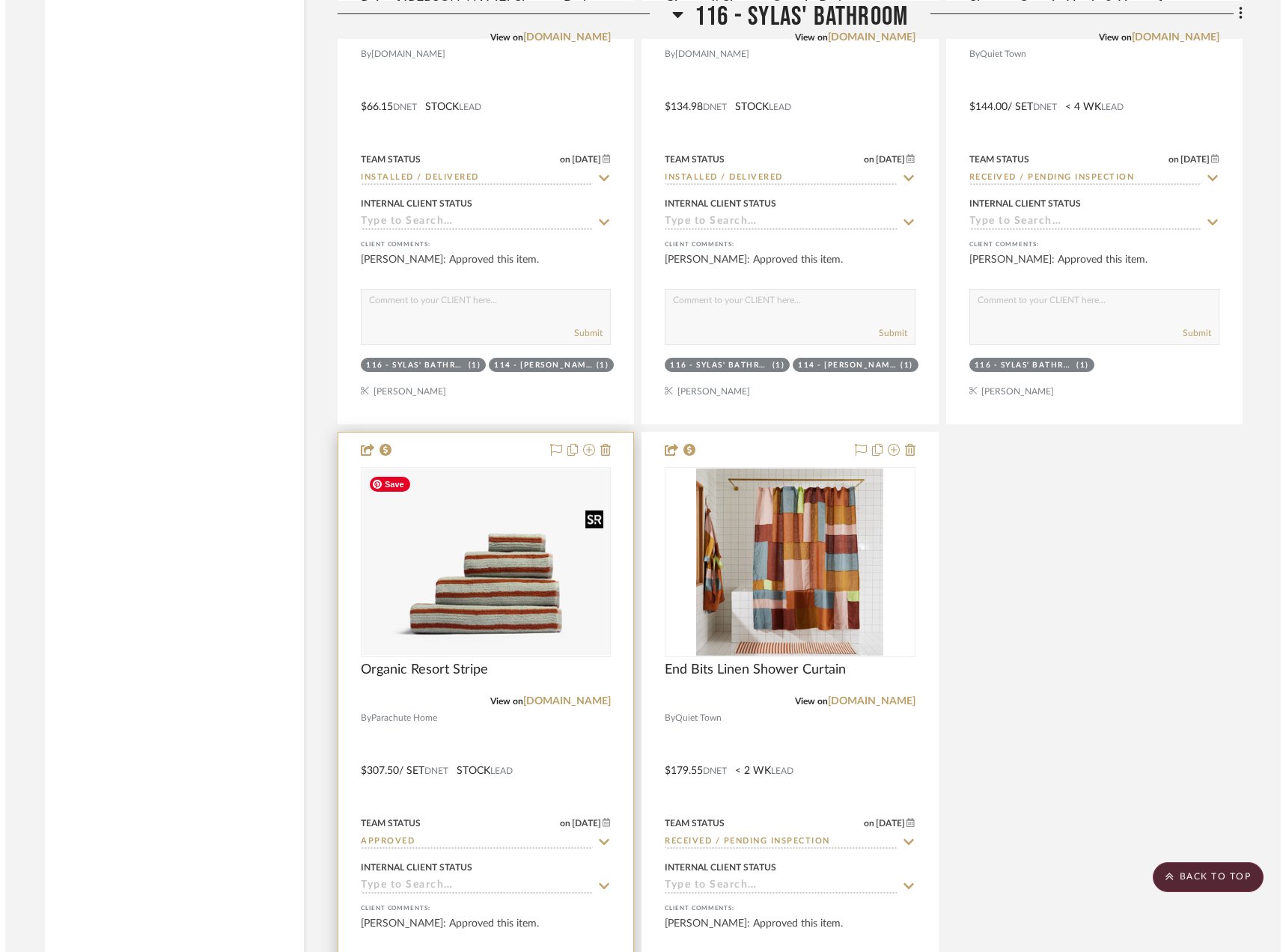
scroll to position [0, 0]
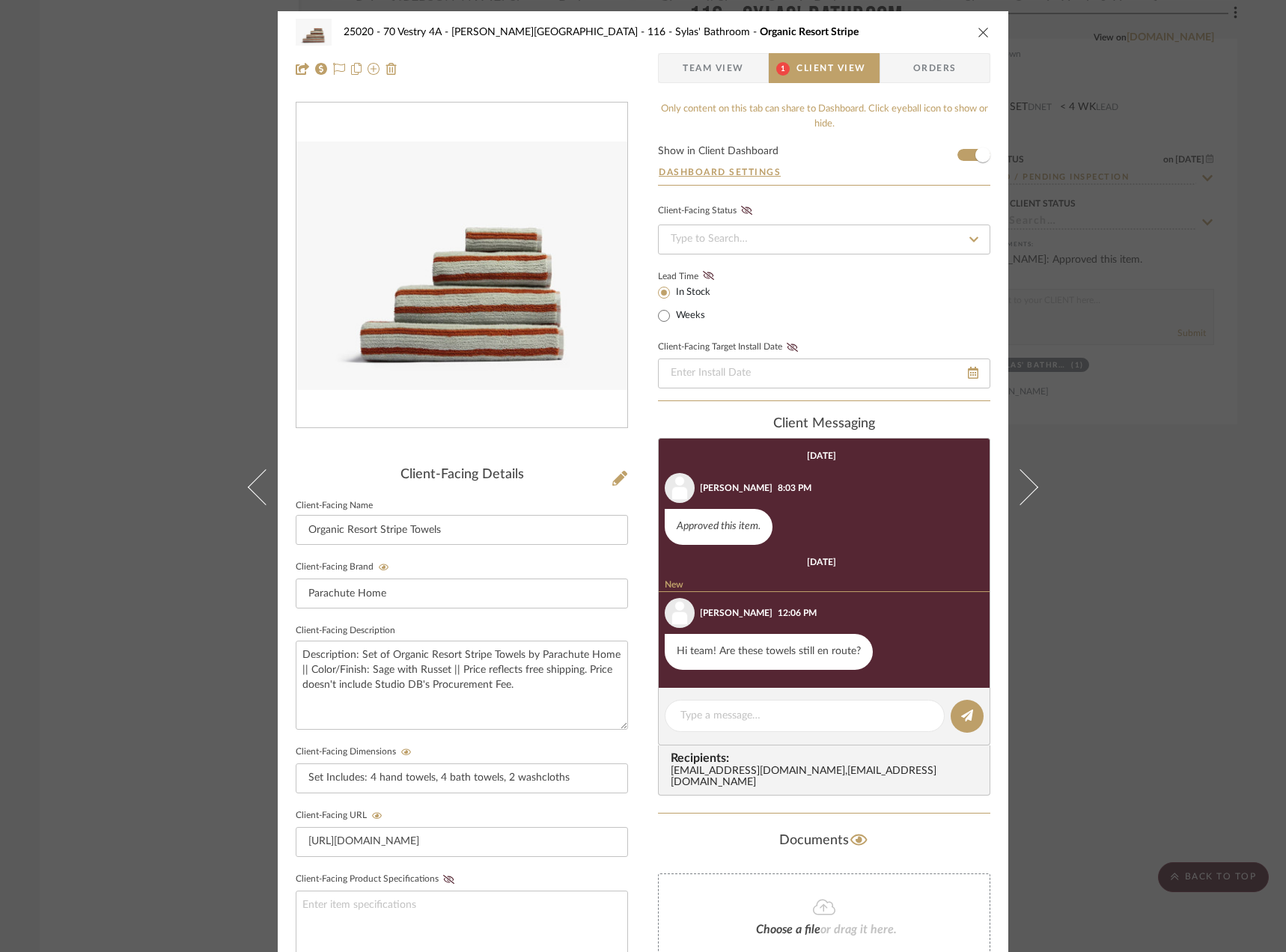
click at [718, 50] on div "25020 - 70 Vestry 4A - Grant-Stanleigh 116 - Sylas' Bathroom Organic Resort Str…" at bounding box center [643, 50] width 730 height 79
click at [716, 56] on span "Team View" at bounding box center [712, 68] width 61 height 30
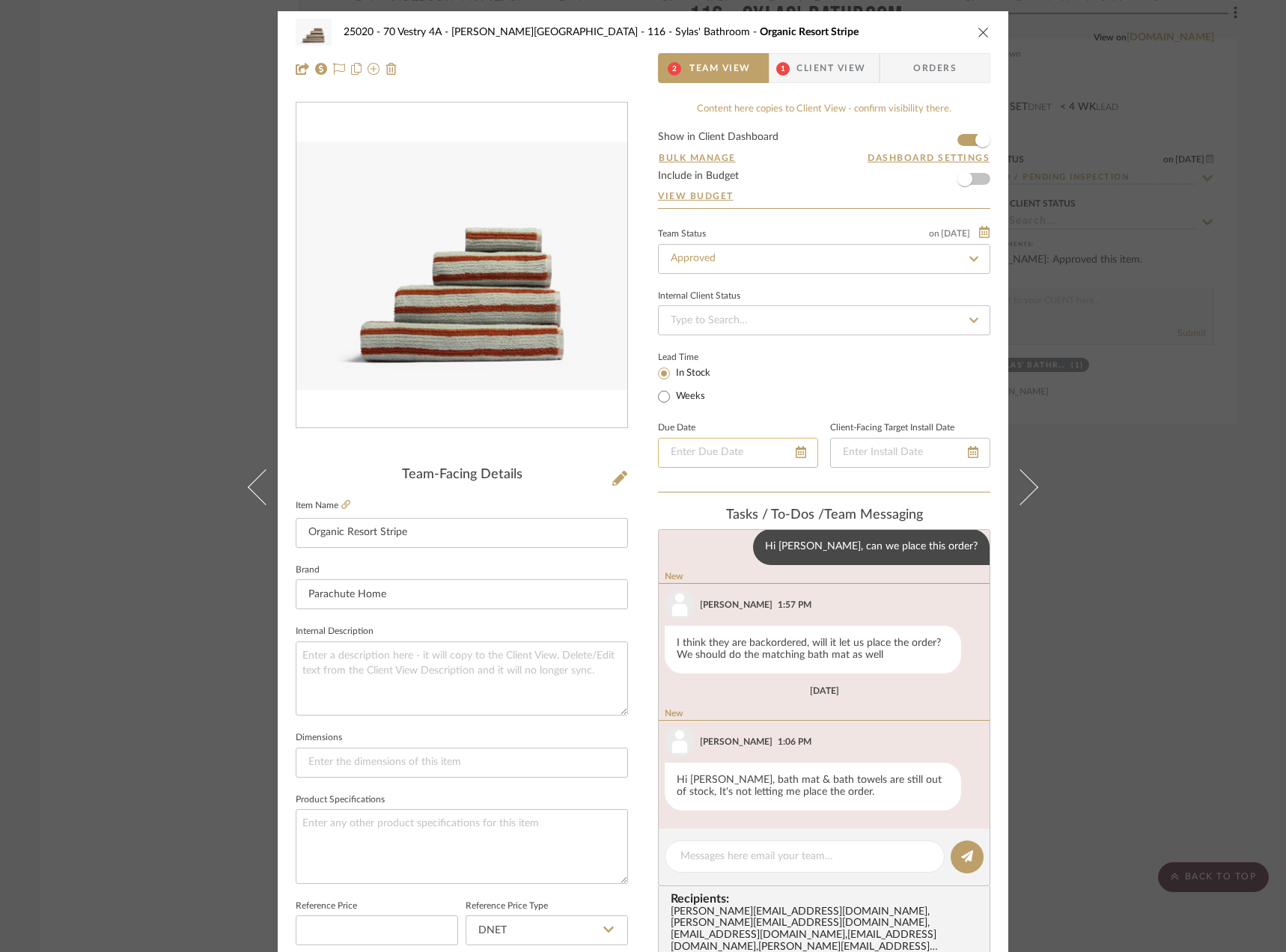
scroll to position [152, 0]
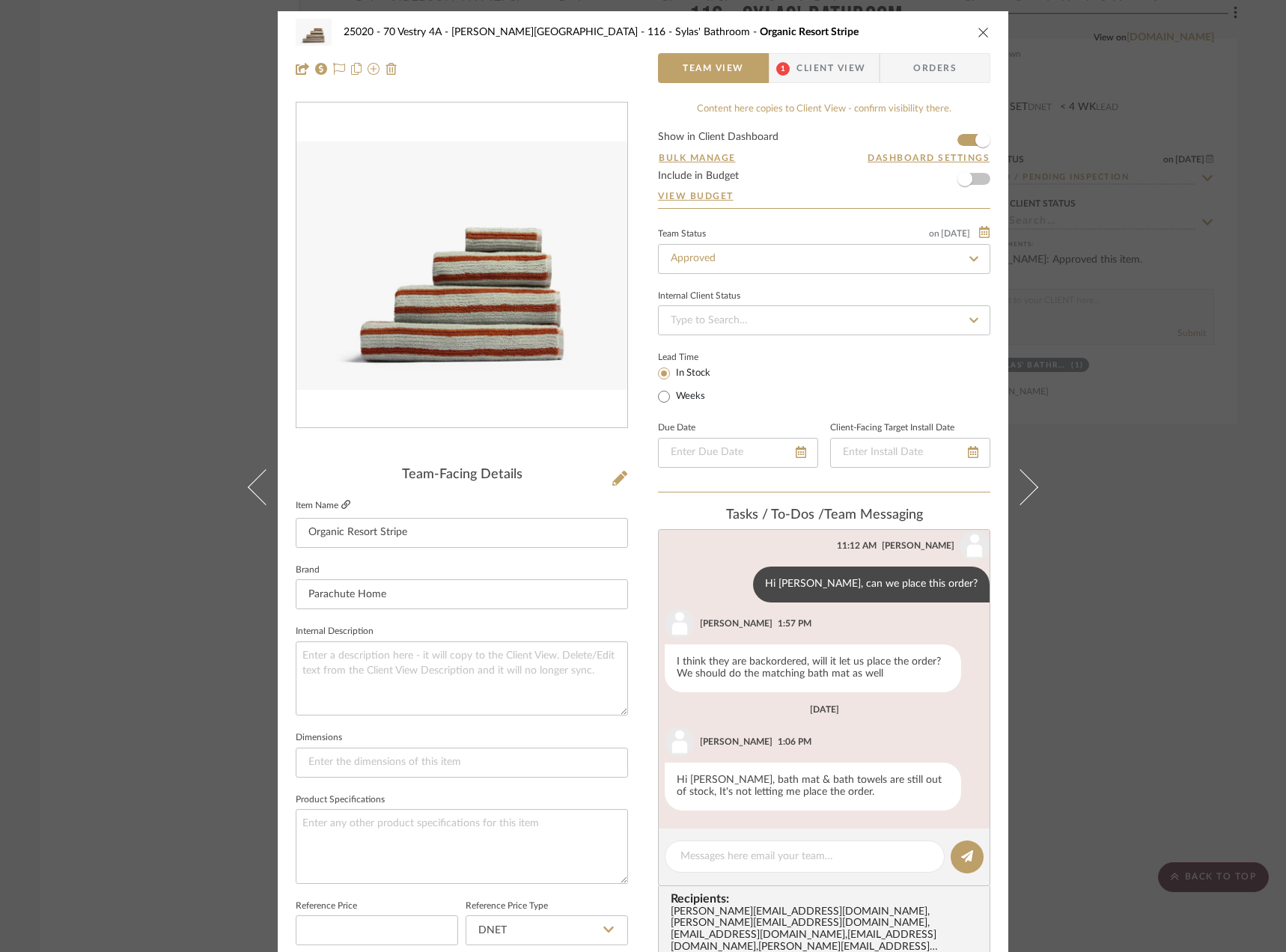
click at [341, 506] on icon at bounding box center [345, 503] width 9 height 9
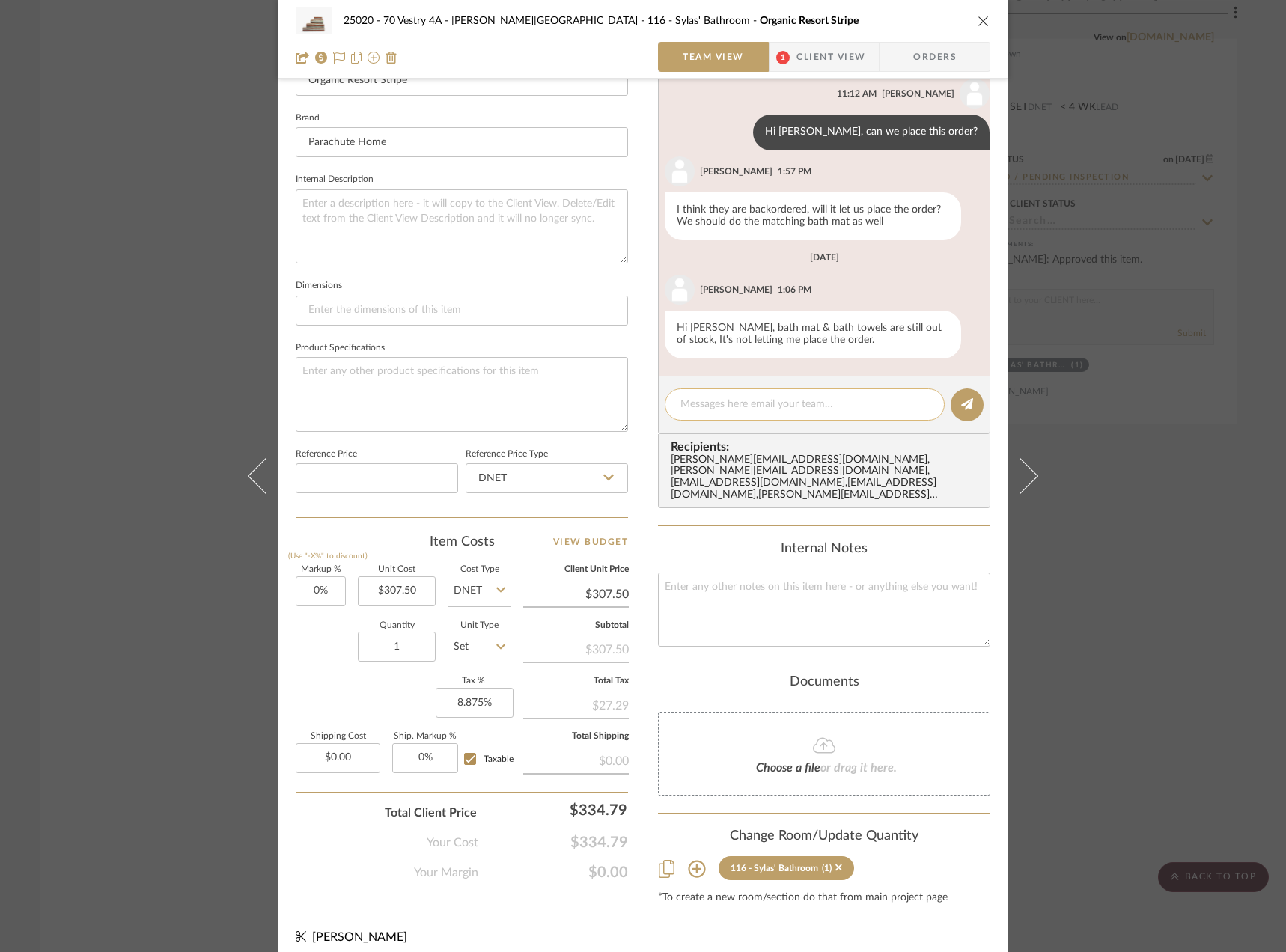
scroll to position [153, 0]
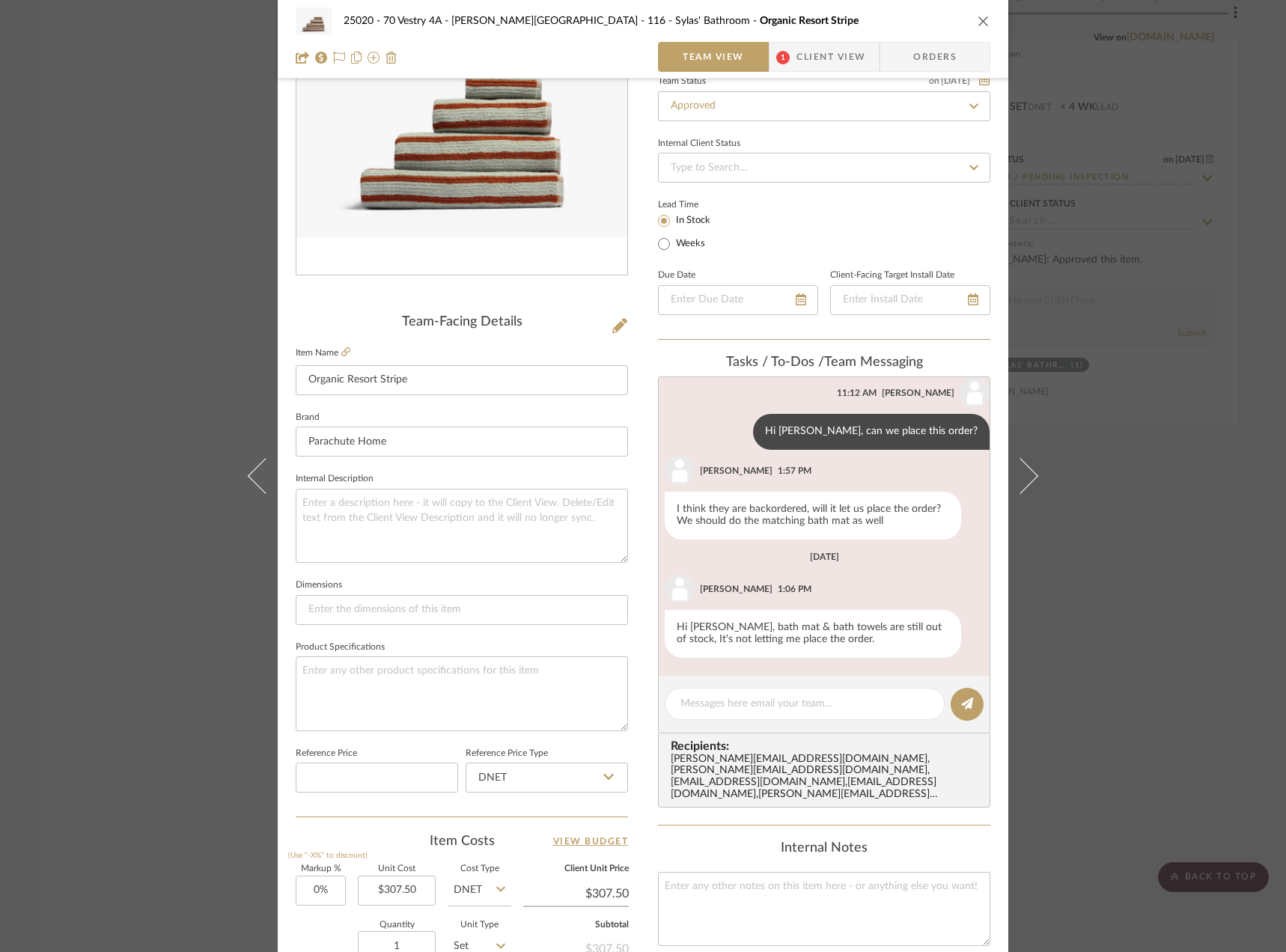
click at [822, 66] on span "Client View" at bounding box center [830, 57] width 69 height 30
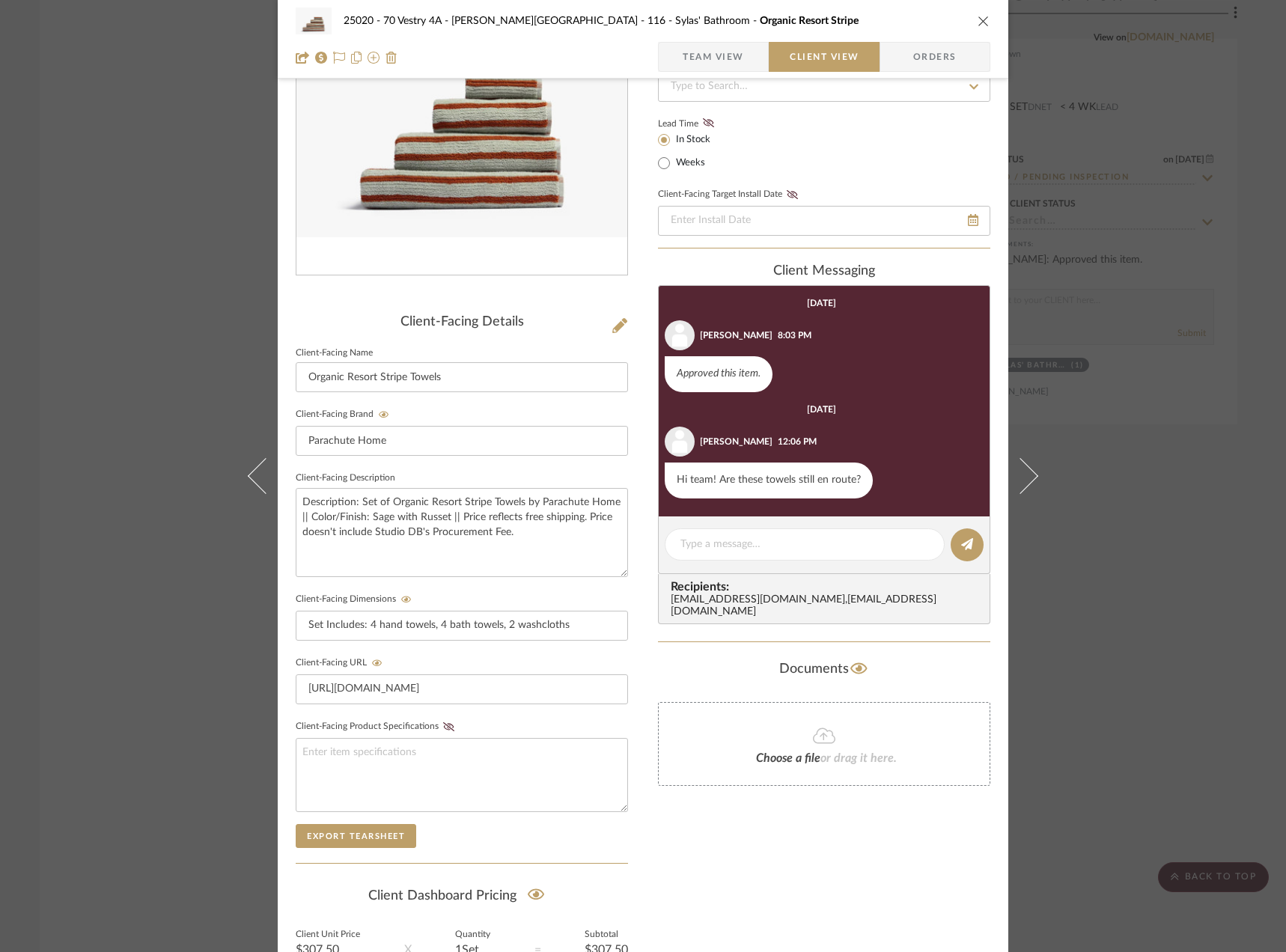
click at [717, 67] on span "Team View" at bounding box center [712, 57] width 61 height 30
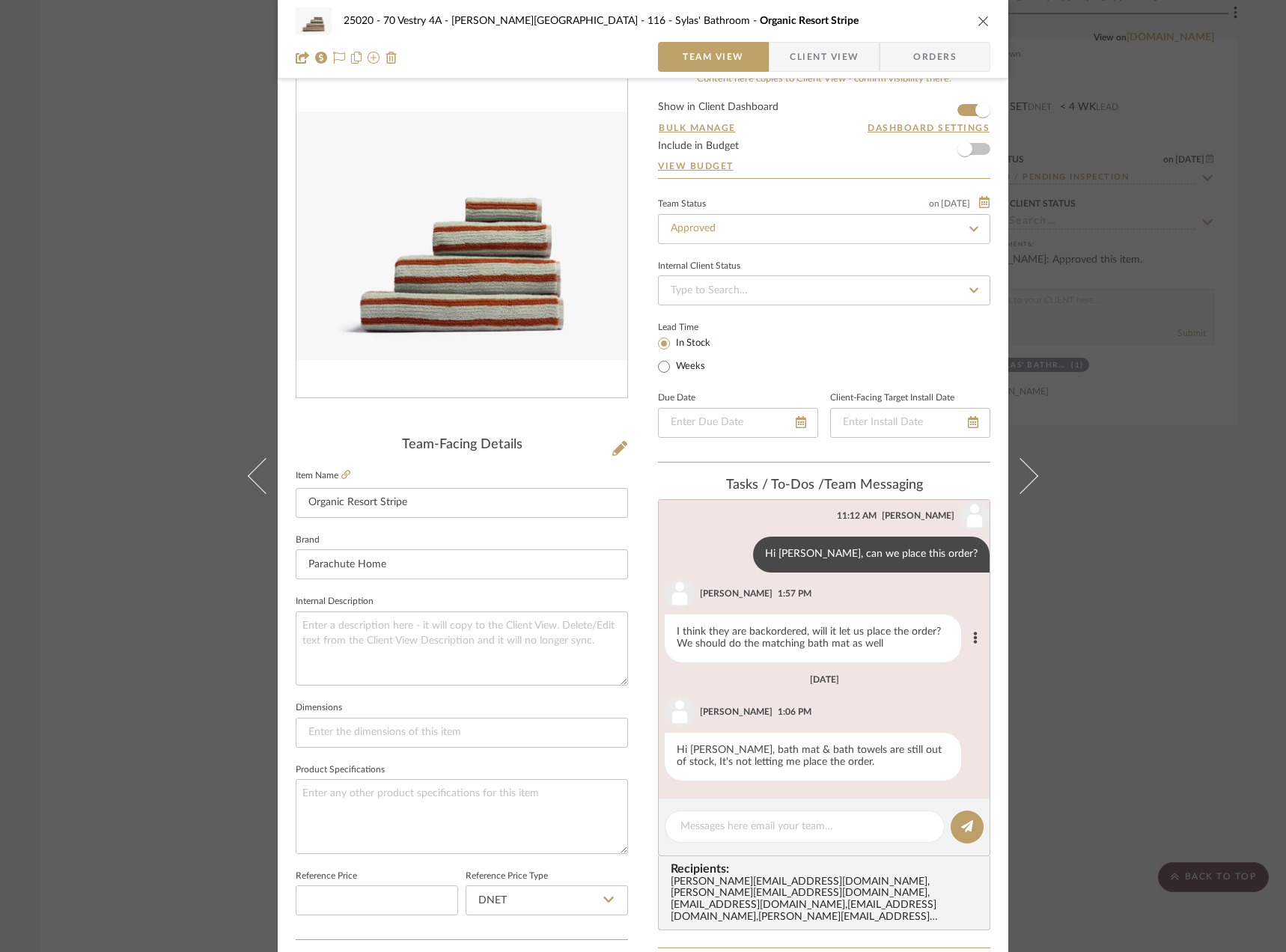
scroll to position [0, 0]
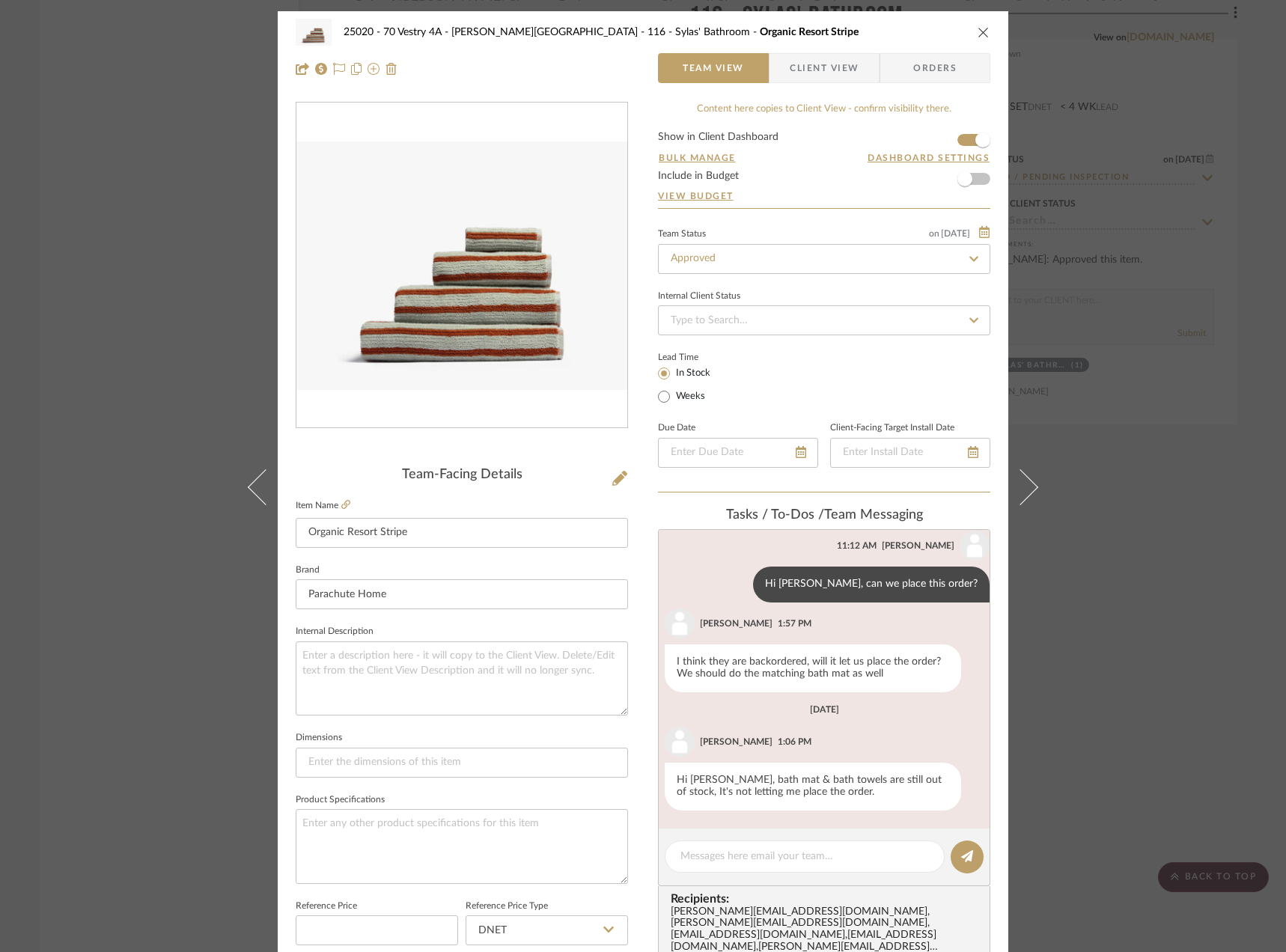
drag, startPoint x: 826, startPoint y: 63, endPoint x: 816, endPoint y: 97, distance: 35.4
click at [826, 63] on span "Client View" at bounding box center [823, 68] width 69 height 30
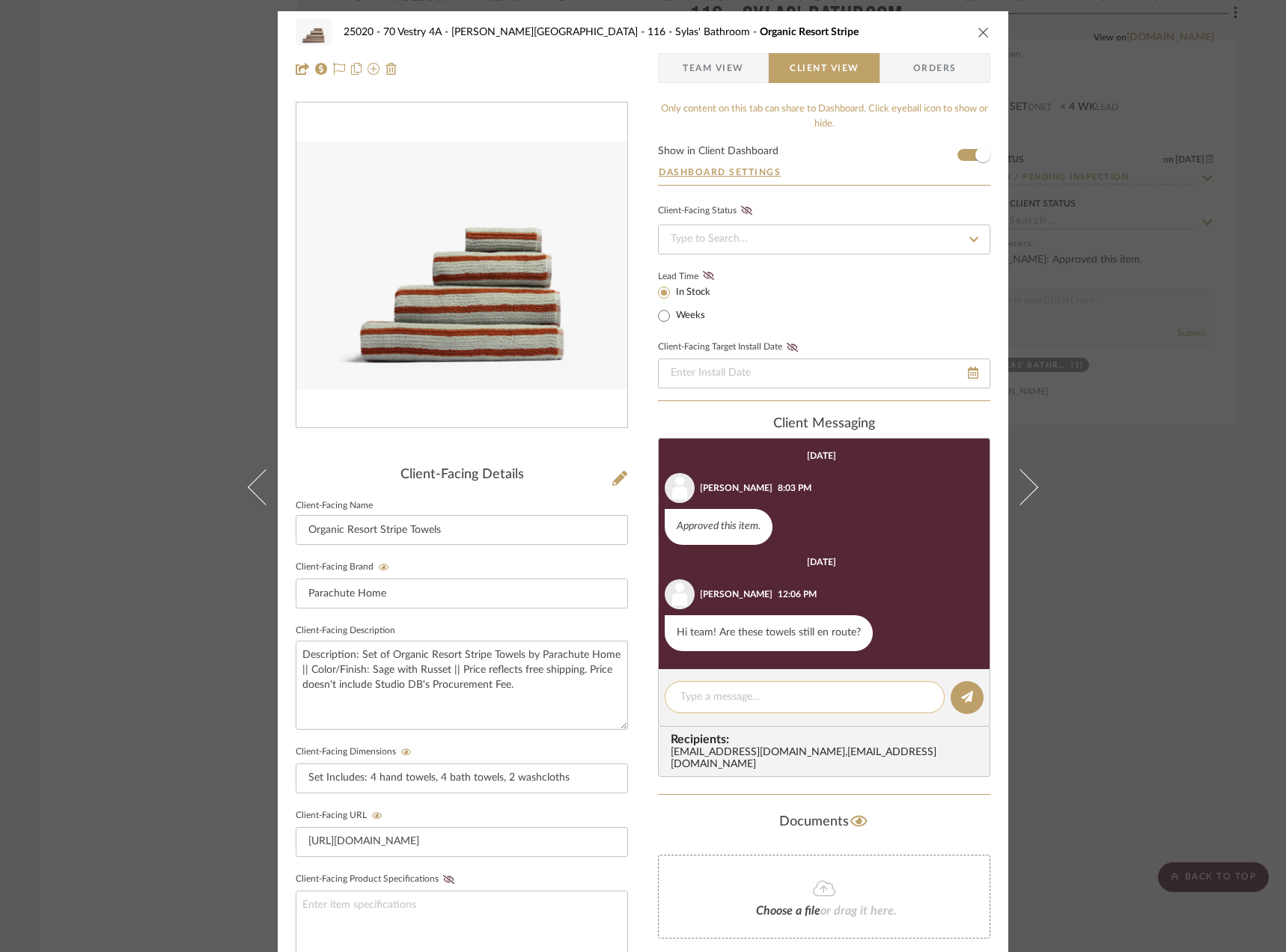
click at [716, 699] on textarea at bounding box center [804, 697] width 249 height 16
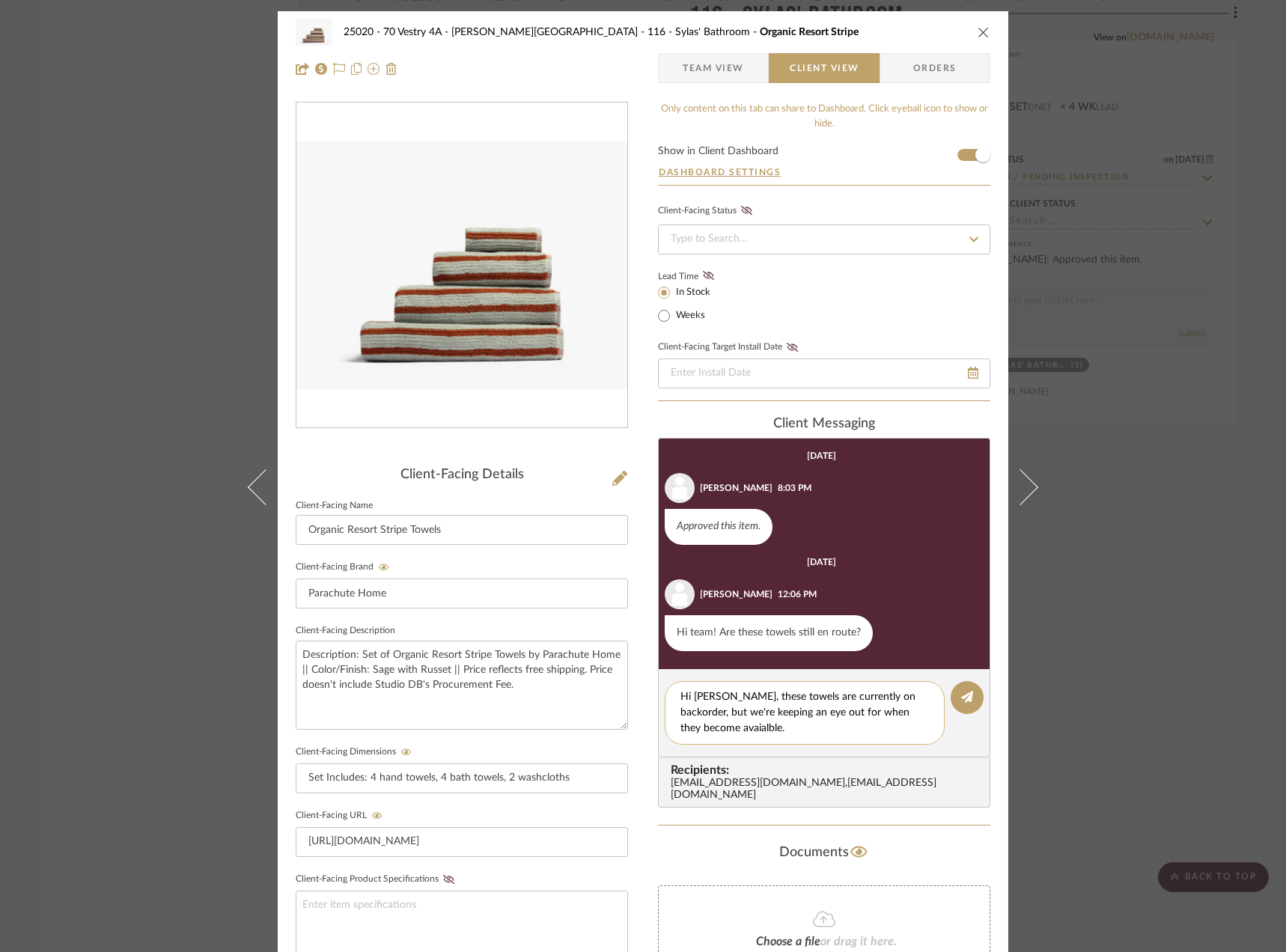
click at [700, 729] on textarea "Hi Emily, these towels are currently on backorder, but we're keeping an eye out…" at bounding box center [804, 712] width 249 height 47
click at [693, 722] on textarea "Hi Emily, these towels are currently on backorder, but we're keeping an eye out…" at bounding box center [804, 712] width 249 height 47
click at [693, 730] on textarea "Hi Emily, these towels are currently on backorder, but we're keeping an eye out…" at bounding box center [804, 712] width 249 height 47
click at [720, 727] on textarea "Hi Emily, these towels are currently on backorder, but we're keeping an eye out…" at bounding box center [804, 712] width 249 height 47
click at [700, 728] on textarea "Hi Emily, these towels are currently on backorder, but we're keeping an eye out…" at bounding box center [804, 712] width 249 height 47
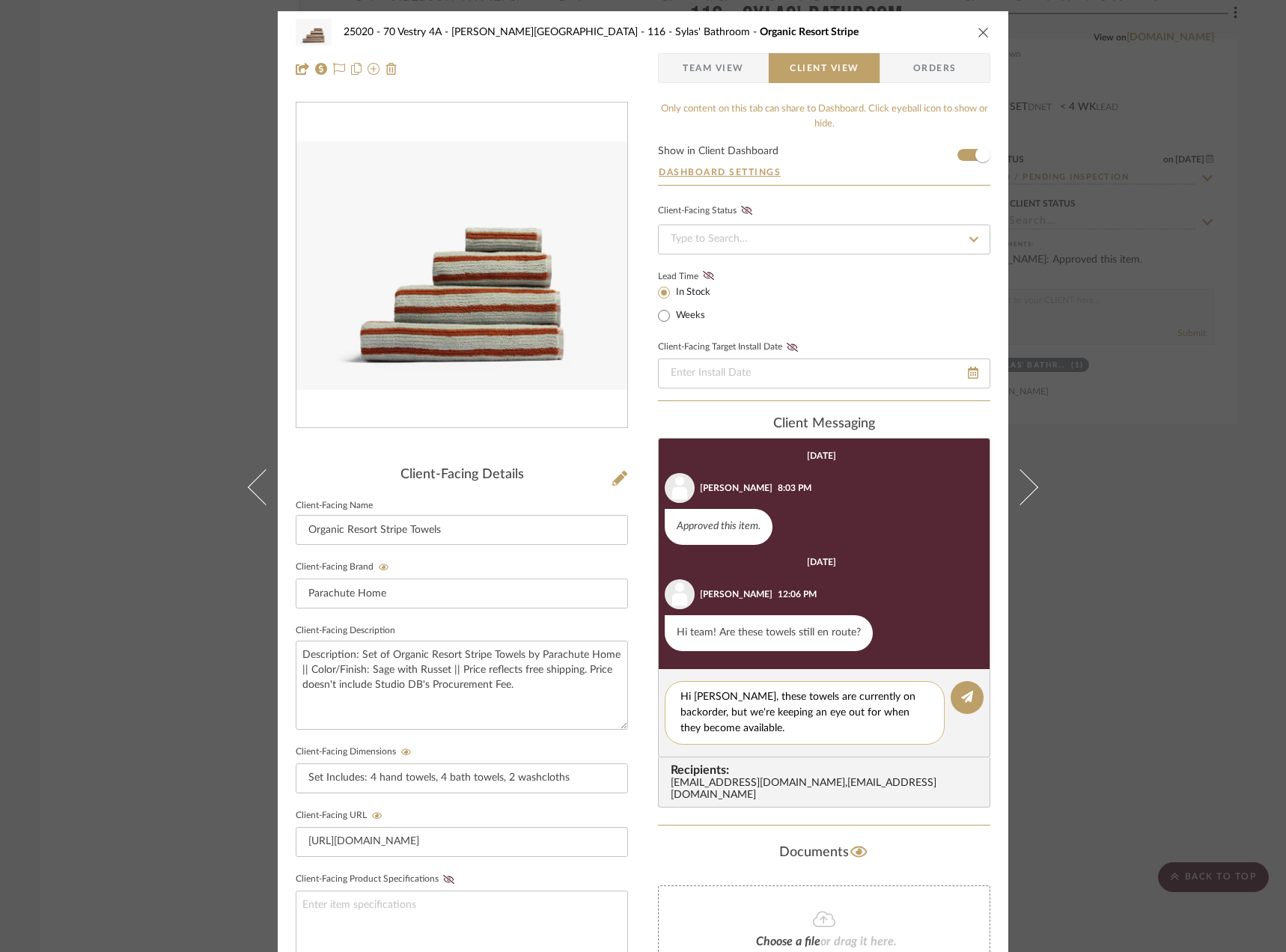
click at [823, 734] on textarea "Hi [PERSON_NAME], these towels are currently on backorder, but we're keeping an…" at bounding box center [804, 712] width 249 height 47
type textarea "Hi [PERSON_NAME], these towels are currently on backorder, but we're keeping an…"
click at [972, 701] on button at bounding box center [966, 696] width 33 height 33
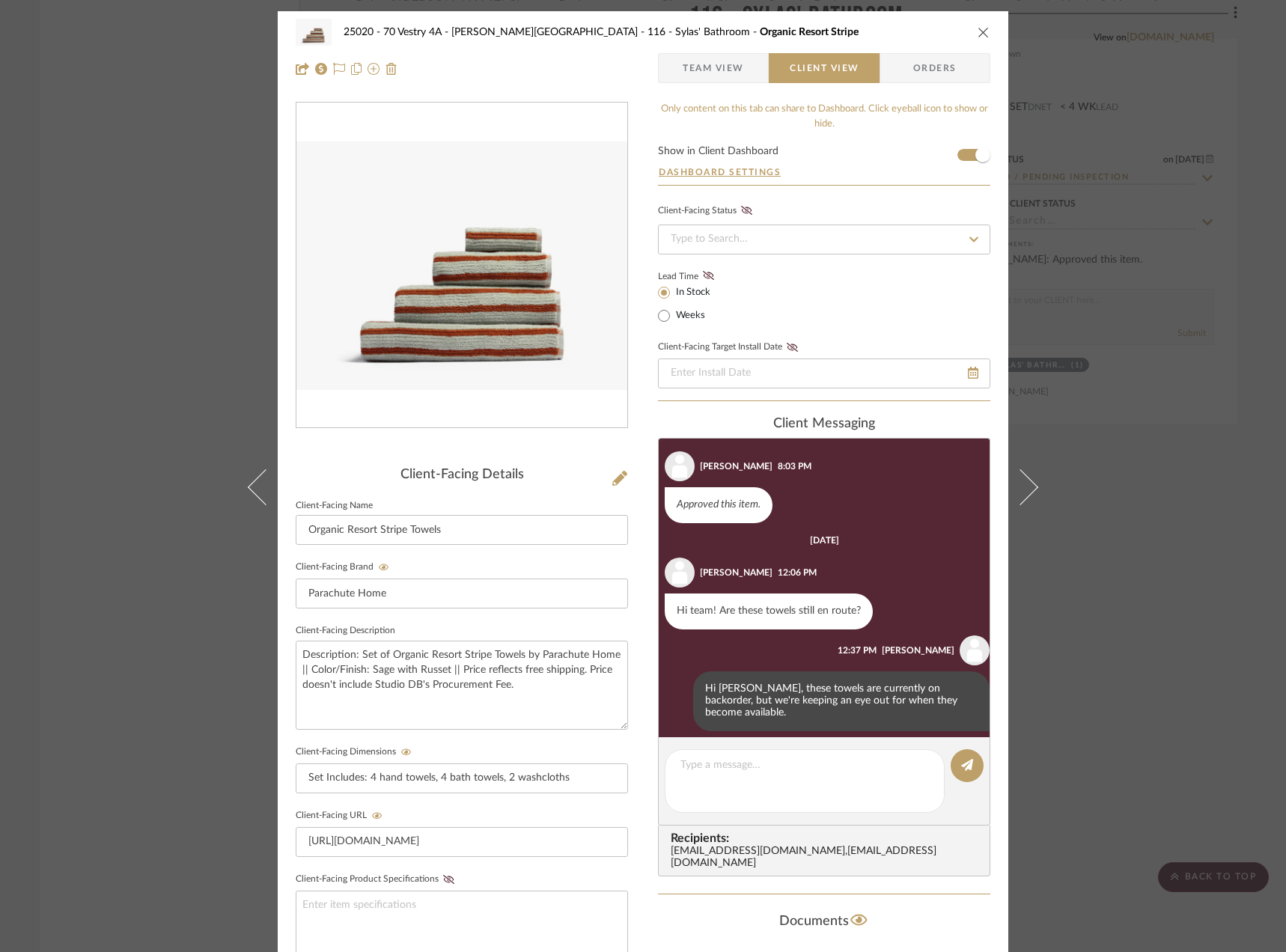
drag, startPoint x: 1130, startPoint y: 588, endPoint x: 1131, endPoint y: 531, distance: 57.0
click at [1130, 586] on div "25020 - 70 Vestry 4A - Grant-Stanleigh 116 - Sylas' Bathroom Organic Resort Str…" at bounding box center [643, 476] width 1286 height 952
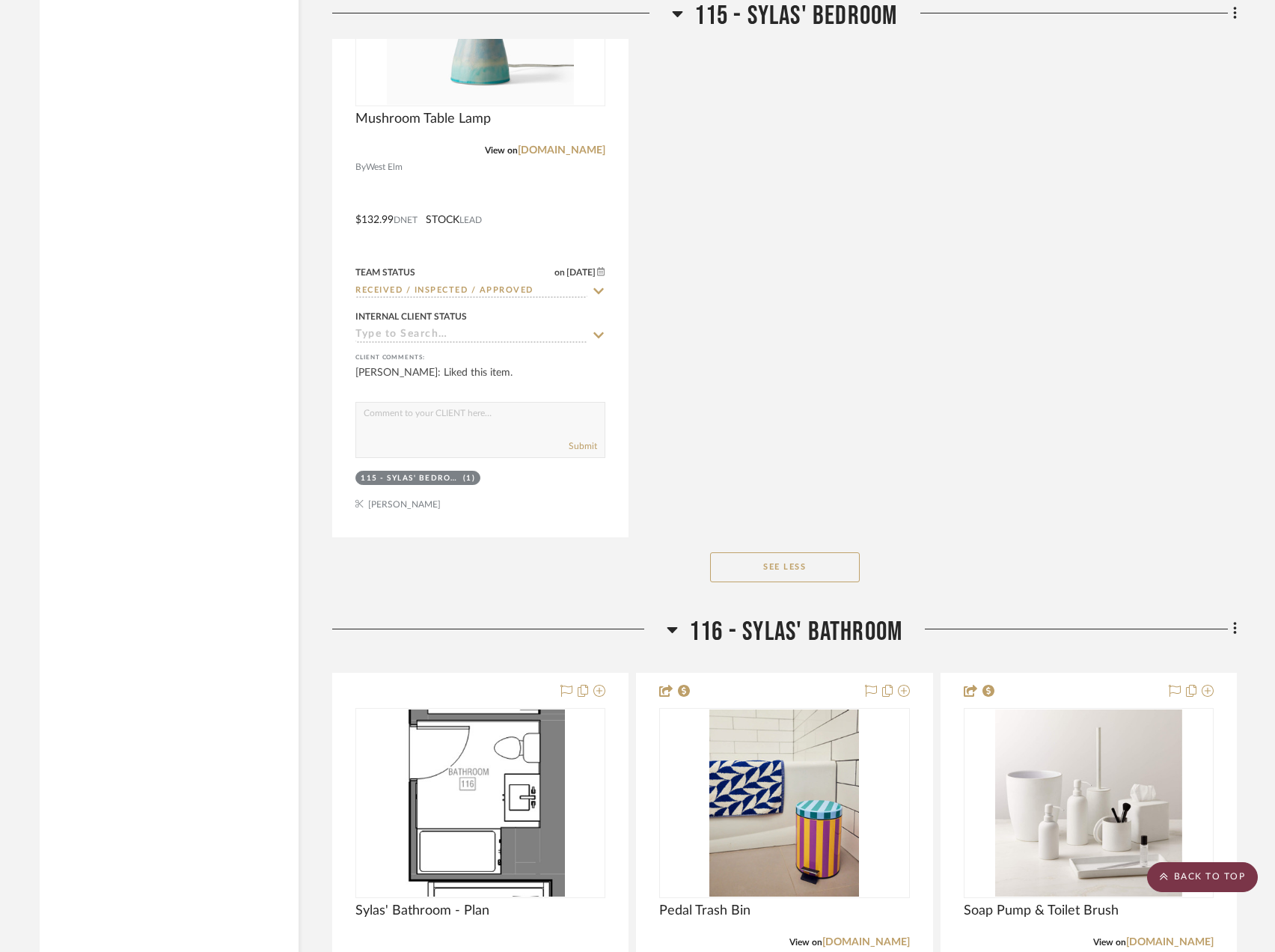
click at [1241, 874] on scroll-to-top-button "BACK TO TOP" at bounding box center [1202, 877] width 111 height 30
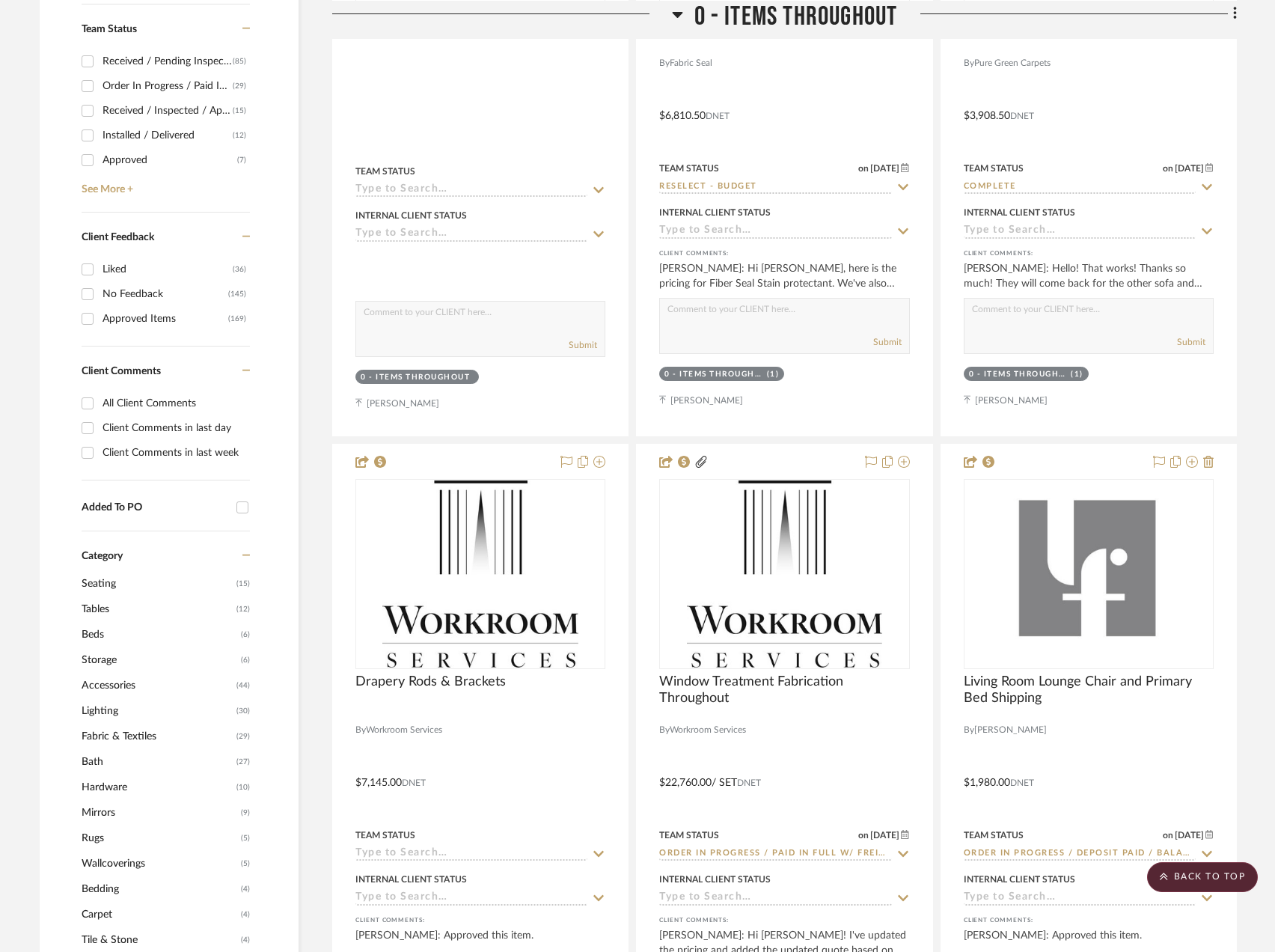
scroll to position [673, 0]
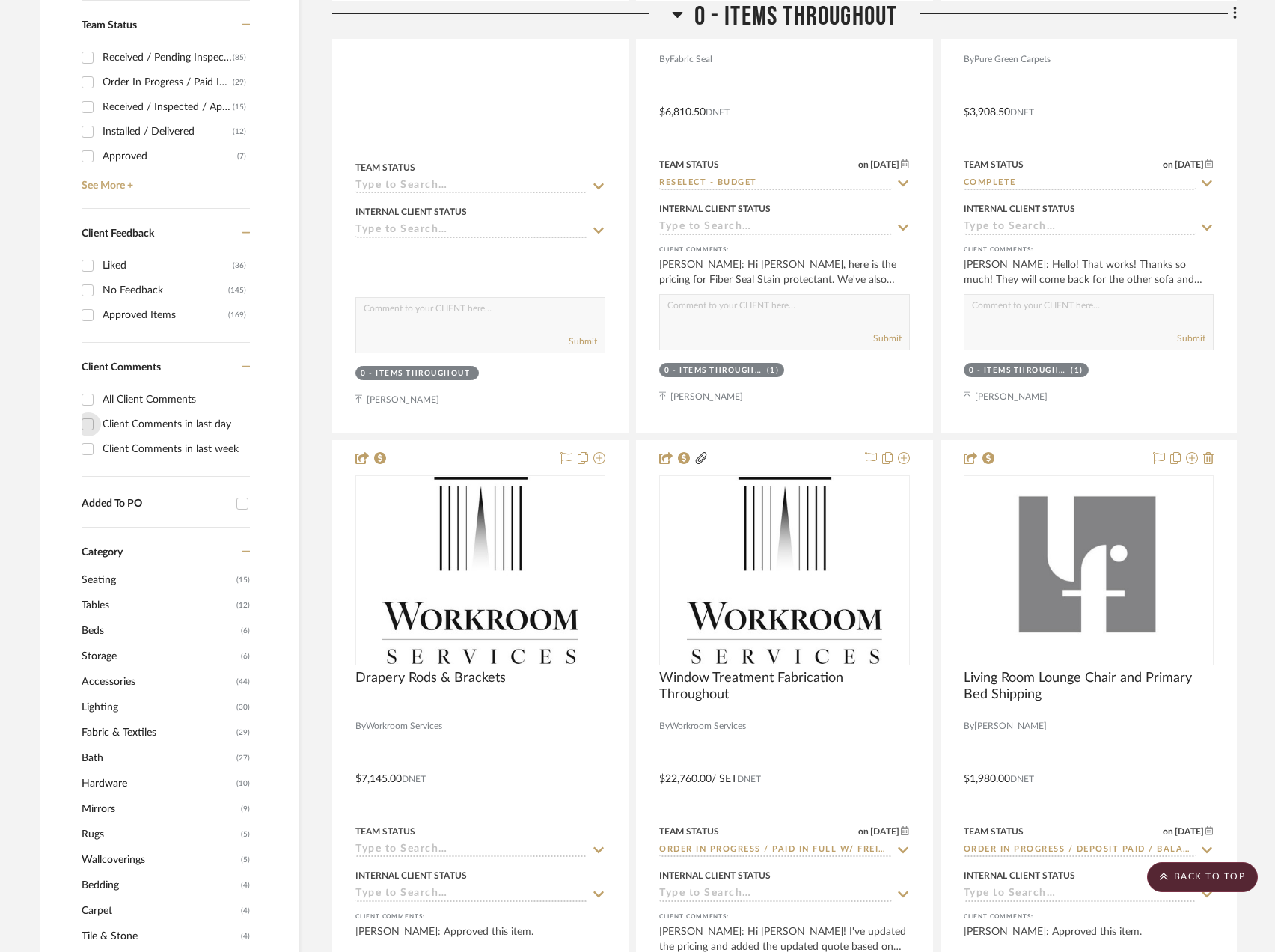
click at [93, 422] on input "Client Comments in last day" at bounding box center [88, 425] width 24 height 24
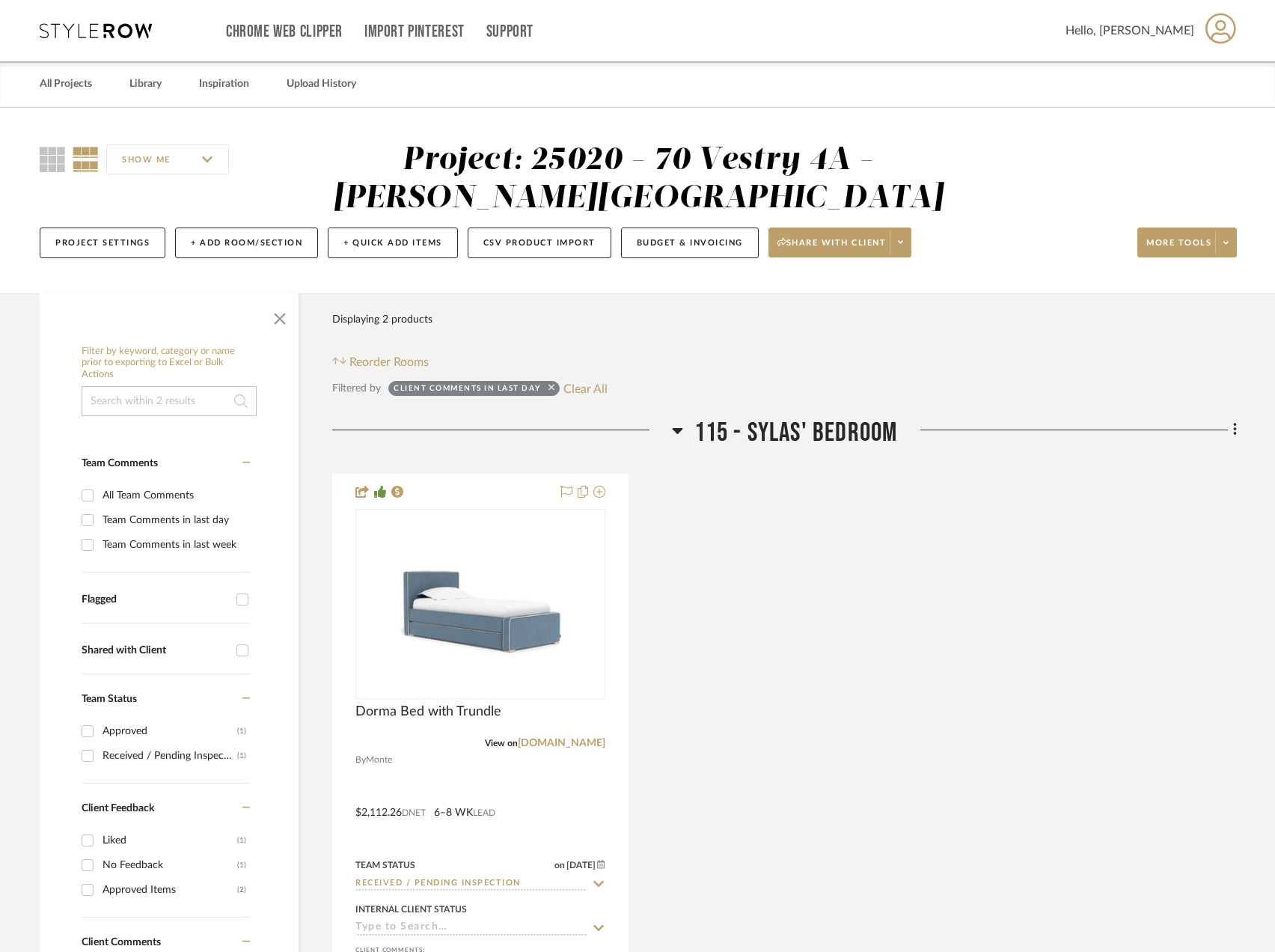
click at [549, 388] on icon at bounding box center [552, 388] width 6 height 10
checkbox input "false"
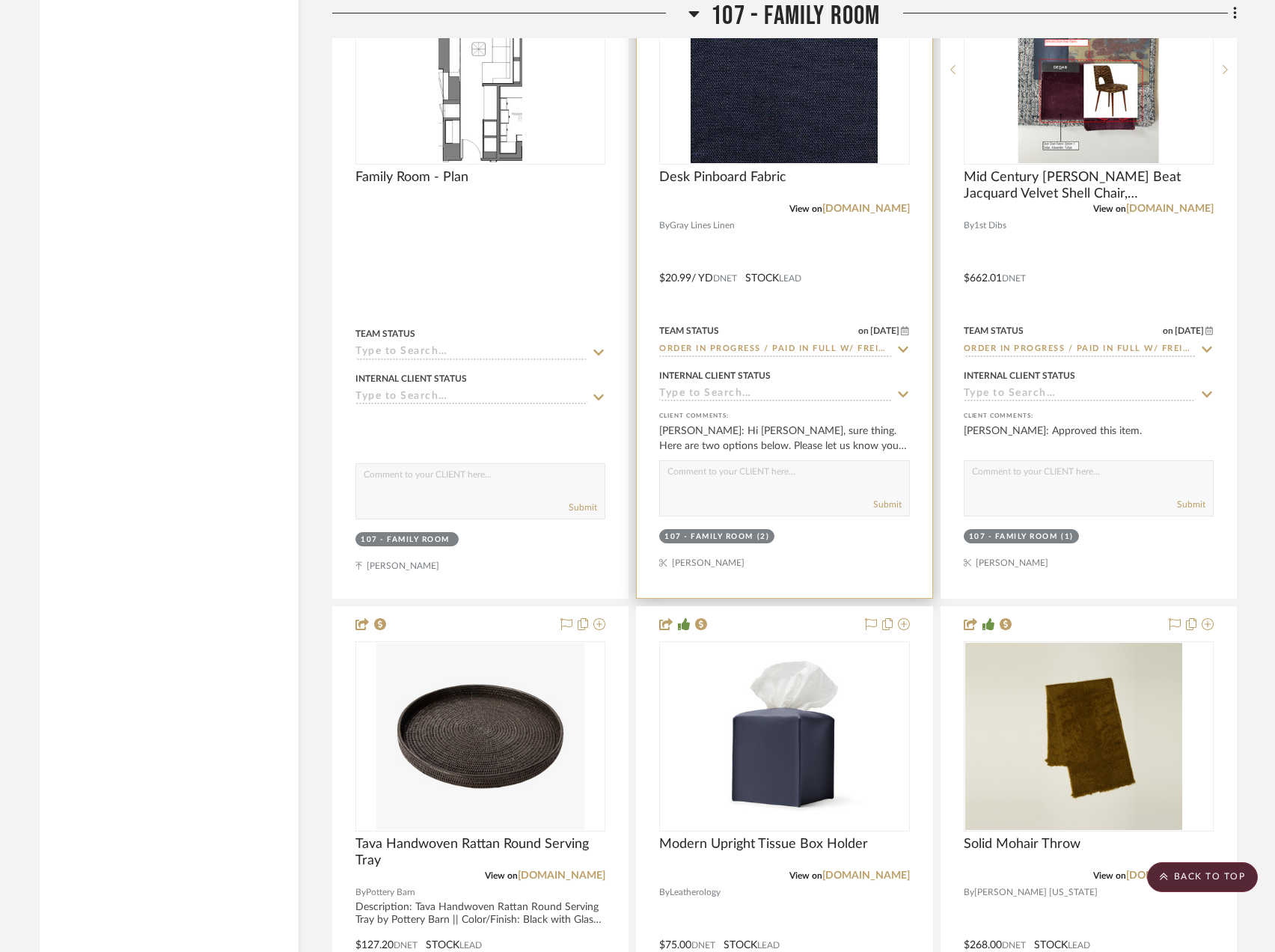
scroll to position [10398, 0]
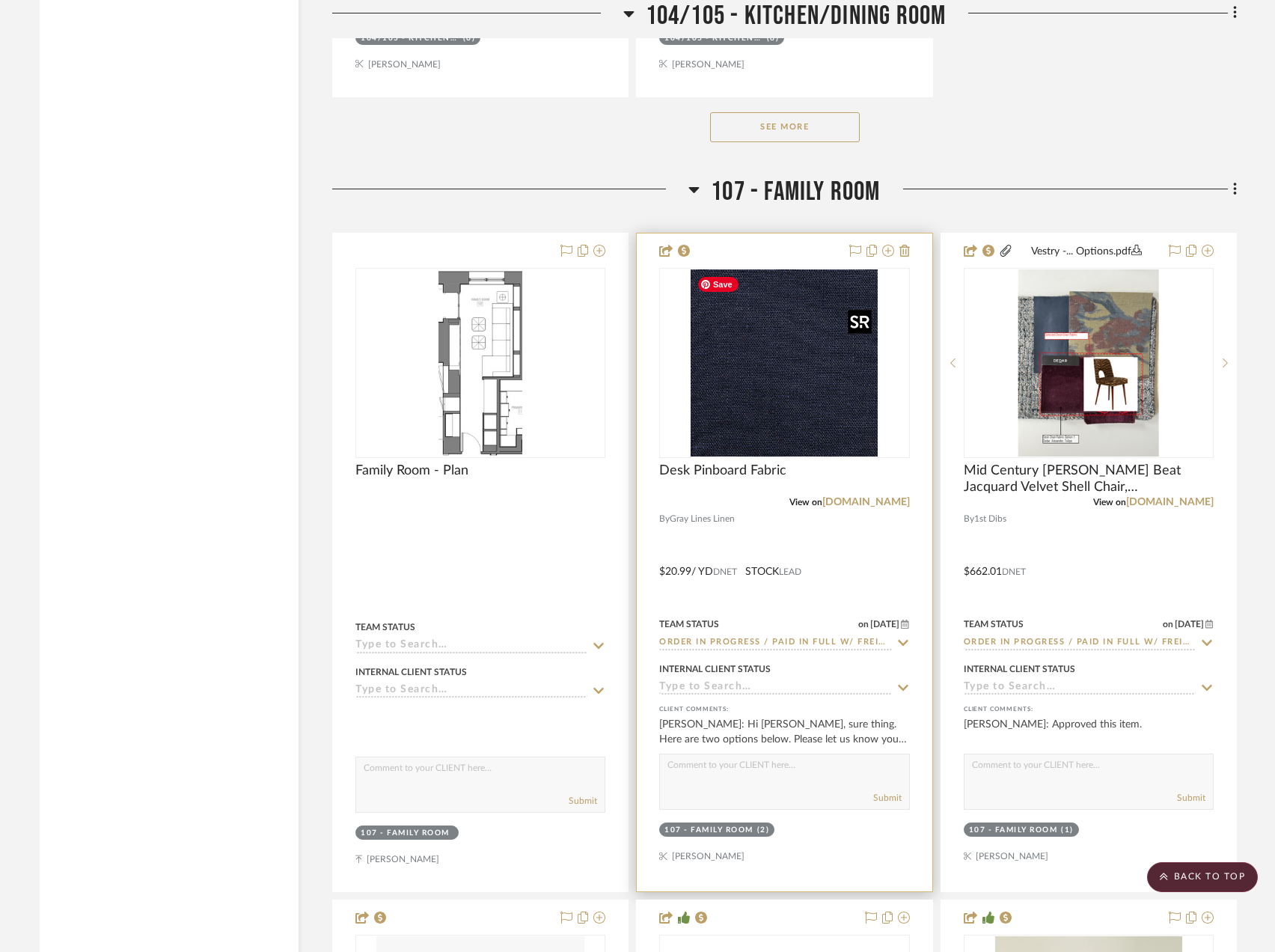
click at [0, 0] on img at bounding box center [0, 0] width 0 height 0
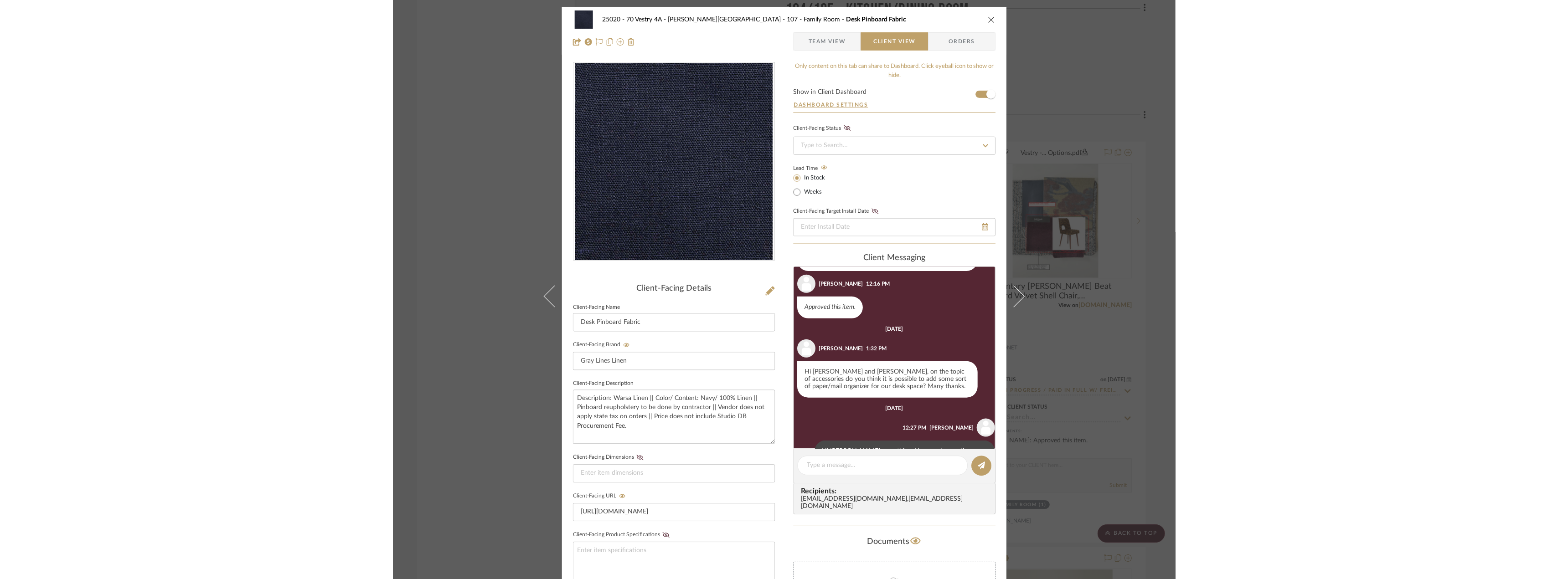
scroll to position [64, 0]
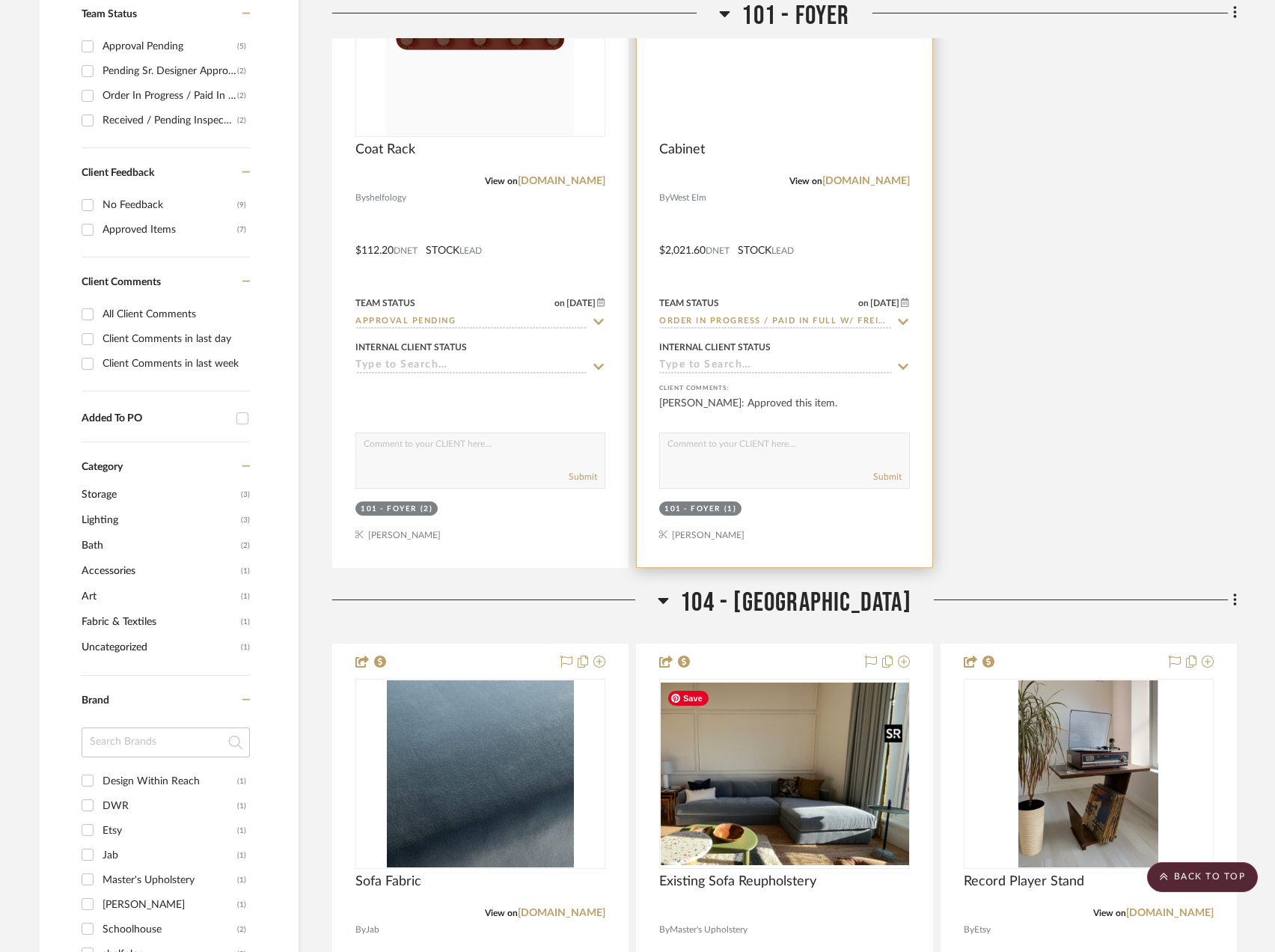
scroll to position [419, 0]
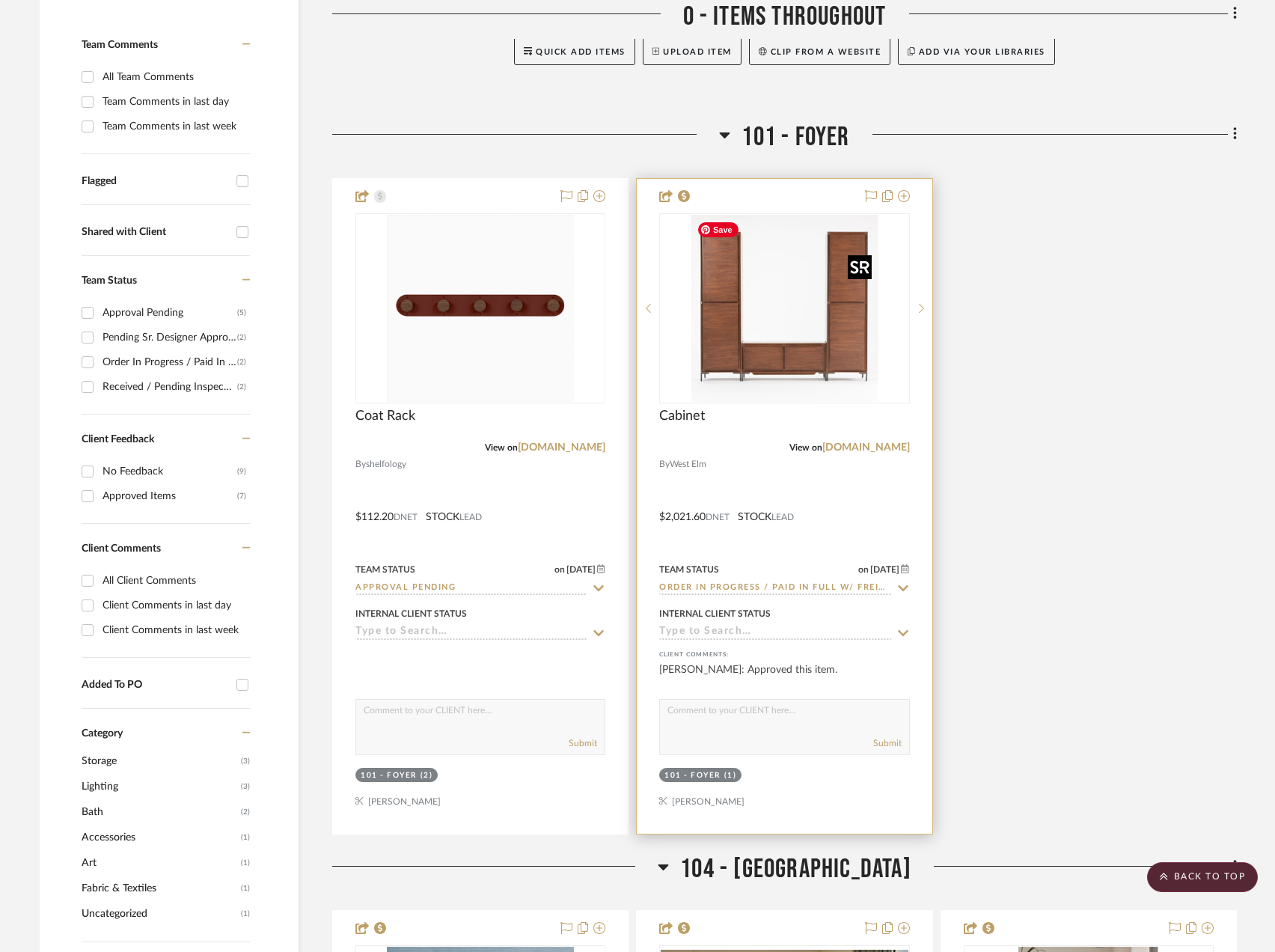
click at [865, 354] on div at bounding box center [784, 308] width 250 height 190
click at [849, 374] on img "0" at bounding box center [783, 308] width 187 height 187
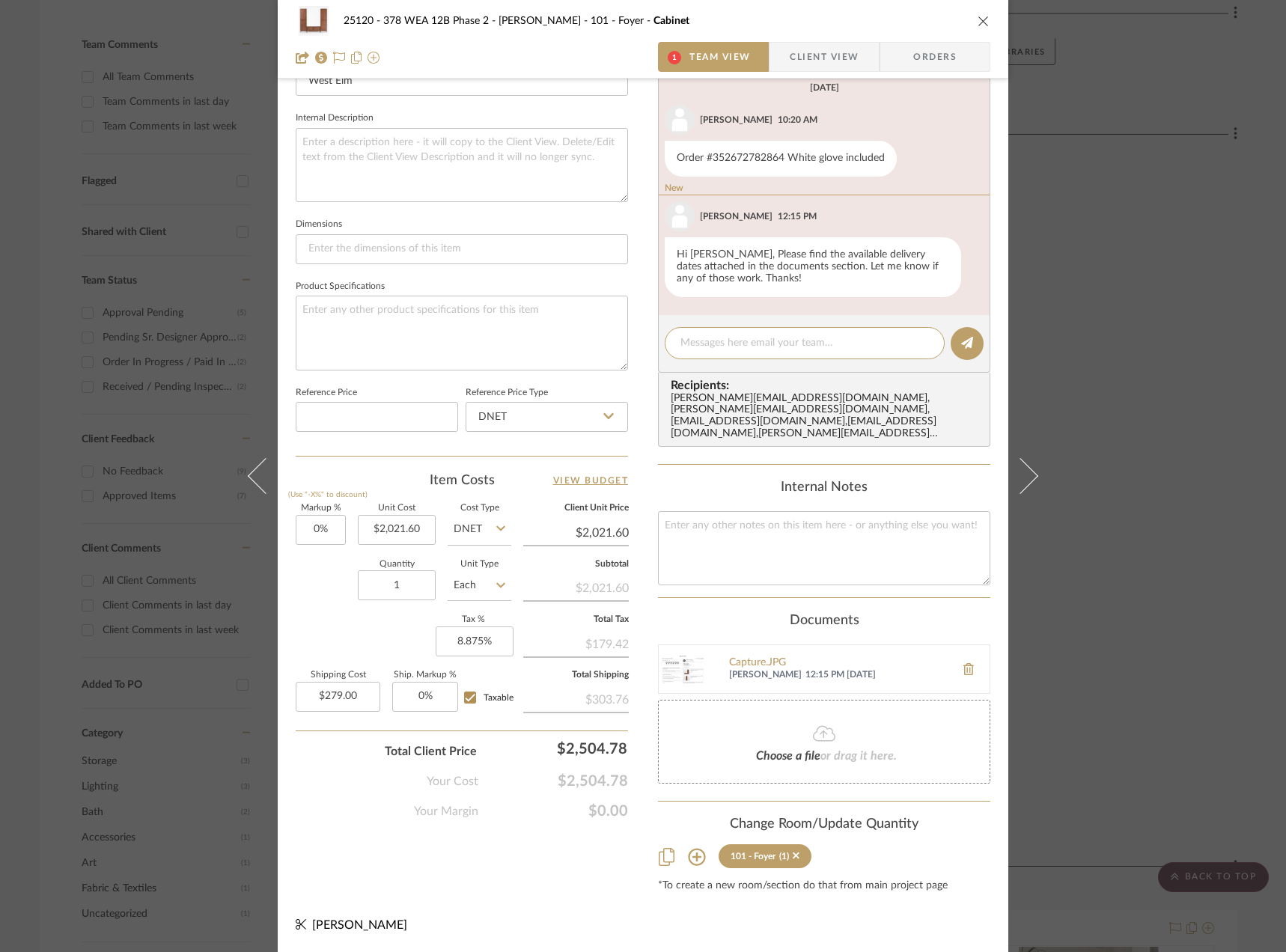
scroll to position [439, 0]
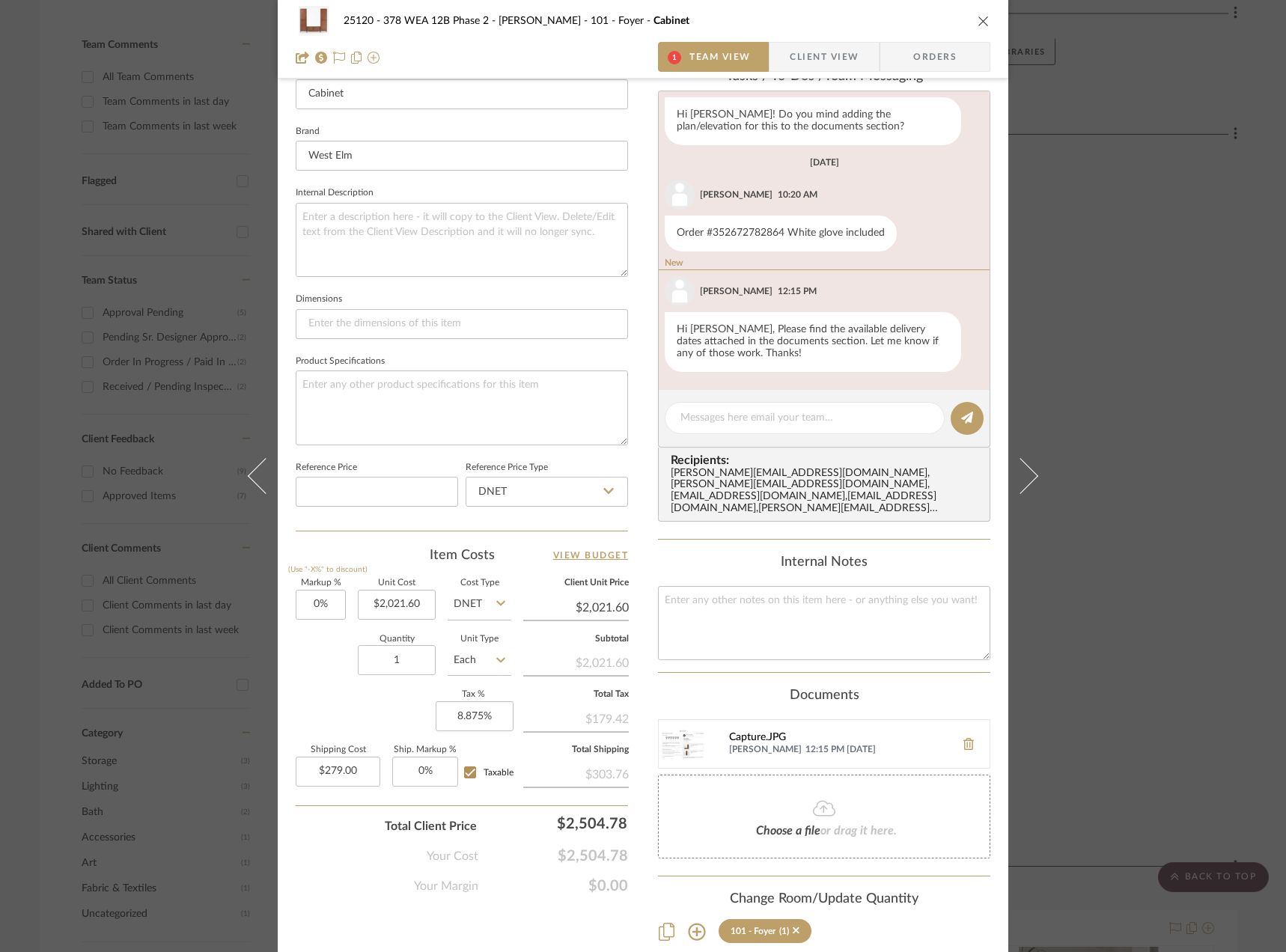
click at [758, 737] on div "Capture.JPG" at bounding box center [837, 737] width 219 height 12
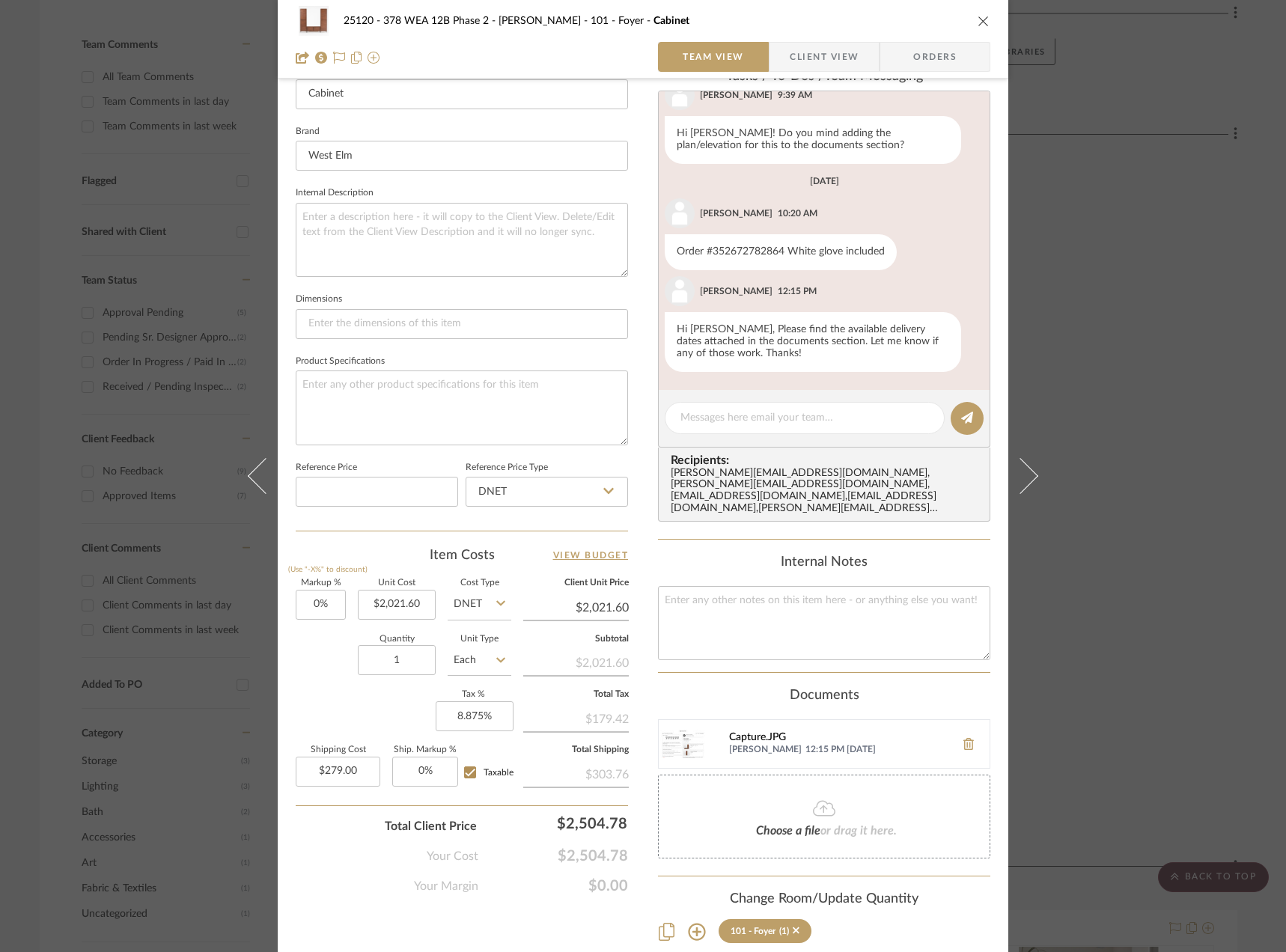
scroll to position [46, 0]
click at [866, 431] on div at bounding box center [804, 418] width 280 height 32
click at [864, 419] on textarea at bounding box center [804, 418] width 249 height 16
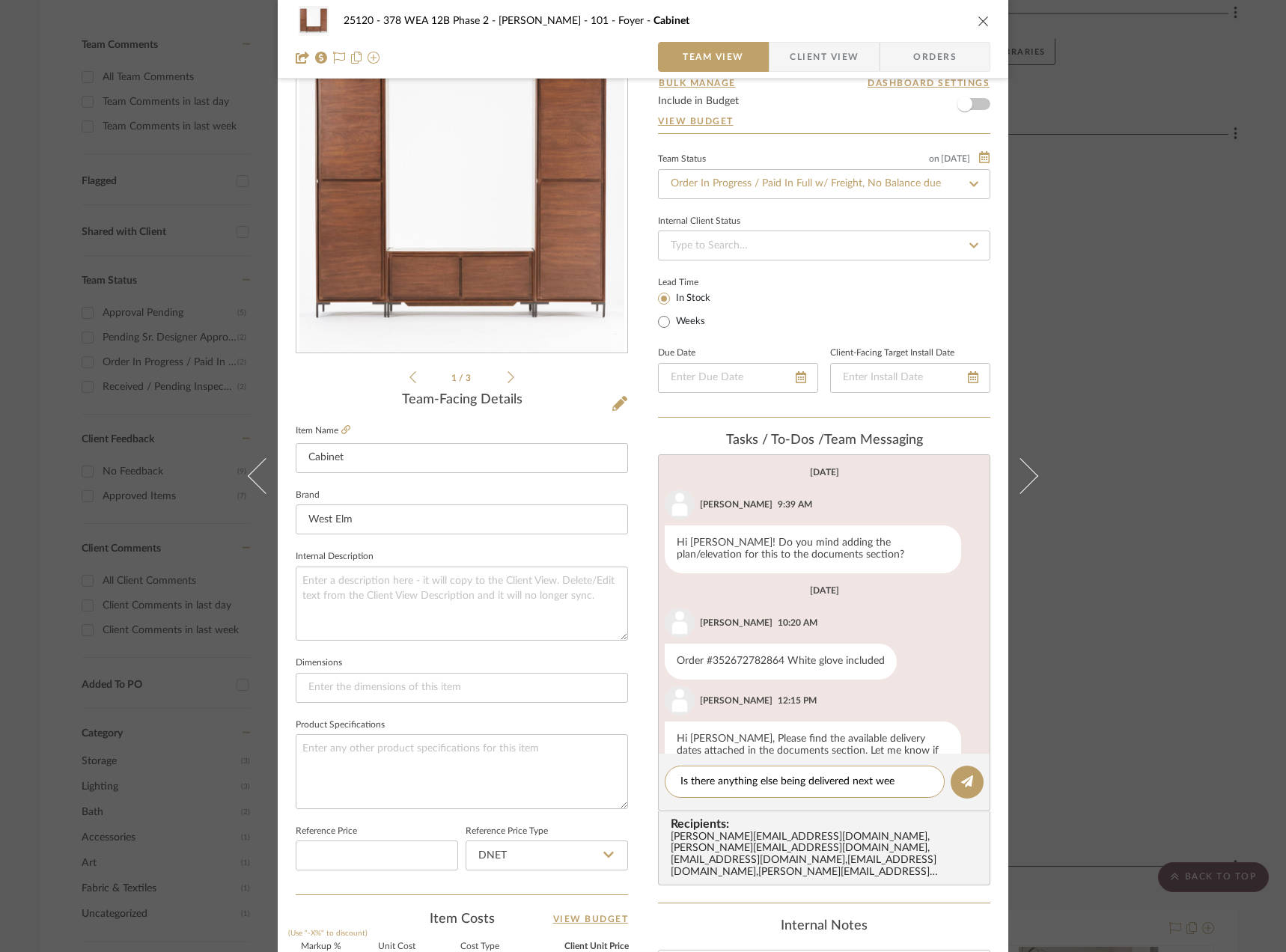
scroll to position [0, 0]
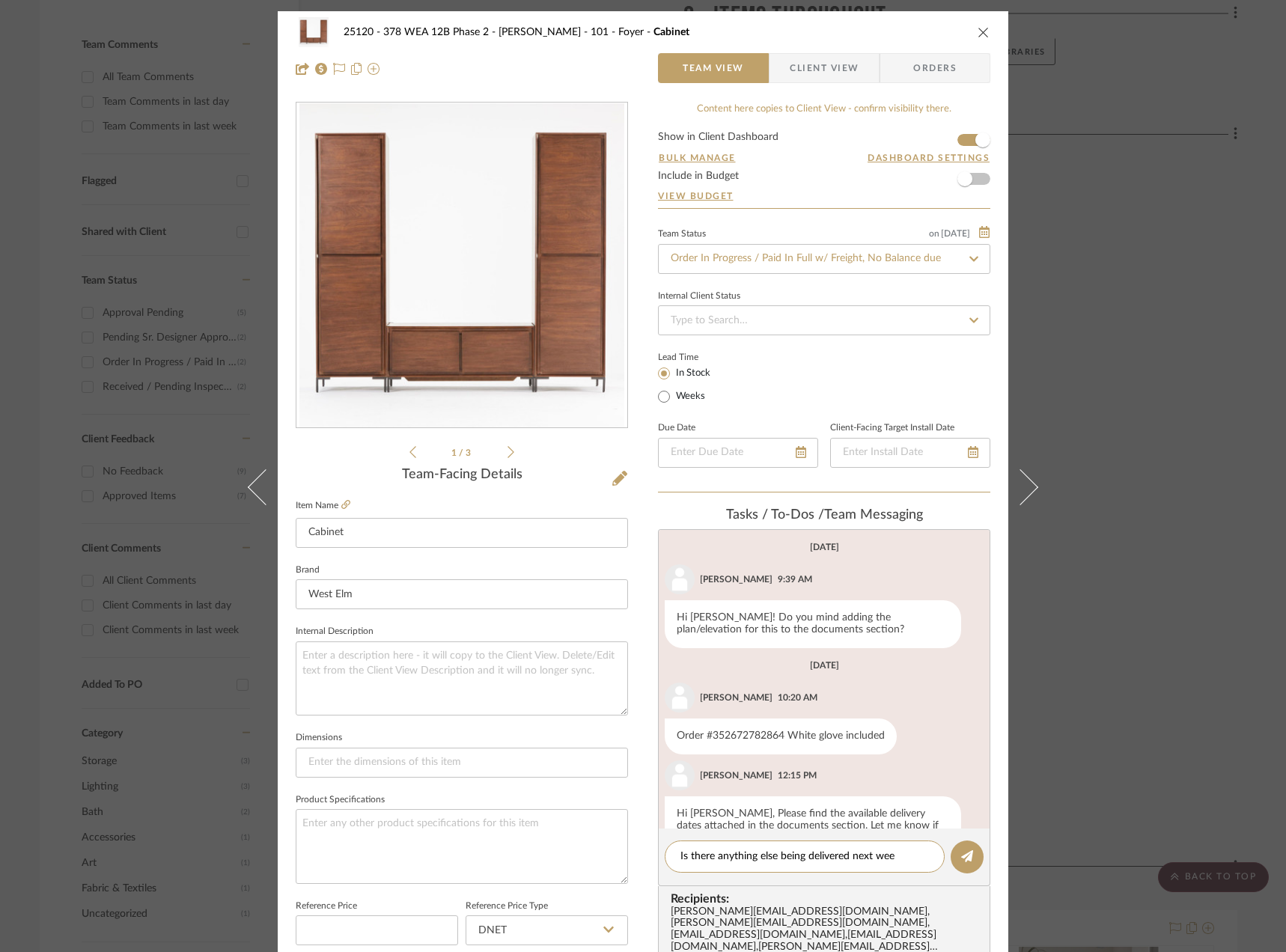
drag, startPoint x: 902, startPoint y: 858, endPoint x: 648, endPoint y: 906, distance: 258.5
click at [648, 906] on div "25120 - 378 WEA 12B Phase 2 - Mautner 101 - Foyer Cabinet Team View Client View…" at bounding box center [643, 737] width 730 height 1453
click at [680, 860] on textarea "Can you reach out and ask if we can delivery" at bounding box center [804, 856] width 249 height 16
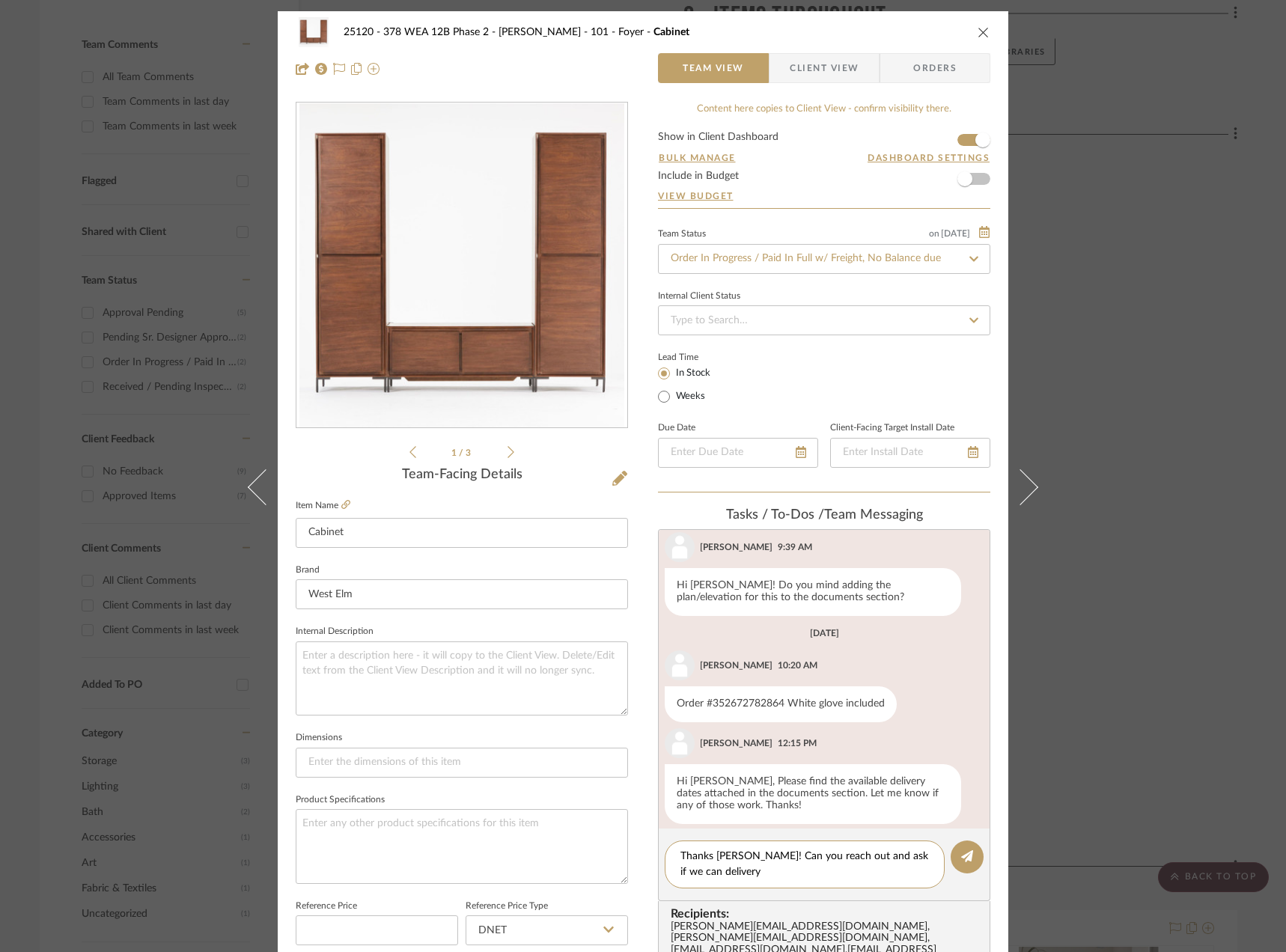
scroll to position [46, 0]
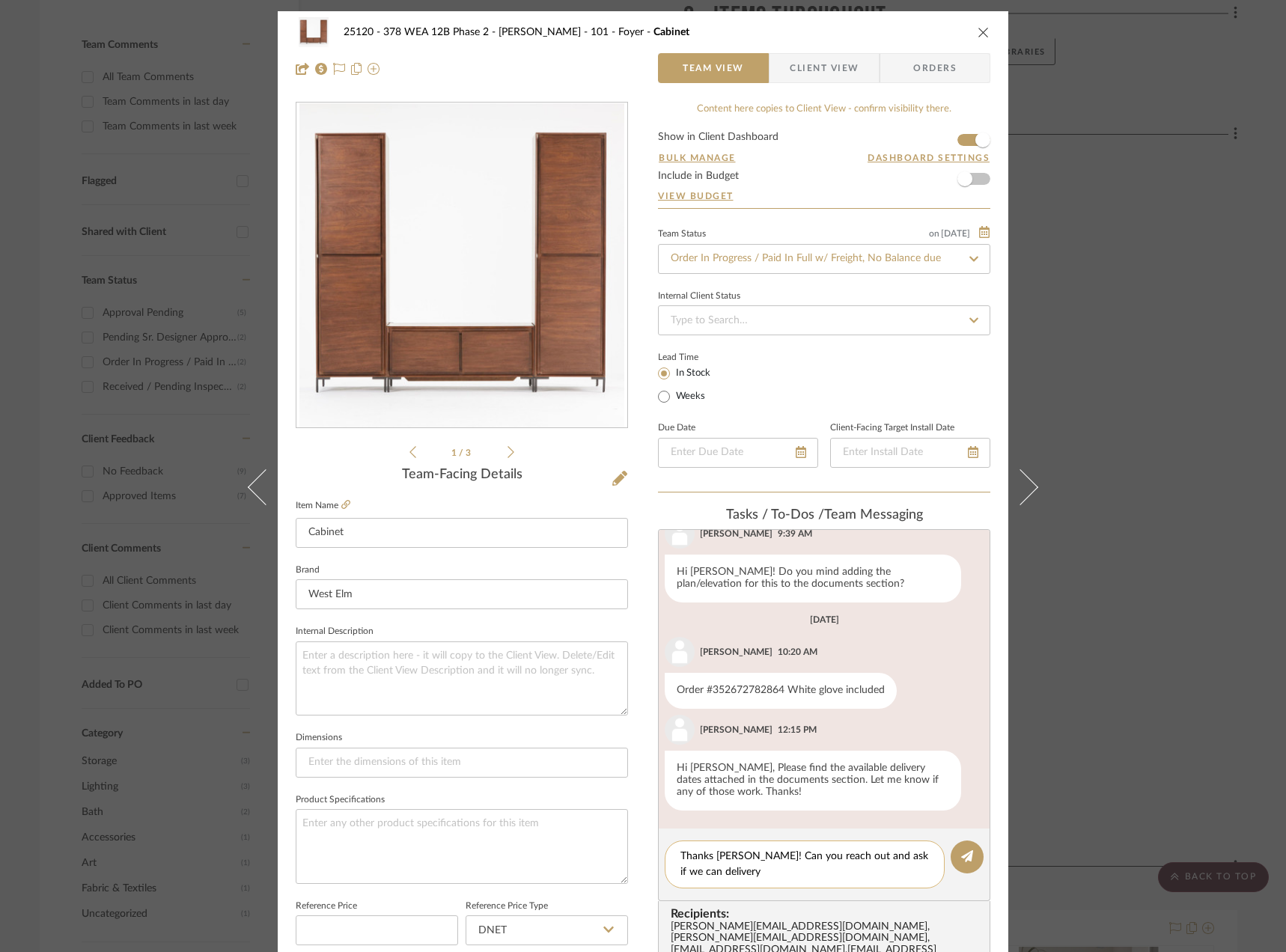
click at [722, 872] on textarea "Thanks Anela! Can you reach out and ask if we can delivery" at bounding box center [804, 863] width 249 height 31
type textarea "Thanks Anela! Can you reach out and ask if we can deliver the week of the 13th?"
click at [952, 848] on button at bounding box center [966, 856] width 33 height 33
drag, startPoint x: 1091, startPoint y: 127, endPoint x: 1084, endPoint y: 91, distance: 36.7
click at [1089, 104] on div "25120 - 378 WEA 12B Phase 2 - Mautner 101 - Foyer Cabinet Team View Client View…" at bounding box center [643, 476] width 1286 height 952
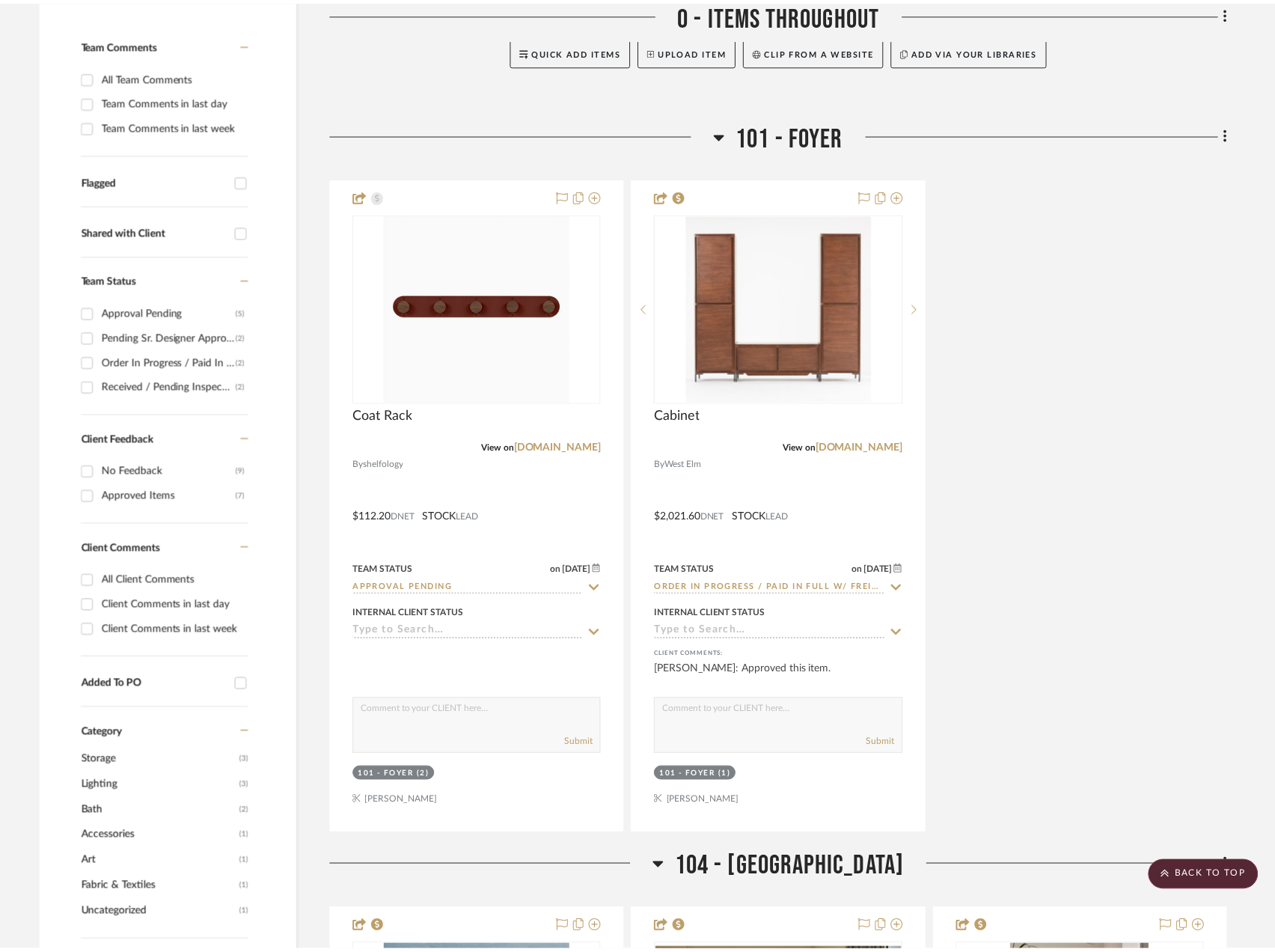
scroll to position [419, 0]
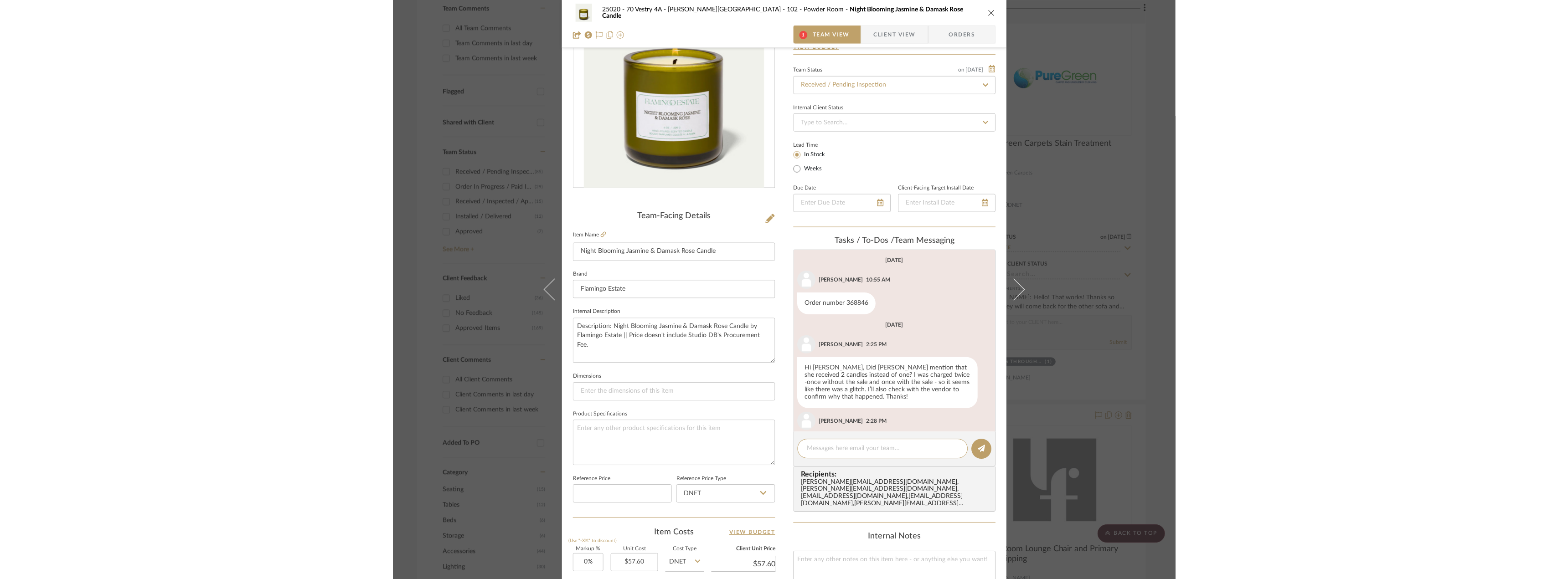
scroll to position [119, 0]
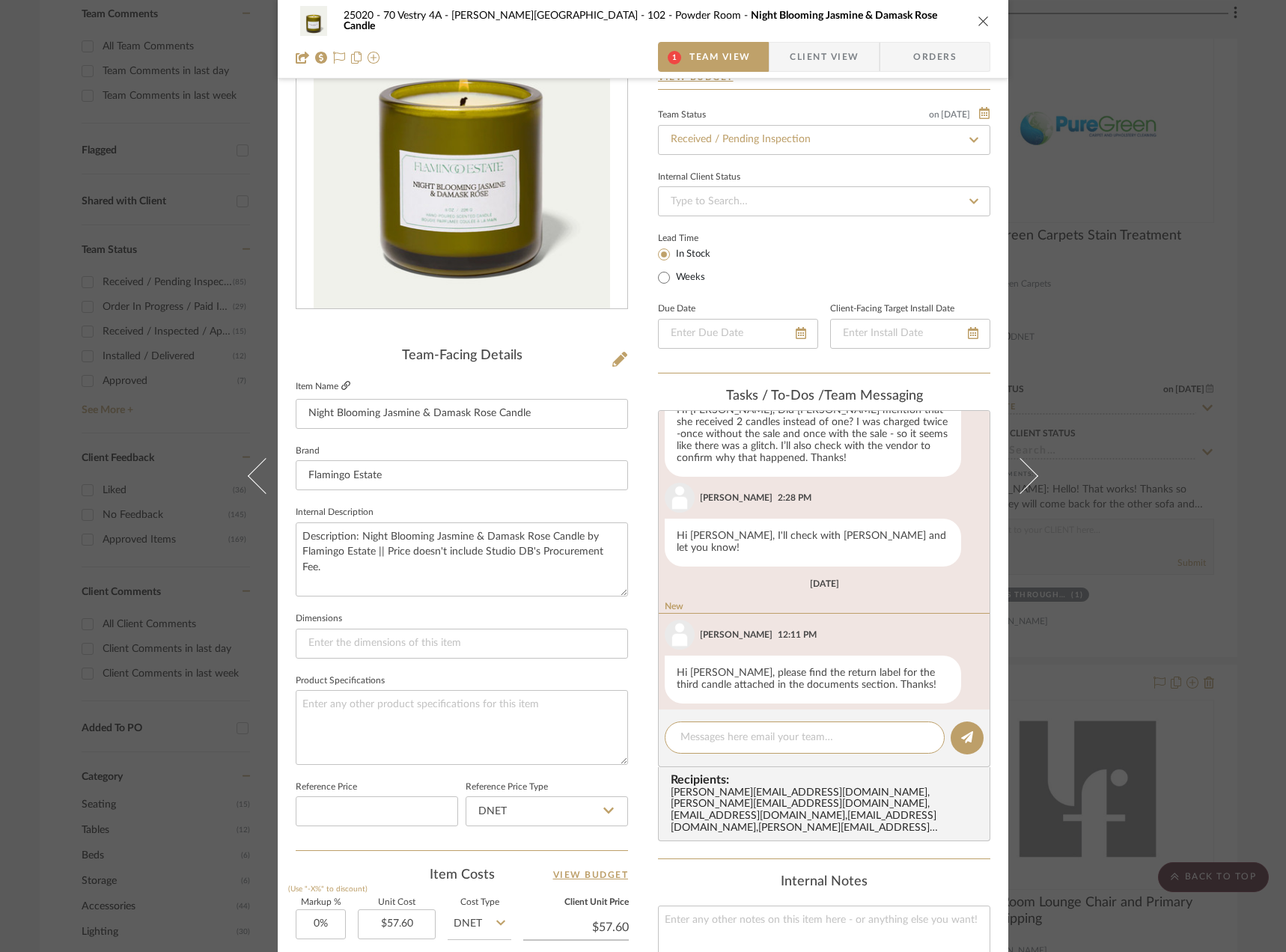
click at [341, 386] on icon at bounding box center [345, 385] width 9 height 9
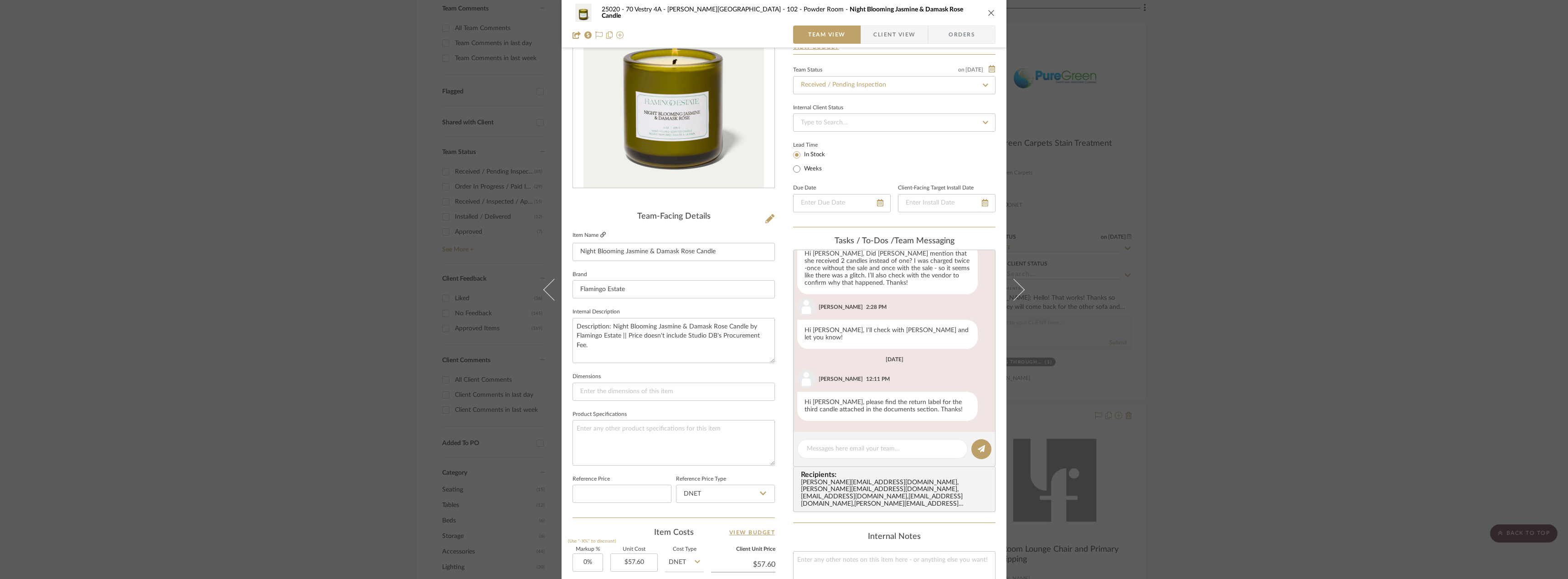
scroll to position [107, 0]
